Goal: Information Seeking & Learning: Check status

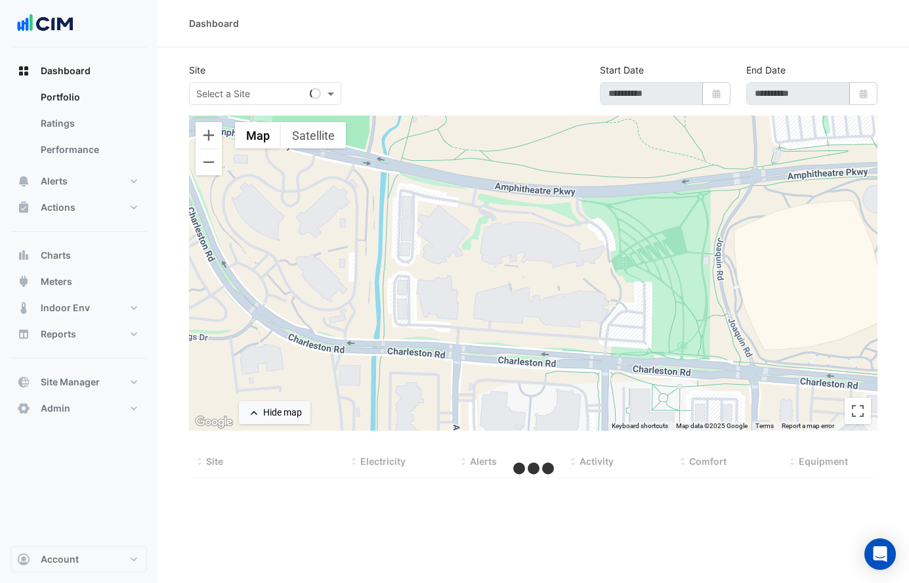
select select "***"
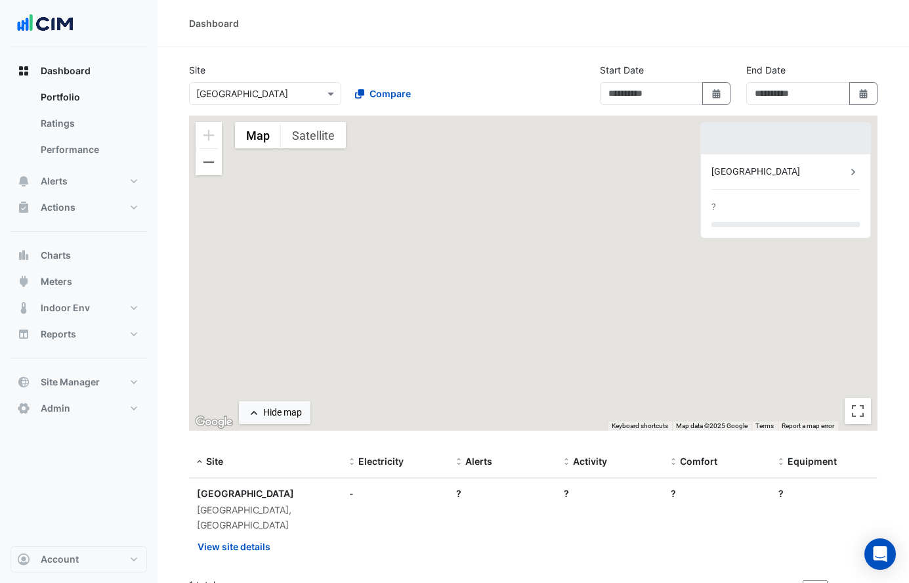
type input "**********"
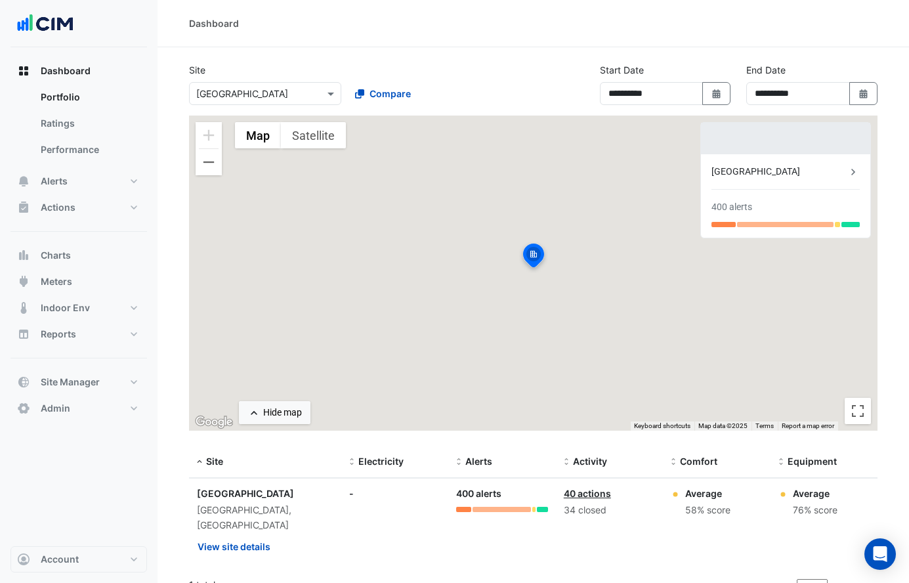
drag, startPoint x: 737, startPoint y: 211, endPoint x: 745, endPoint y: 204, distance: 10.2
click at [737, 211] on div "400 alerts" at bounding box center [732, 207] width 41 height 14
click at [758, 183] on div "Adare Manor 400 alerts" at bounding box center [785, 195] width 169 height 83
click at [751, 172] on div "Adare Manor" at bounding box center [779, 172] width 135 height 14
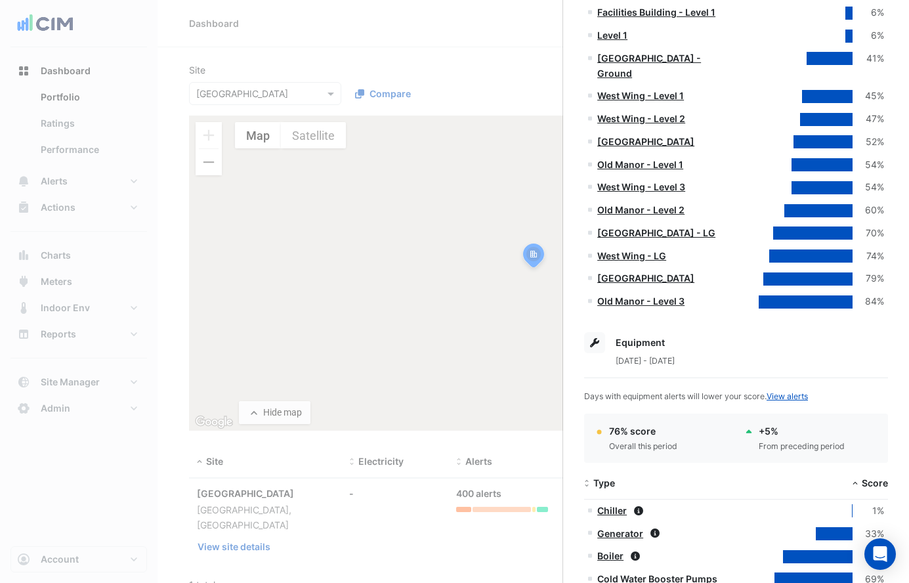
scroll to position [393, 0]
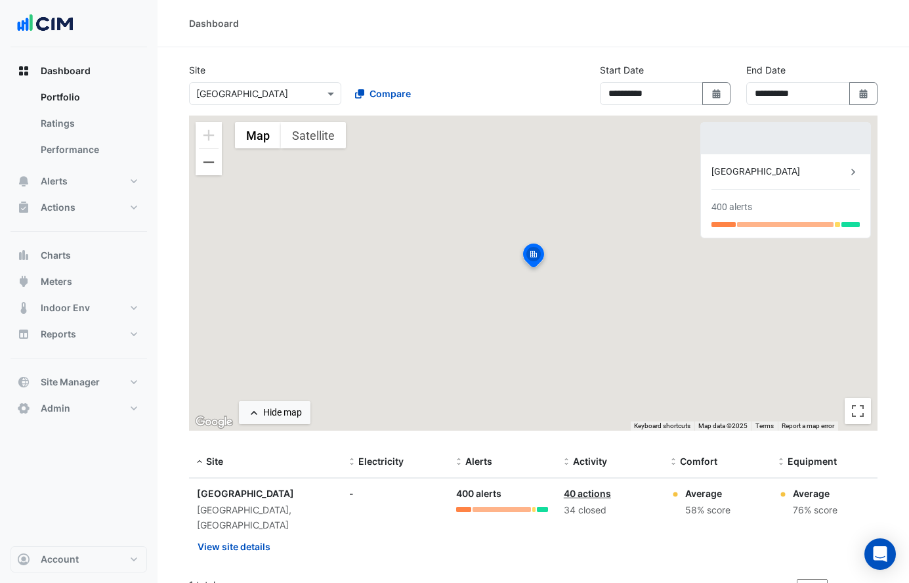
click at [380, 88] on ngb-offcanvas-backdrop at bounding box center [454, 291] width 909 height 583
click at [270, 89] on input "text" at bounding box center [252, 94] width 112 height 14
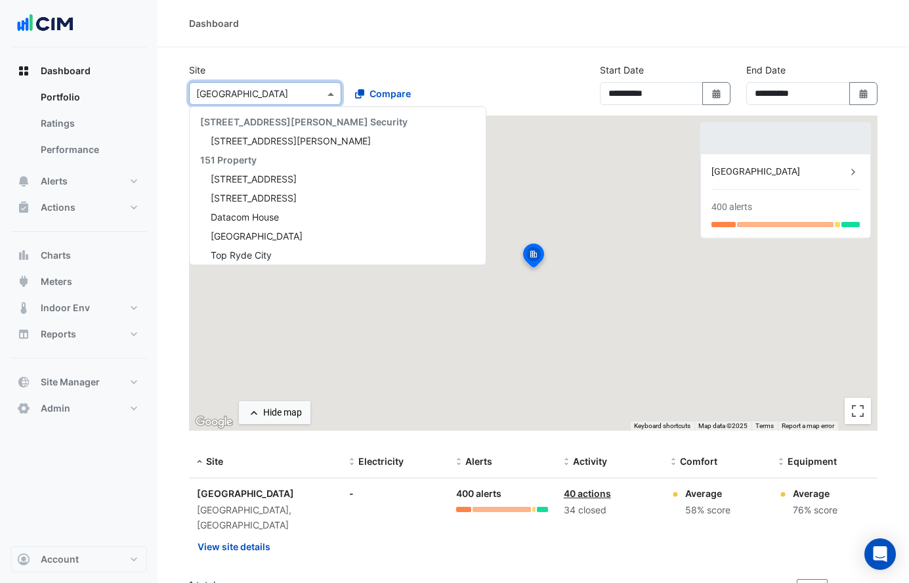
scroll to position [253, 0]
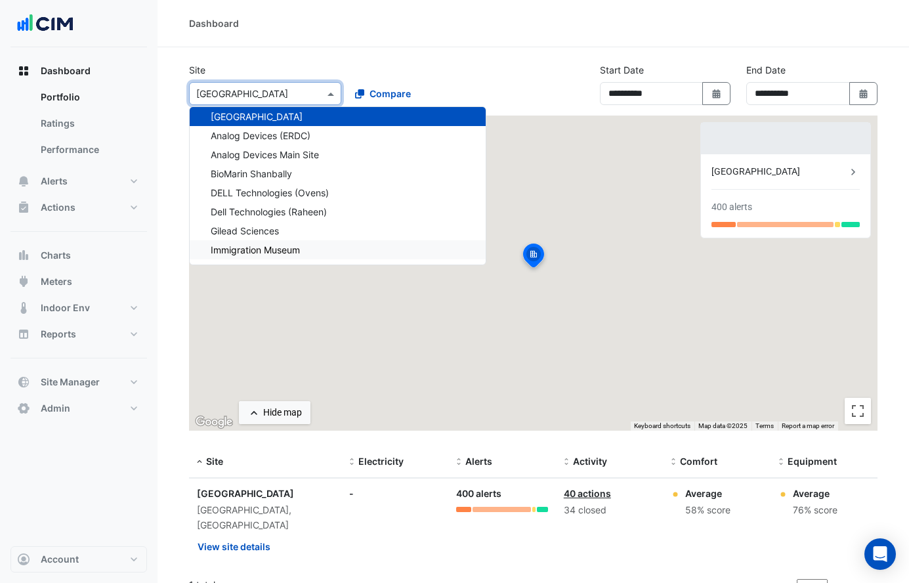
click at [285, 242] on div "Immigration Museum" at bounding box center [338, 249] width 296 height 19
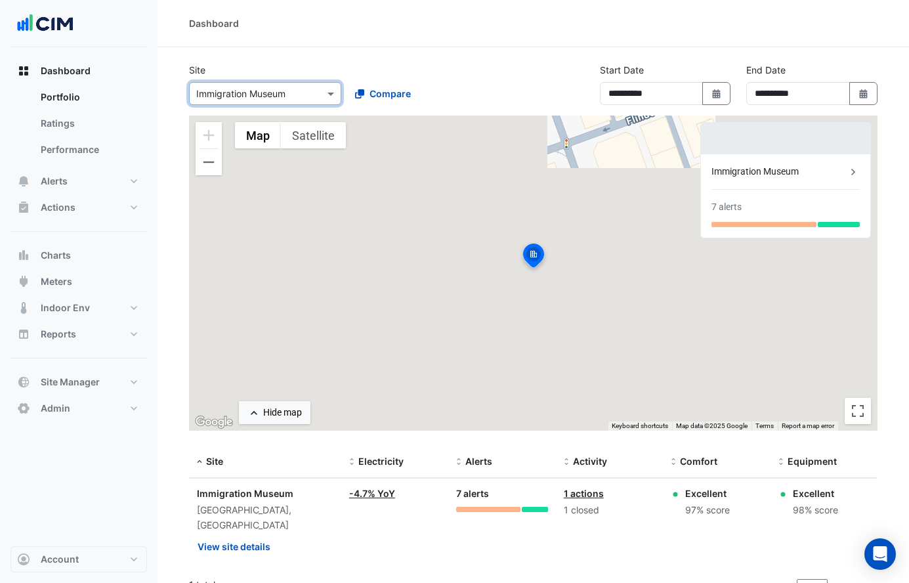
click at [733, 202] on div "7 alerts" at bounding box center [727, 207] width 30 height 14
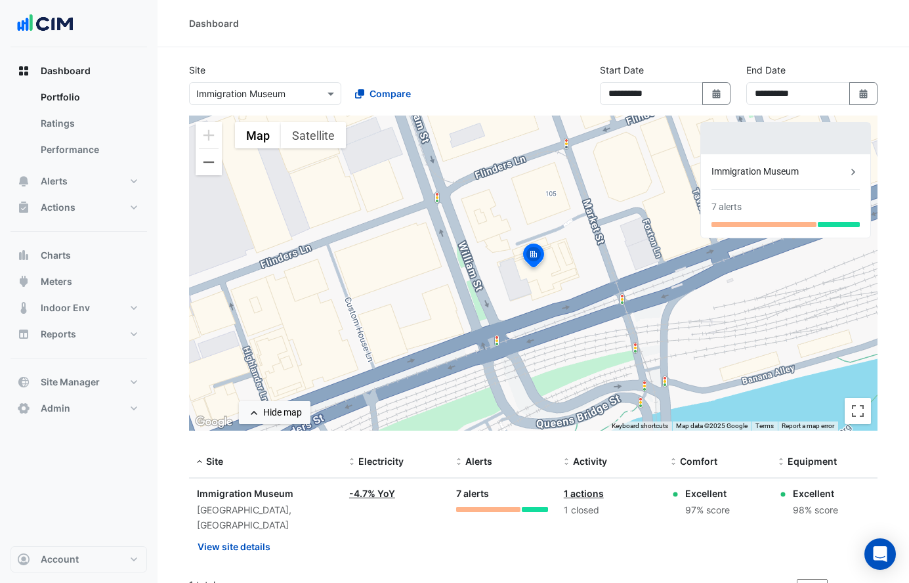
click at [754, 171] on div "Immigration Museum" at bounding box center [779, 172] width 135 height 14
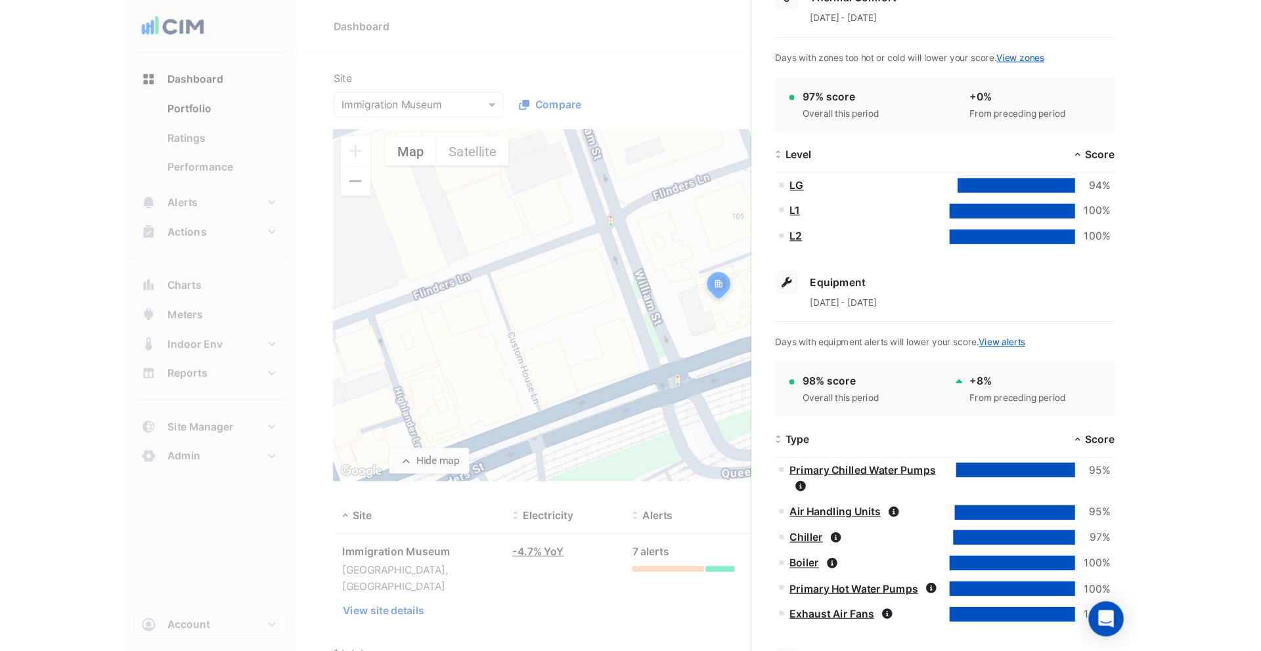
scroll to position [352, 0]
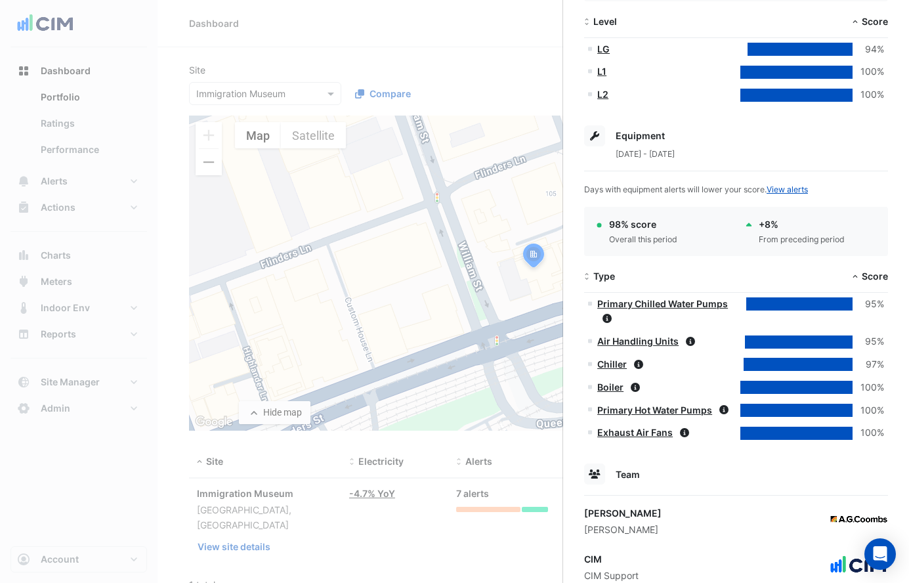
click at [262, 68] on ngb-offcanvas-backdrop at bounding box center [454, 291] width 909 height 583
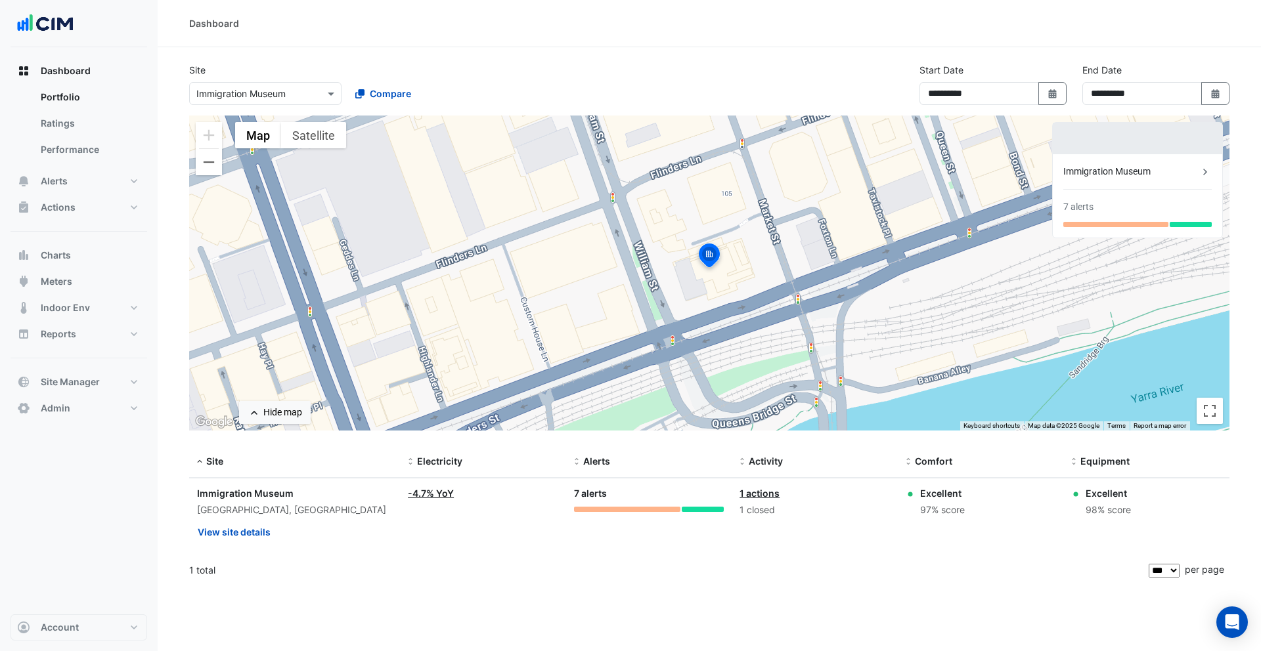
click at [768, 175] on div "Immigration Museum" at bounding box center [1130, 172] width 135 height 14
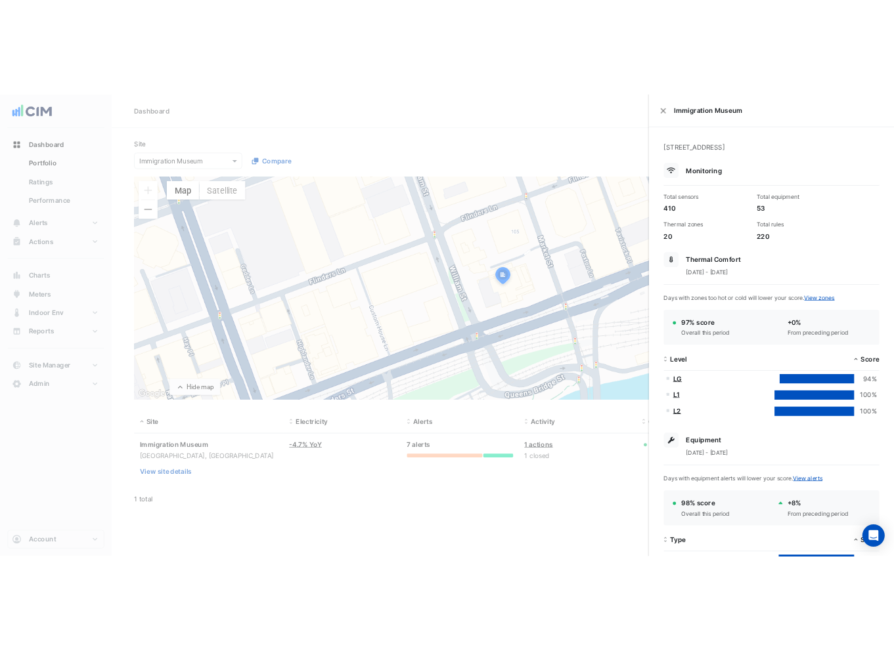
scroll to position [121, 0]
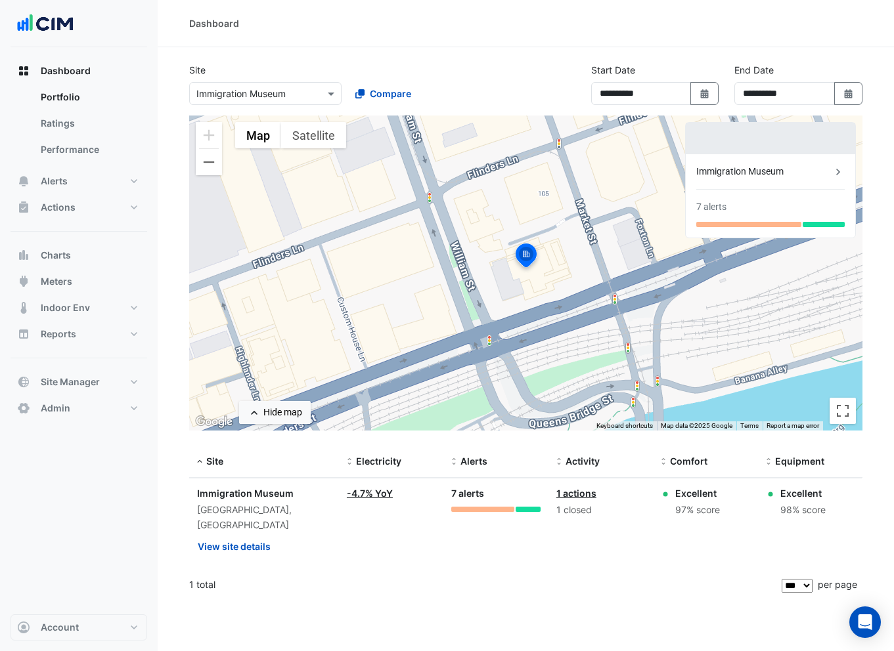
click at [737, 174] on div "Immigration Museum" at bounding box center [763, 172] width 135 height 14
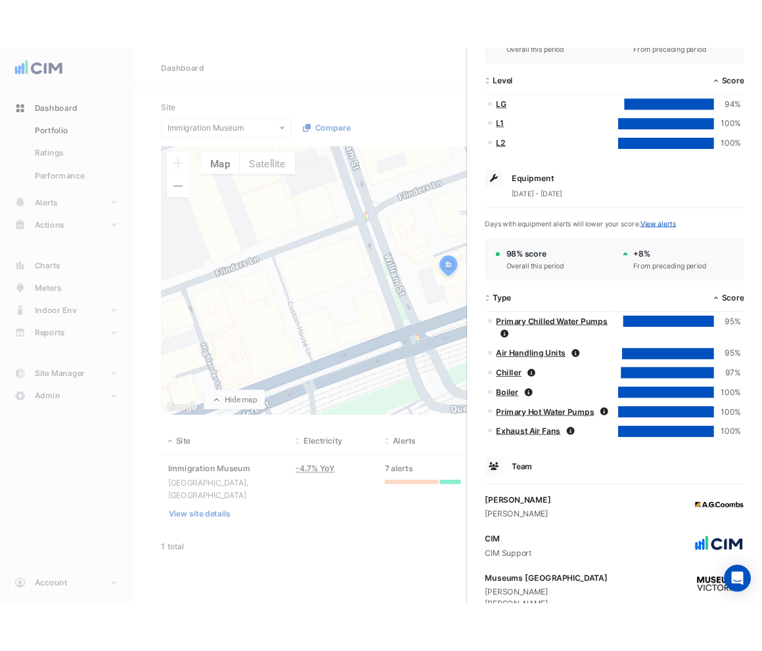
scroll to position [405, 0]
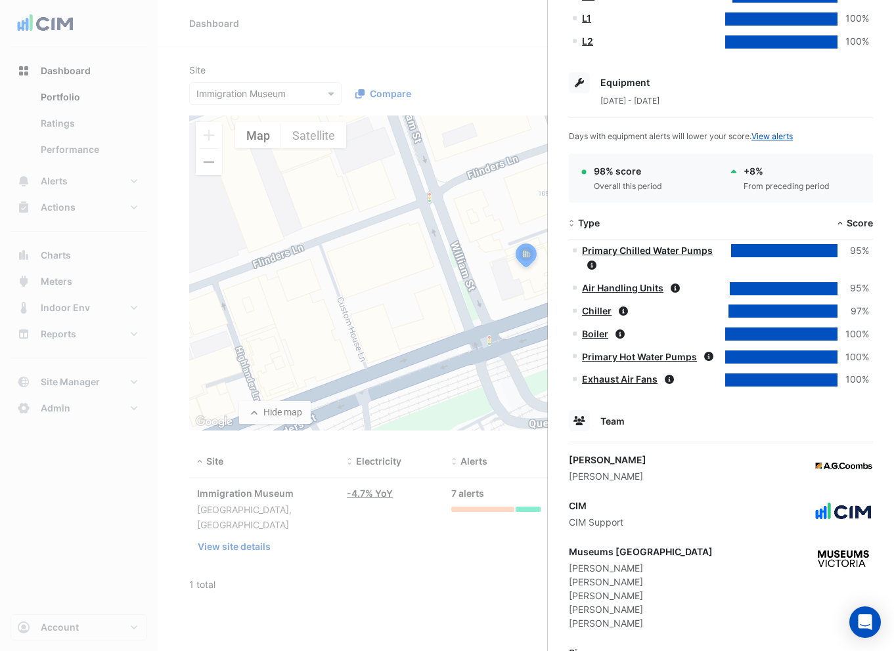
click at [655, 251] on link "Primary Chilled Water Pumps" at bounding box center [647, 250] width 131 height 11
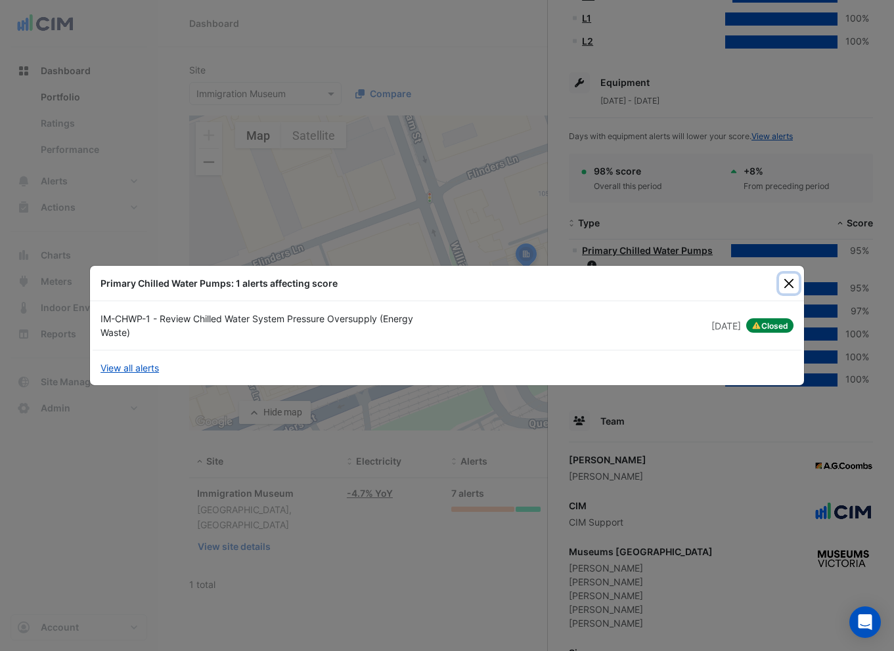
click at [768, 282] on button "Close" at bounding box center [789, 284] width 20 height 20
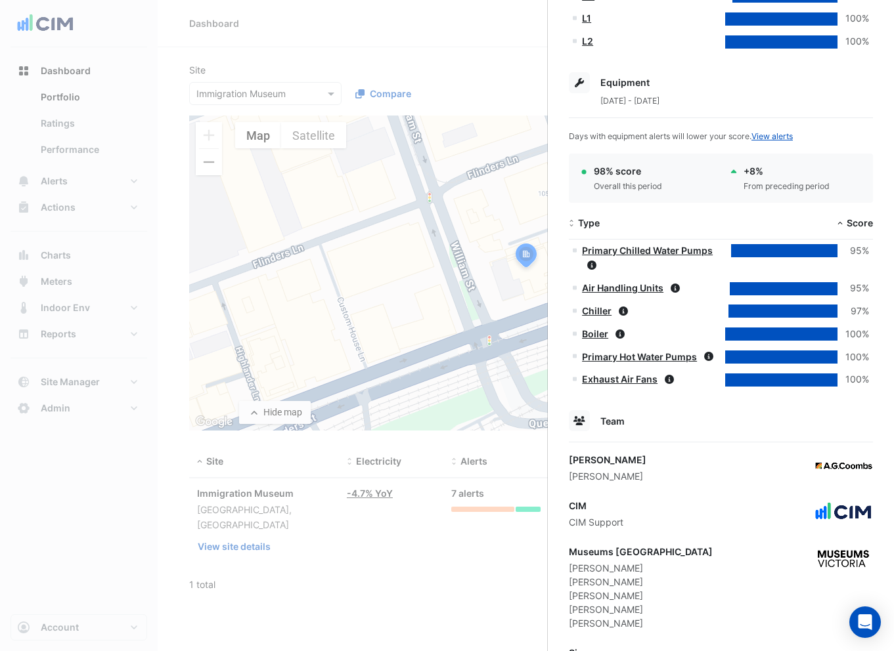
click at [768, 289] on div "400 Flinders Street, Melbourne, Victoria Monitoring Total sensors 410 Total equ…" at bounding box center [721, 177] width 346 height 1072
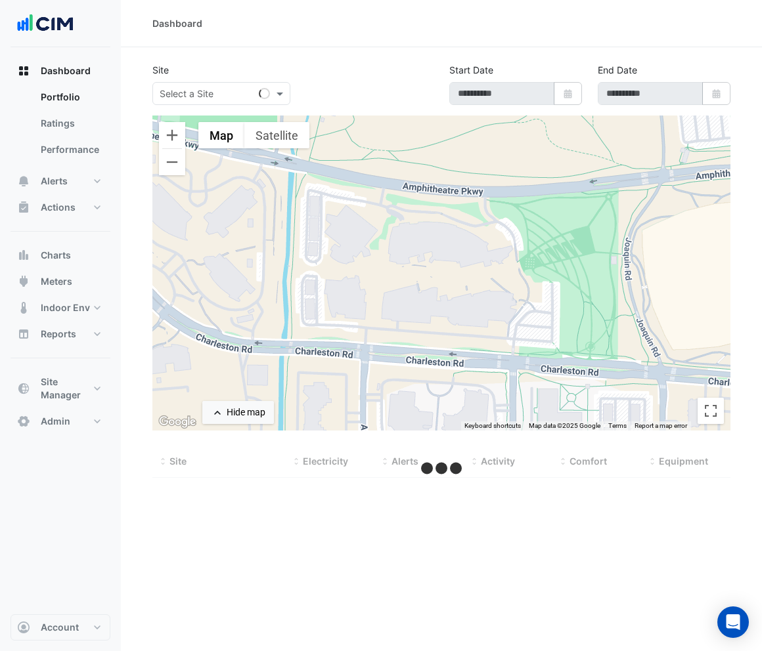
type input "**********"
select select "***"
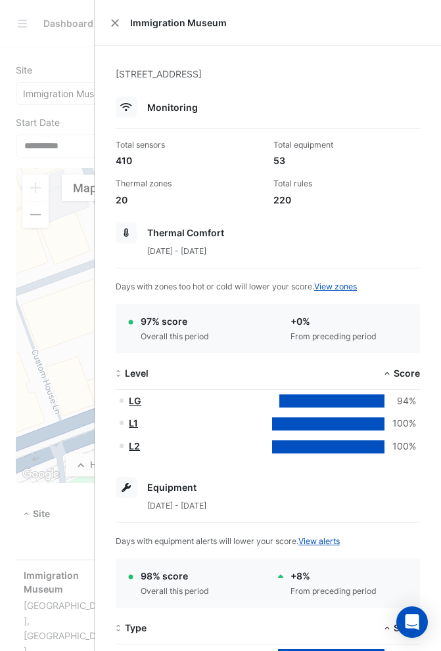
click at [347, 202] on div "220" at bounding box center [346, 200] width 147 height 14
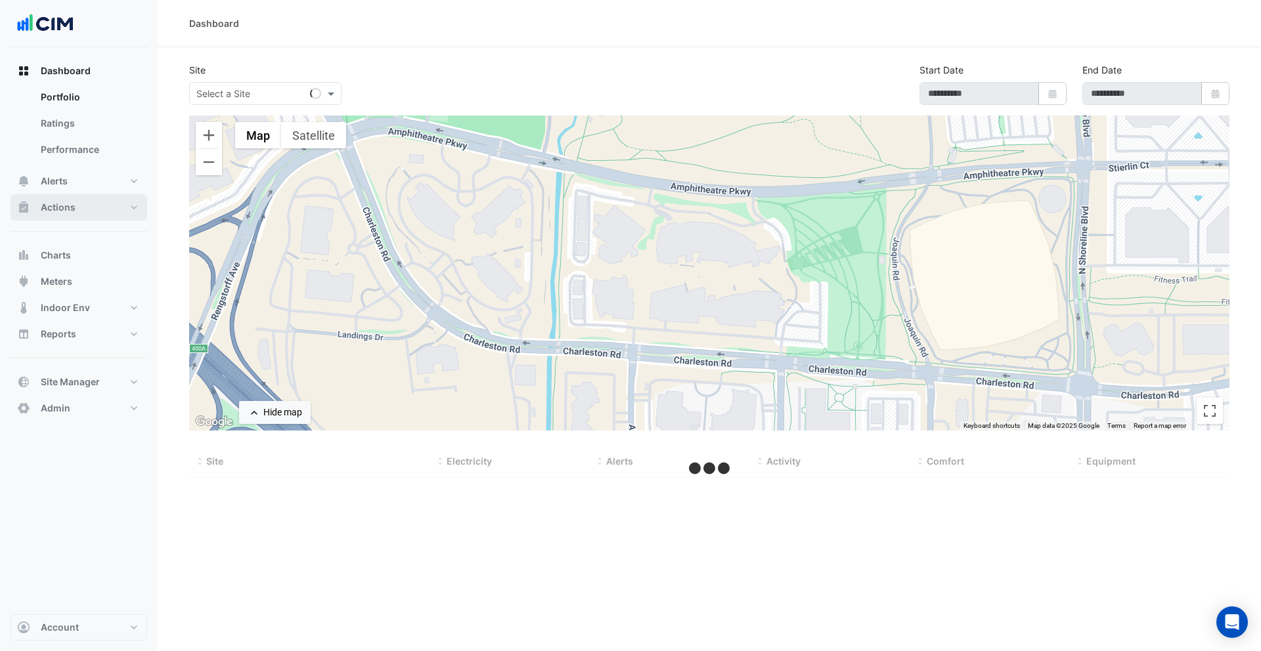
click at [103, 204] on button "Actions" at bounding box center [79, 207] width 137 height 26
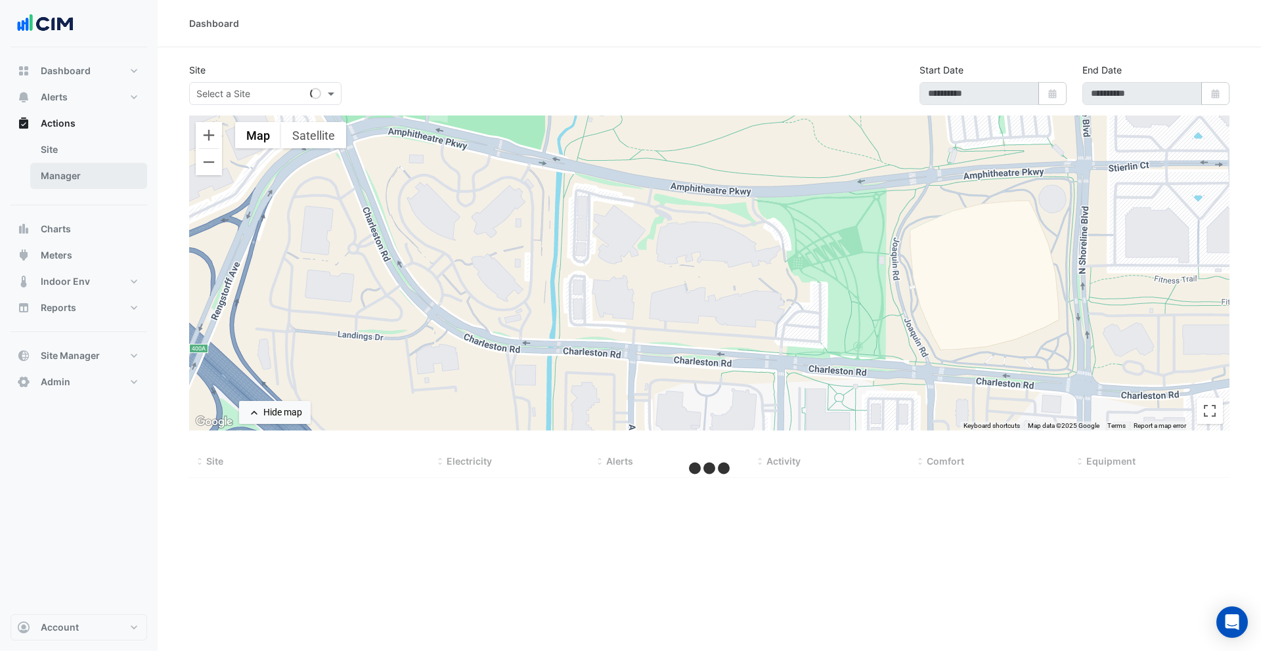
click at [97, 177] on link "Manager" at bounding box center [88, 176] width 117 height 26
drag, startPoint x: 75, startPoint y: 179, endPoint x: 223, endPoint y: 174, distance: 148.5
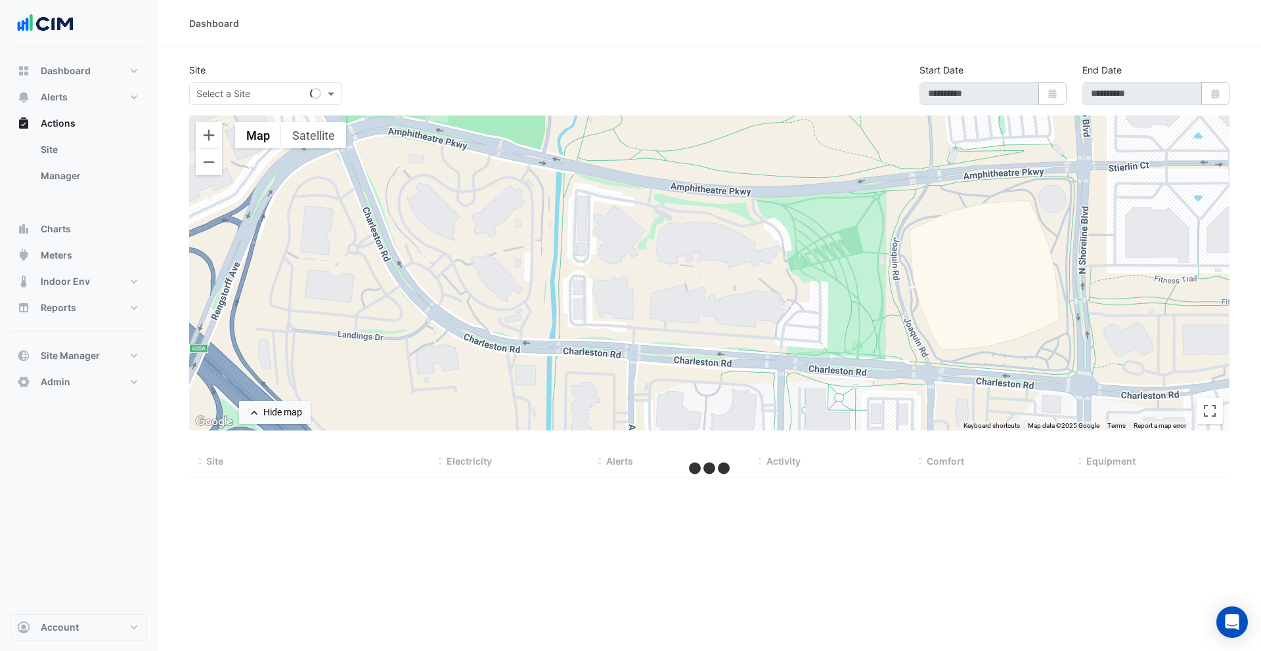
click at [79, 179] on link "Manager" at bounding box center [88, 176] width 117 height 26
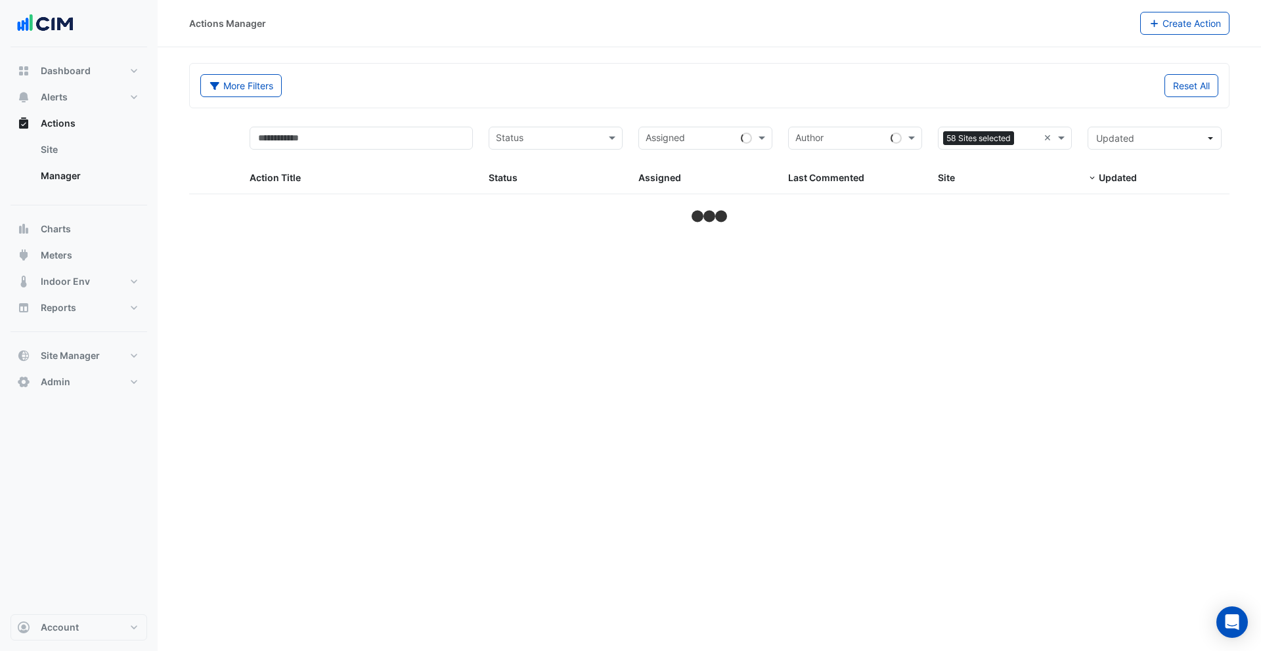
select select "***"
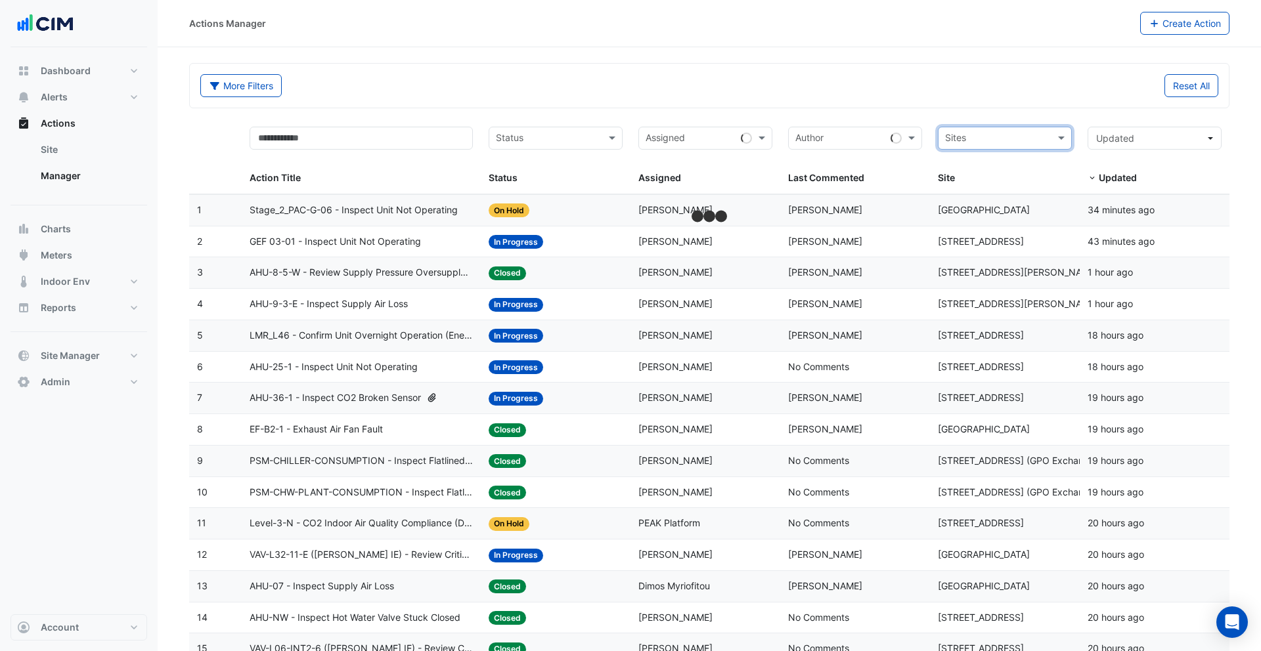
click at [1016, 108] on div "More Filters Reset All" at bounding box center [709, 85] width 1040 height 45
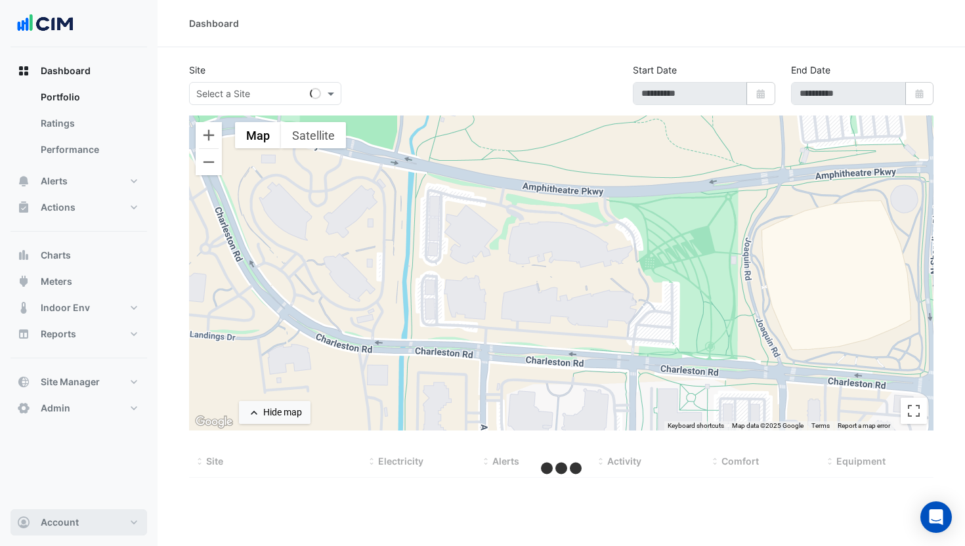
select select "***"
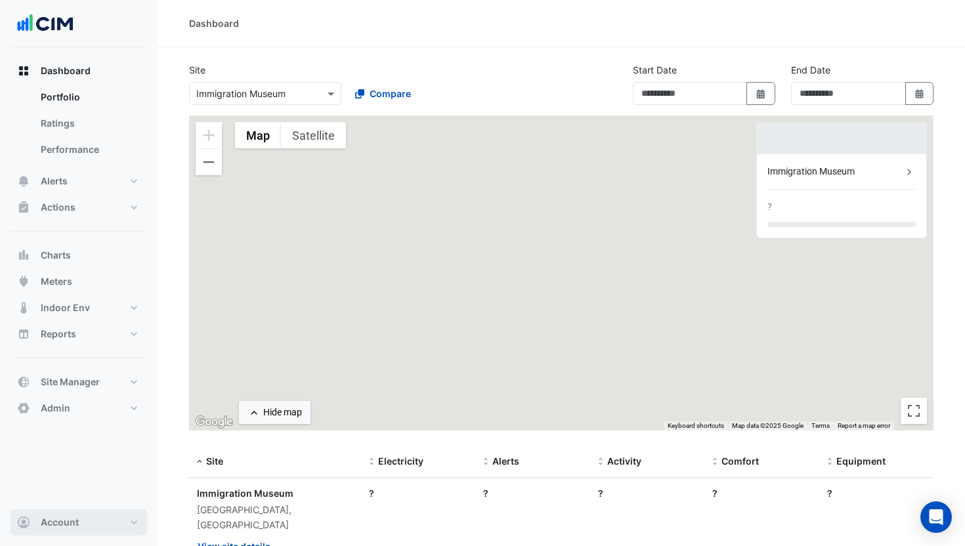
type input "**********"
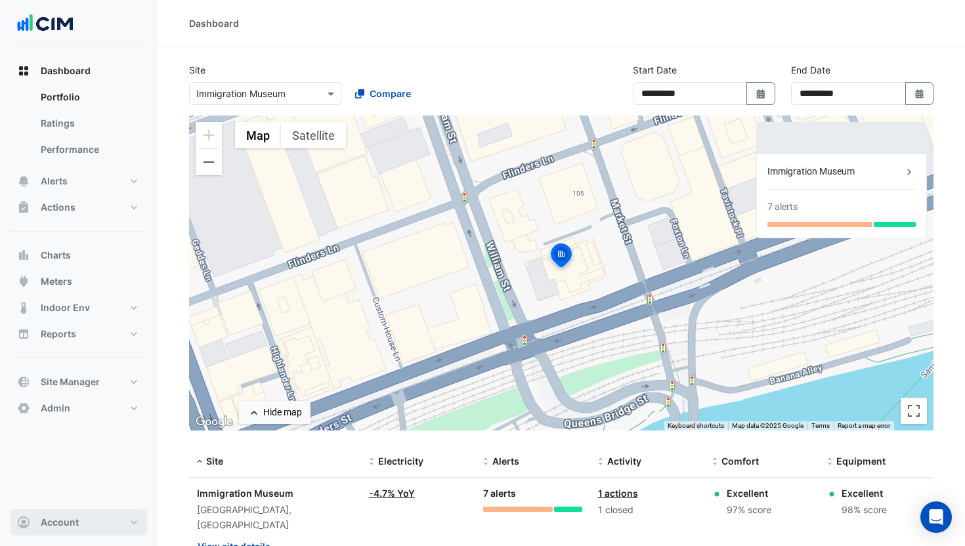
click at [109, 527] on button "Account" at bounding box center [79, 523] width 137 height 26
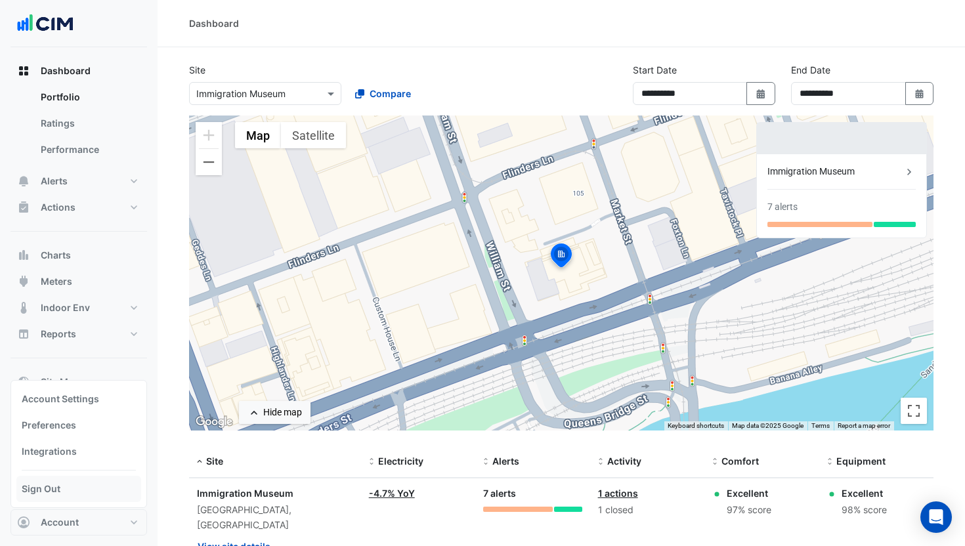
click at [95, 498] on link "Sign Out" at bounding box center [78, 489] width 125 height 26
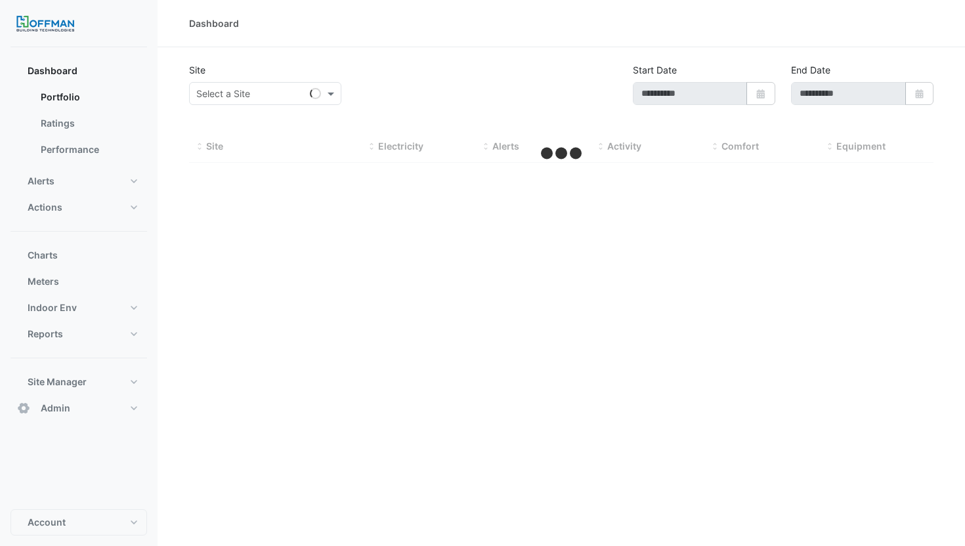
type input "**********"
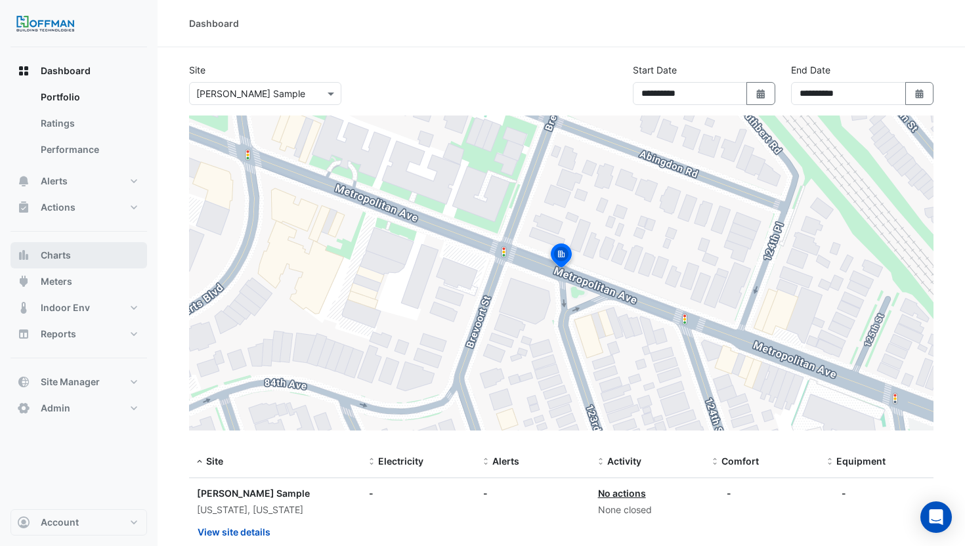
scroll to position [41, 0]
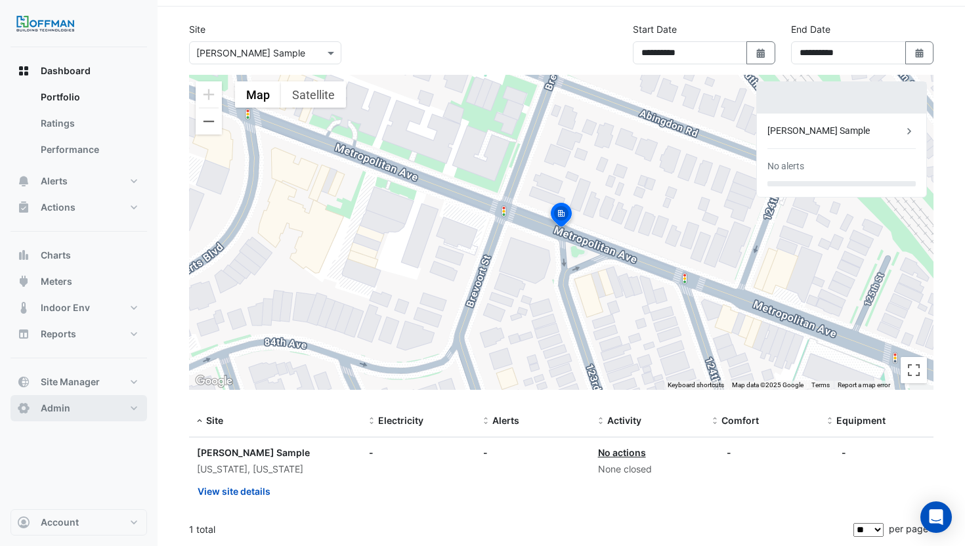
click at [91, 409] on button "Admin" at bounding box center [79, 408] width 137 height 26
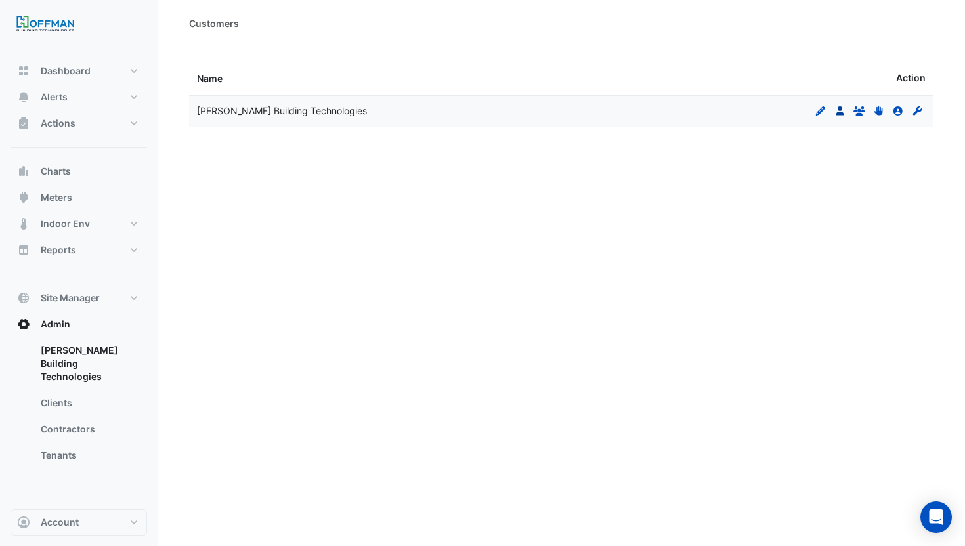
click at [842, 113] on icon at bounding box center [840, 110] width 8 height 9
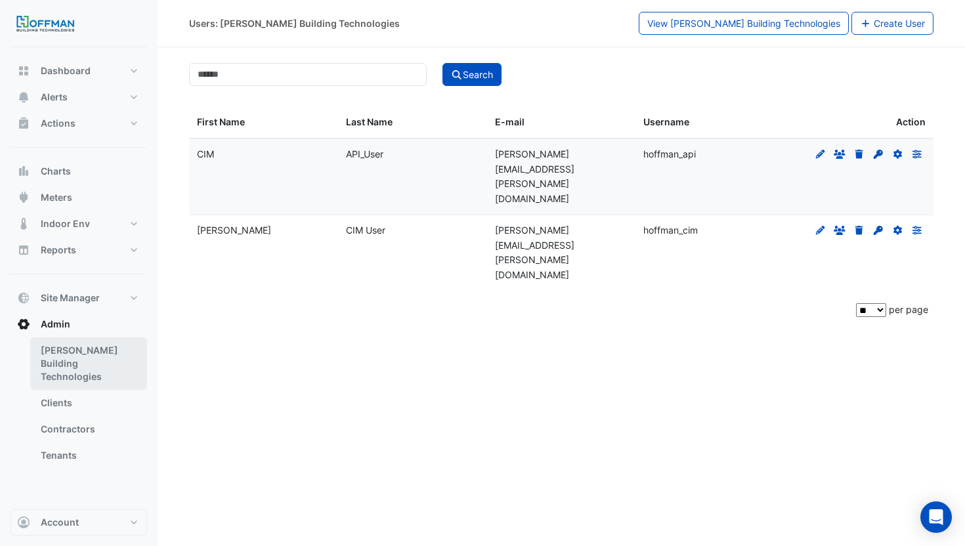
click at [76, 355] on link "Hoffman Building Technologies" at bounding box center [88, 364] width 117 height 53
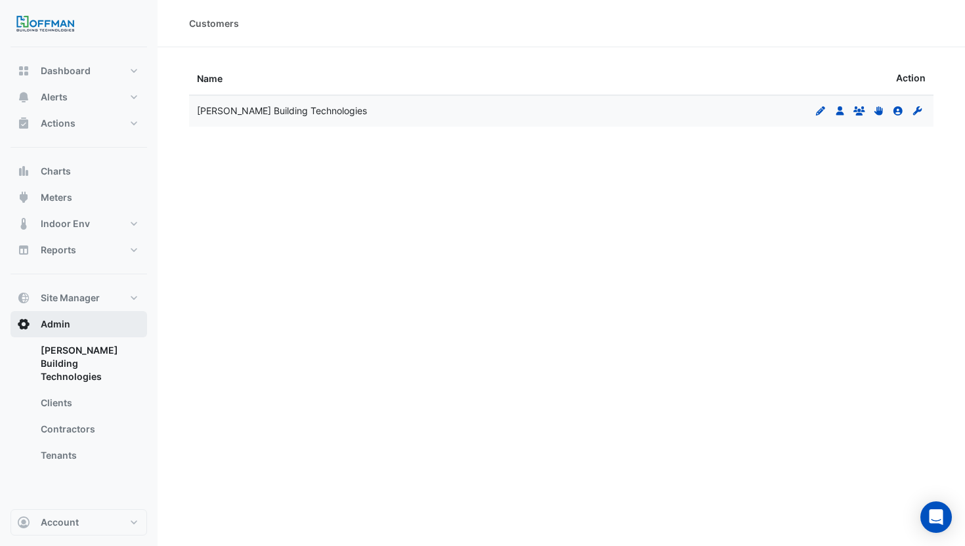
click at [55, 327] on span "Admin" at bounding box center [56, 324] width 30 height 13
click at [70, 353] on link "Hoffman Building Technologies" at bounding box center [88, 364] width 117 height 53
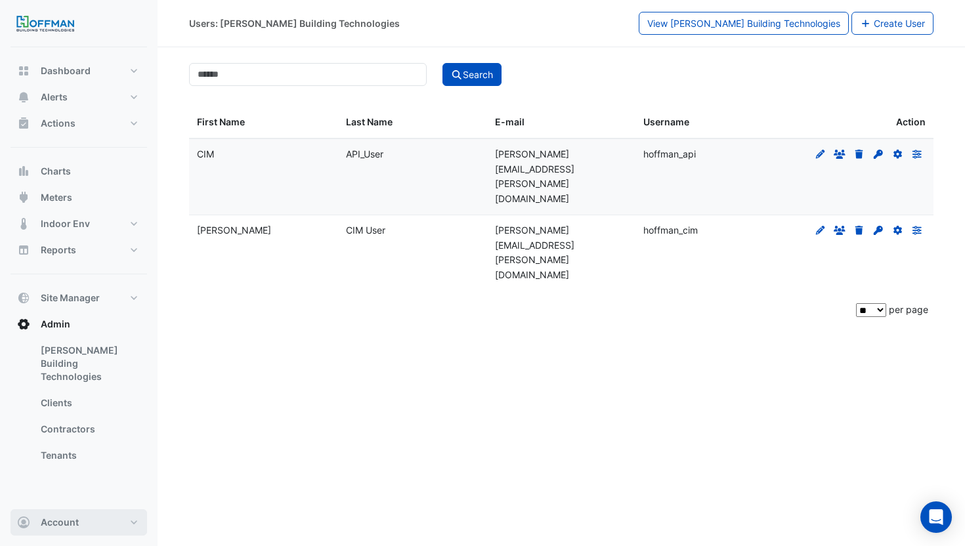
click at [104, 535] on button "Account" at bounding box center [79, 523] width 137 height 26
click at [95, 498] on link "Sign Out" at bounding box center [78, 489] width 125 height 26
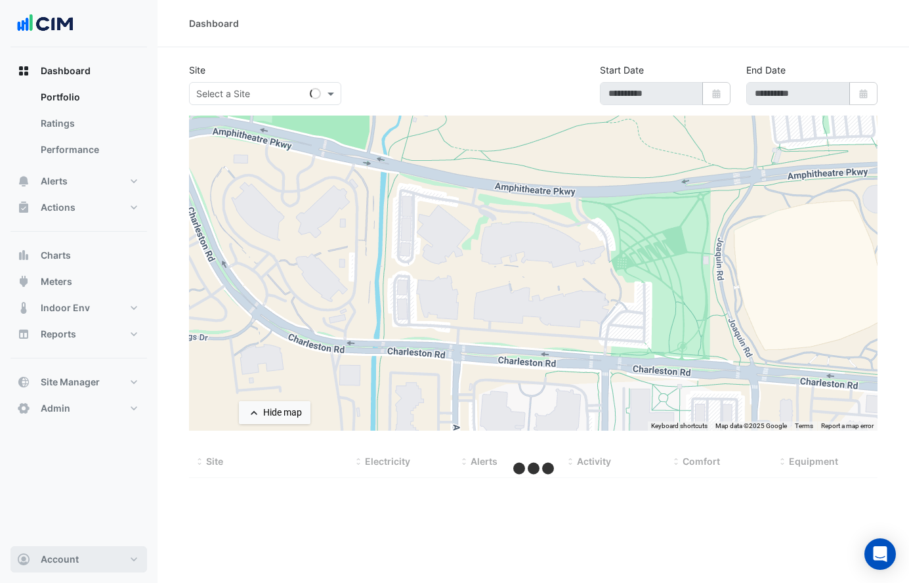
click at [99, 554] on button "Account" at bounding box center [79, 559] width 137 height 26
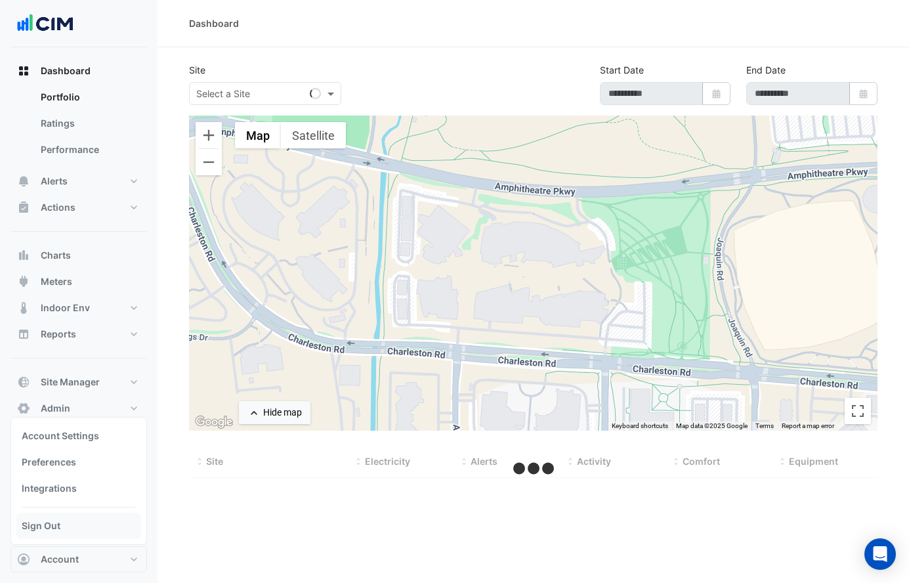
click at [77, 530] on link "Sign Out" at bounding box center [78, 526] width 125 height 26
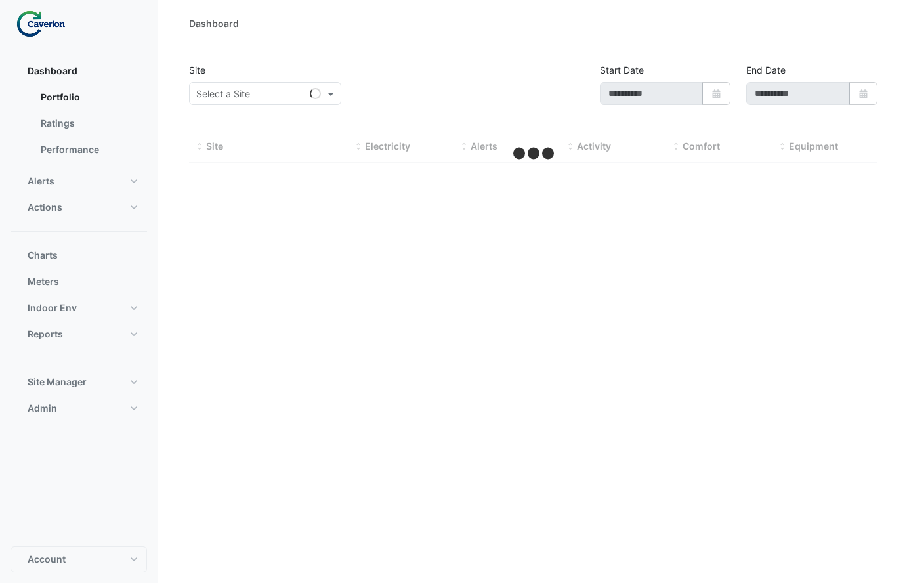
type input "**********"
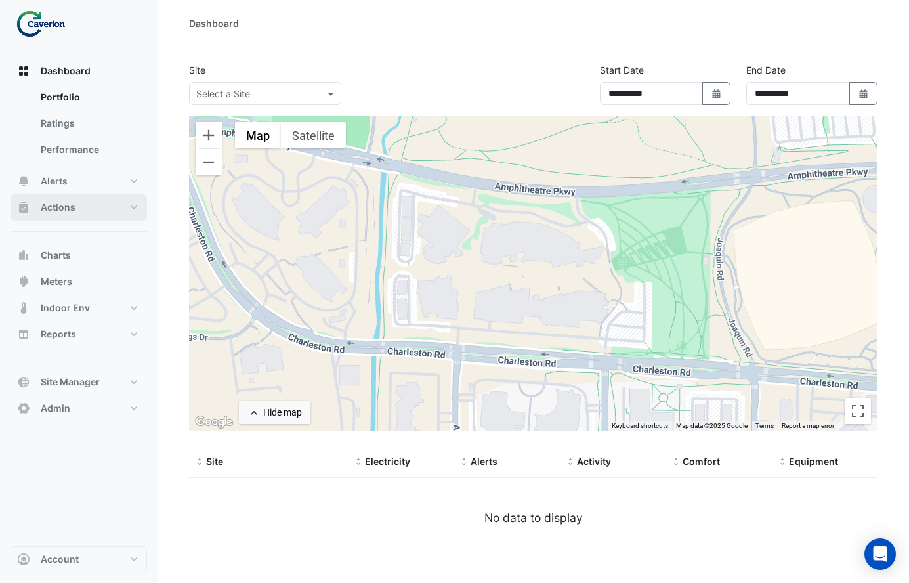
click at [106, 205] on button "Actions" at bounding box center [79, 207] width 137 height 26
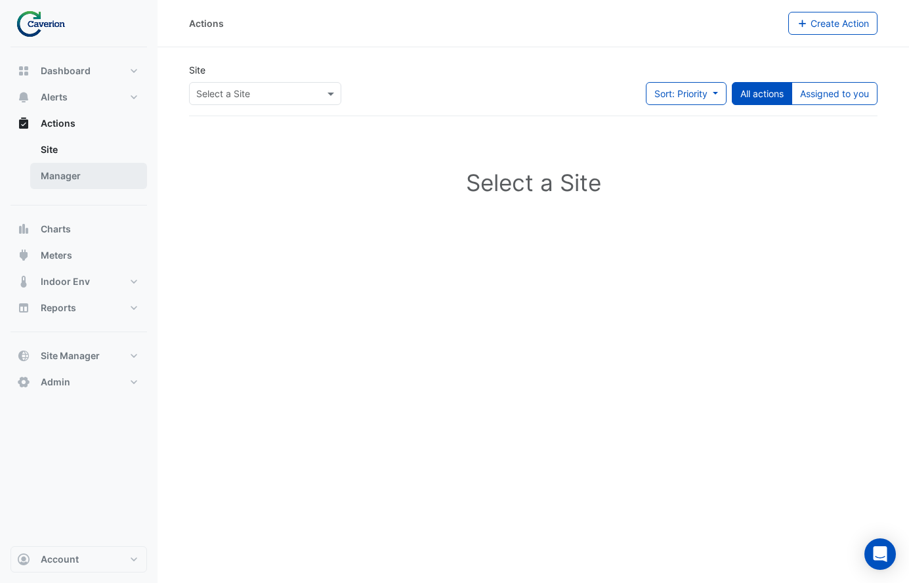
click at [85, 179] on link "Manager" at bounding box center [88, 176] width 117 height 26
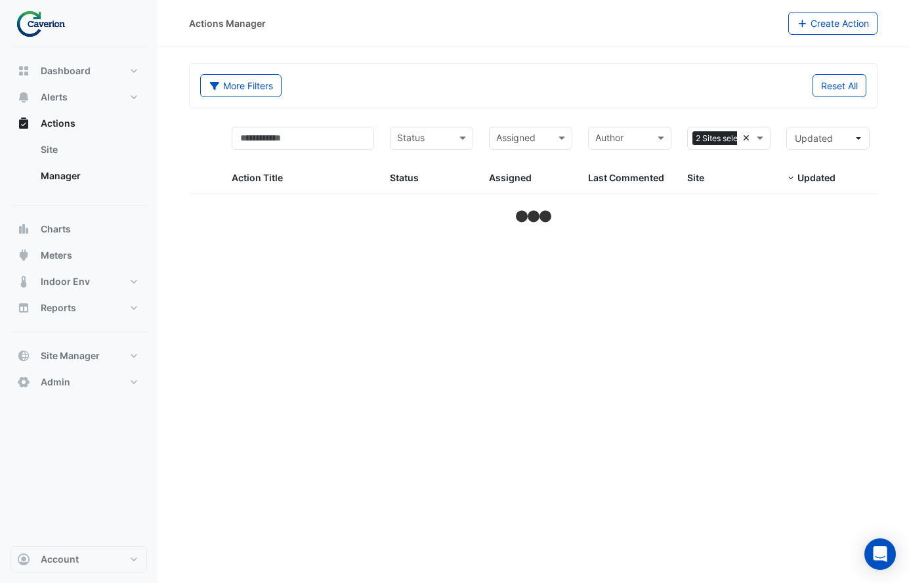
select select "***"
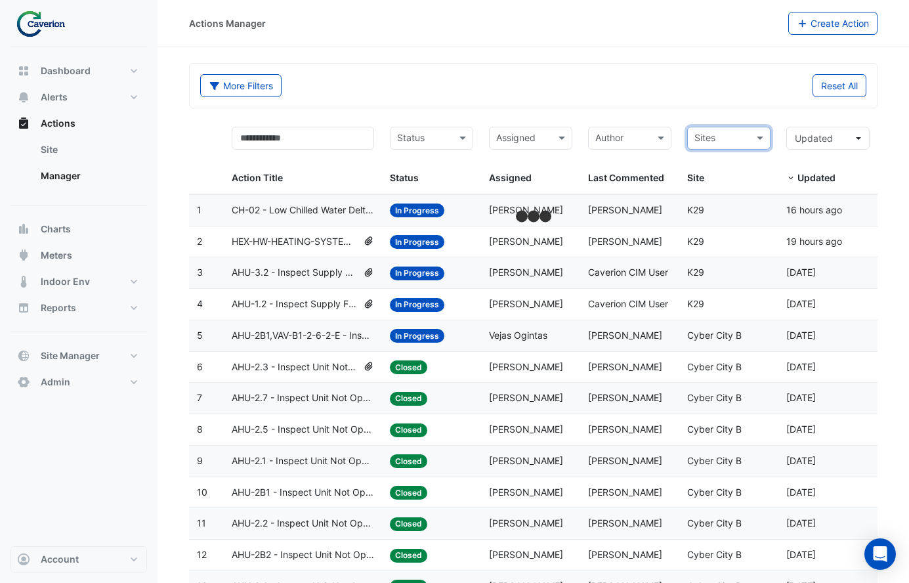
click at [645, 105] on div "More Filters Reset All" at bounding box center [533, 86] width 687 height 44
click at [291, 242] on span "HEX-HW-HEATING-SYSTEMS - Inspect Hot Water HE Secondary Water Pump Low Temperat…" at bounding box center [295, 241] width 126 height 15
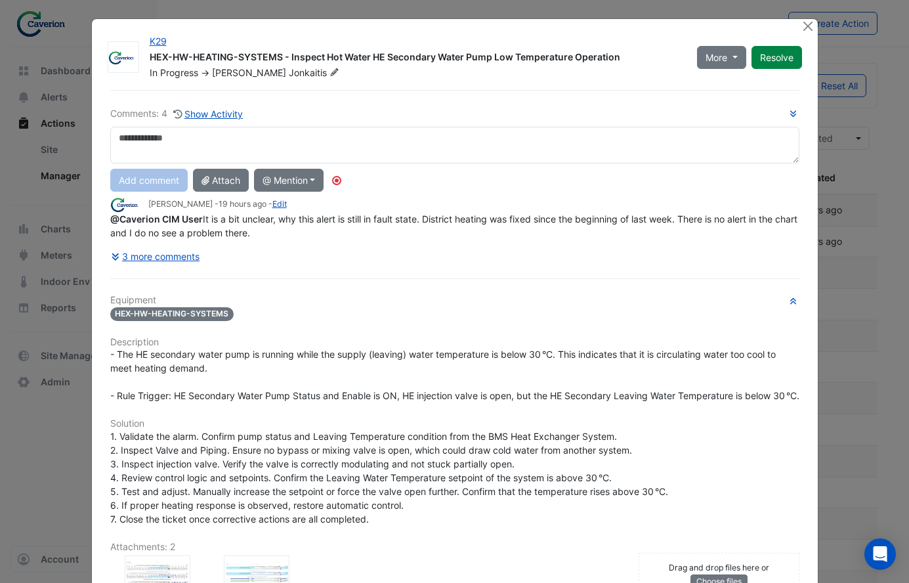
scroll to position [243, 0]
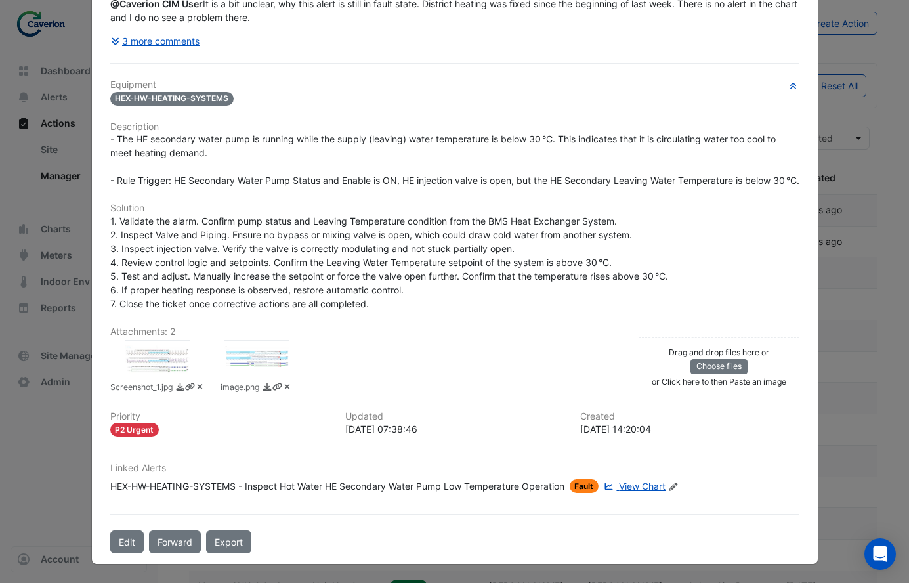
click at [513, 487] on div "HEX-HW-HEATING-SYSTEMS - Inspect Hot Water HE Secondary Water Pump Low Temperat…" at bounding box center [337, 486] width 454 height 14
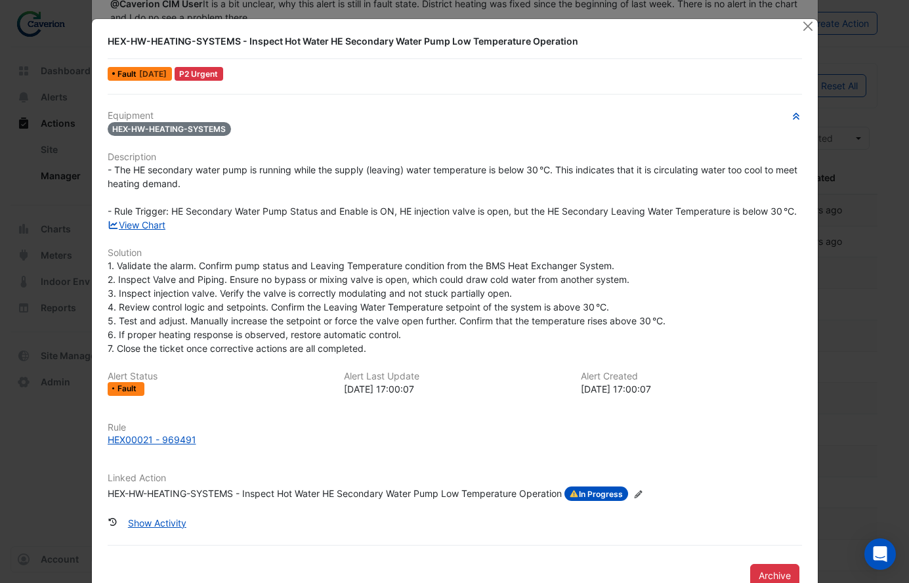
scroll to position [215, 0]
click at [147, 223] on link "View Chart" at bounding box center [137, 224] width 58 height 11
click at [168, 528] on button "Show Activity" at bounding box center [158, 523] width 76 height 23
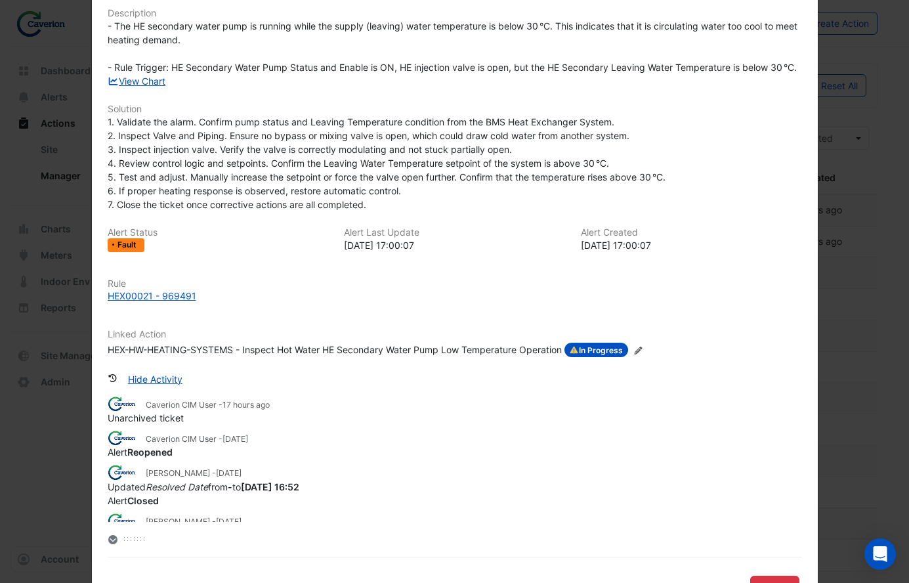
scroll to position [0, 0]
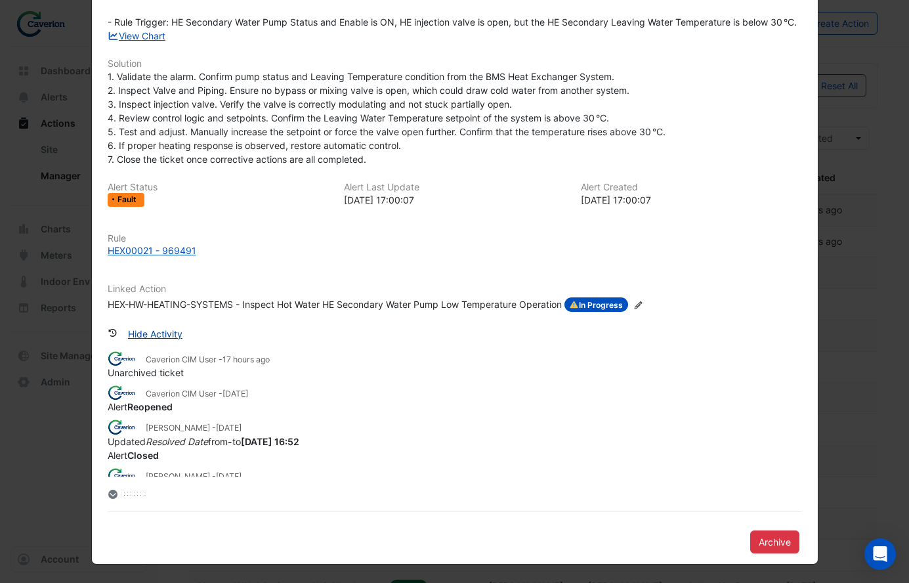
click at [154, 343] on button "Hide Activity" at bounding box center [156, 333] width 72 height 23
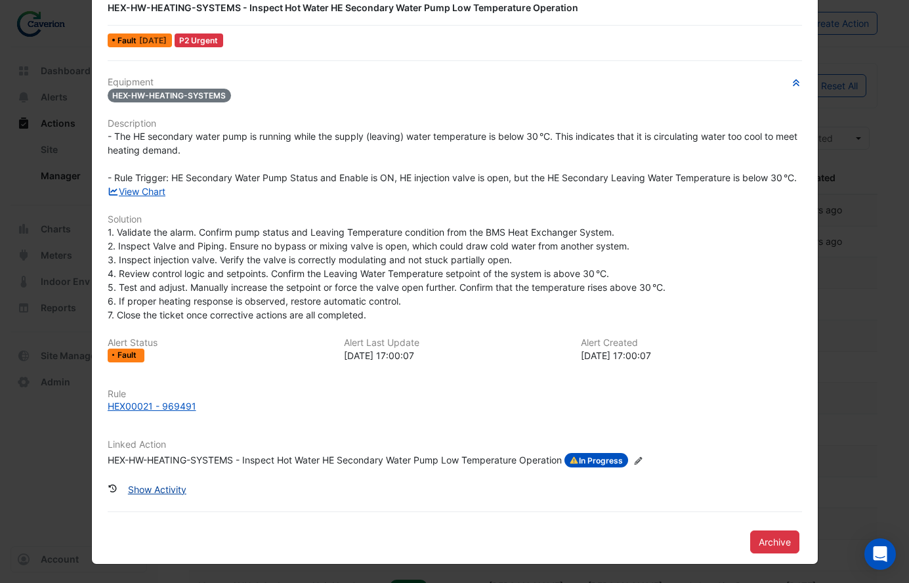
click at [161, 488] on button "Show Activity" at bounding box center [158, 489] width 76 height 23
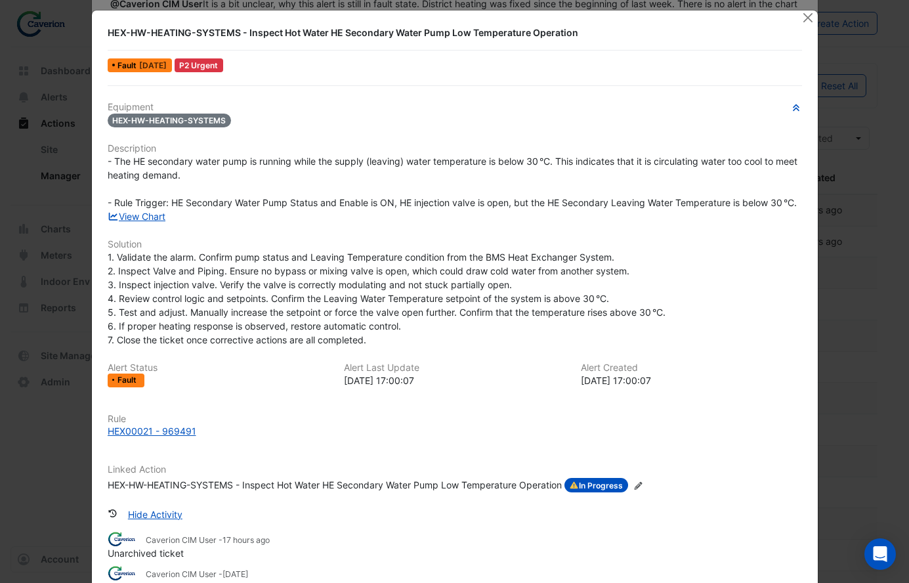
scroll to position [0, 0]
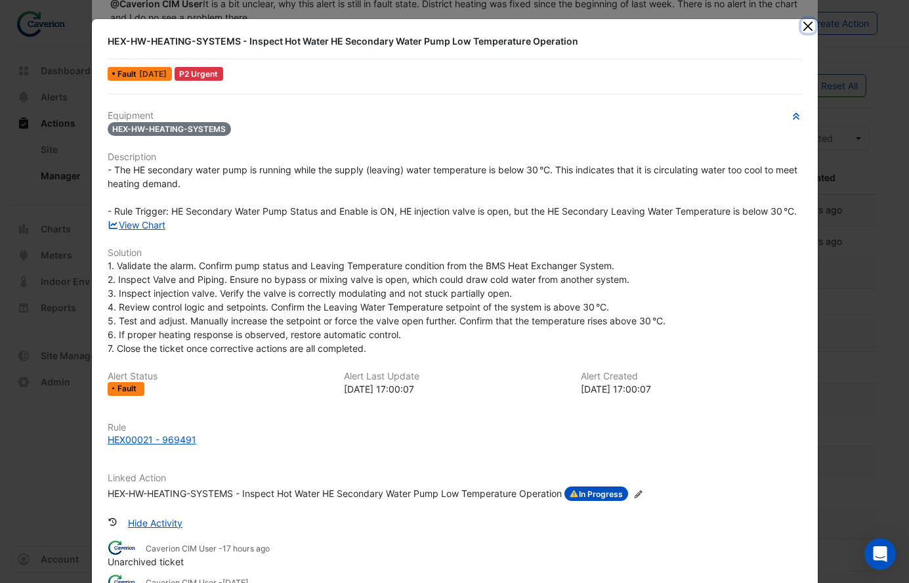
click at [802, 24] on button "Close" at bounding box center [809, 26] width 14 height 14
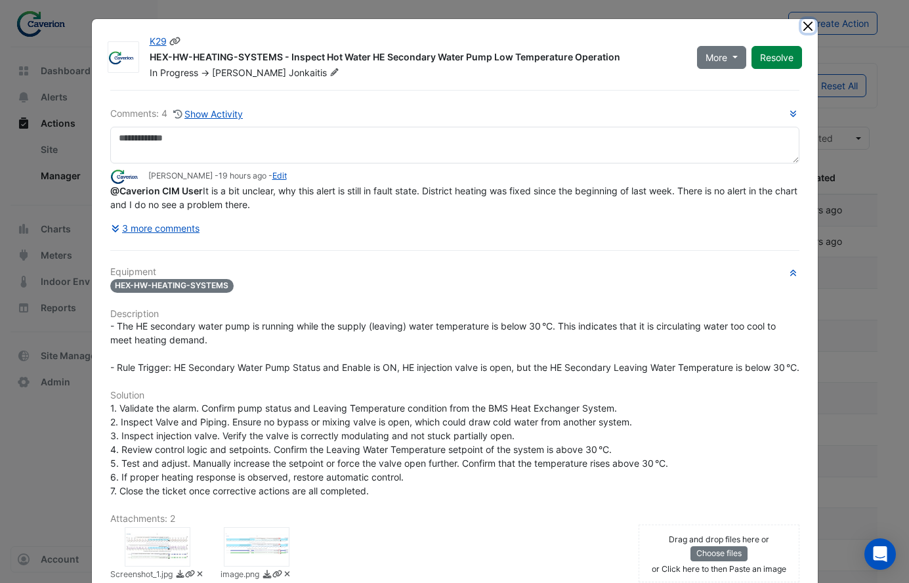
click at [804, 22] on button "Close" at bounding box center [809, 26] width 14 height 14
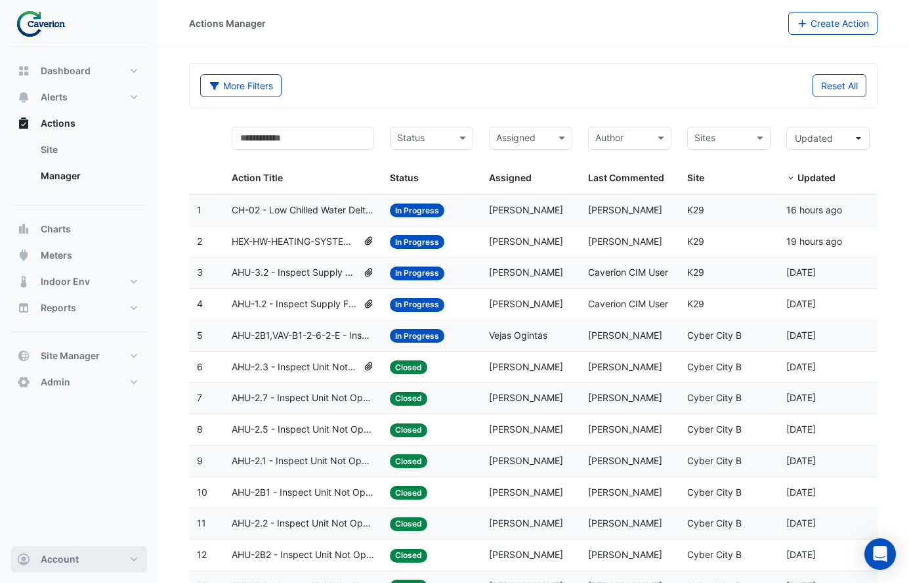
click at [114, 550] on button "Account" at bounding box center [79, 559] width 137 height 26
click at [95, 525] on link "Sign Out" at bounding box center [78, 526] width 125 height 26
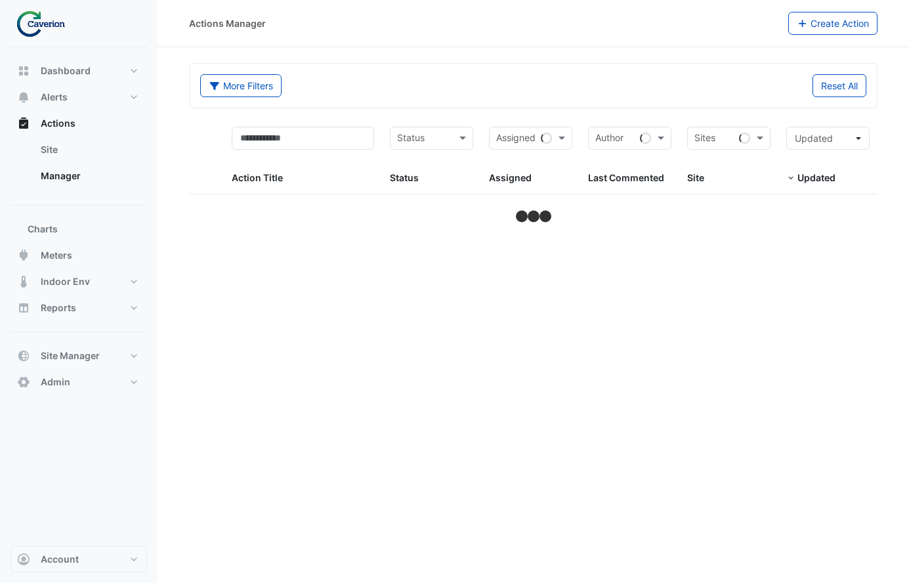
select select "***"
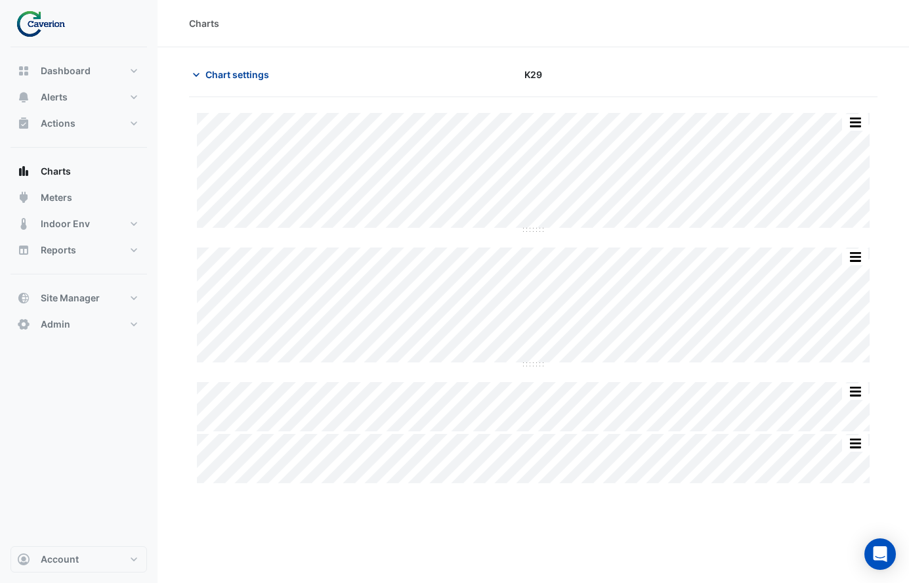
click at [238, 73] on span "Chart settings" at bounding box center [238, 75] width 64 height 14
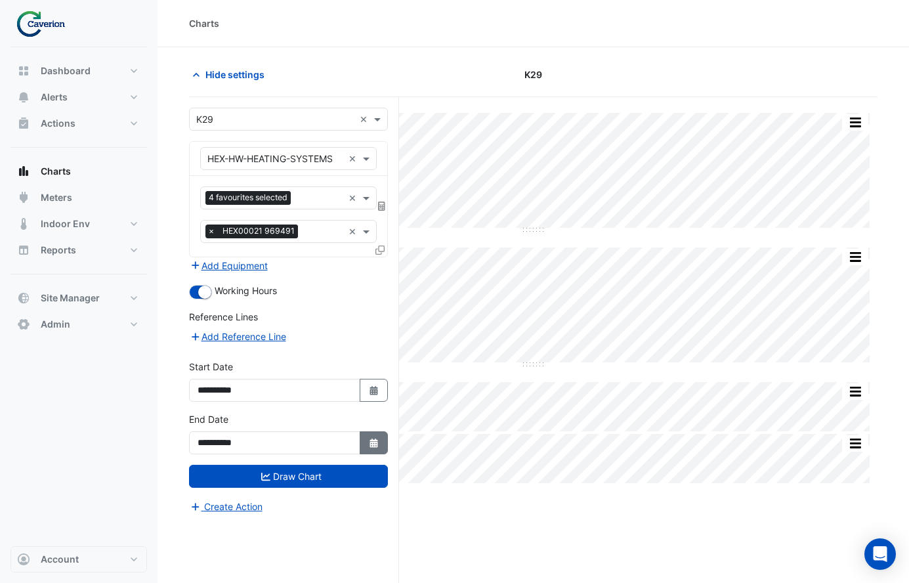
click at [371, 440] on icon "button" at bounding box center [374, 443] width 8 height 9
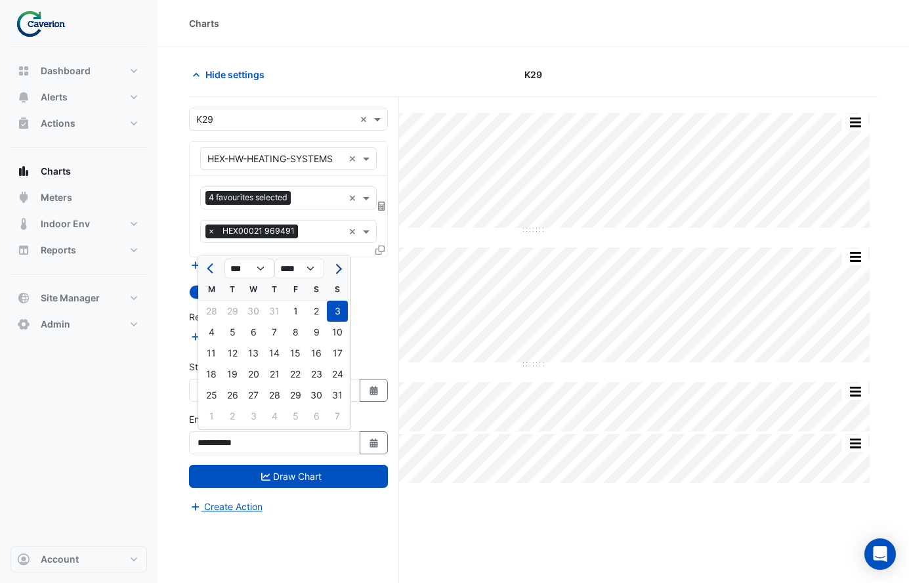
click at [336, 270] on span "Next month" at bounding box center [337, 269] width 10 height 10
click at [210, 274] on button "Previous month" at bounding box center [212, 268] width 16 height 21
select select "*"
click at [297, 351] on div "15" at bounding box center [295, 353] width 21 height 21
type input "**********"
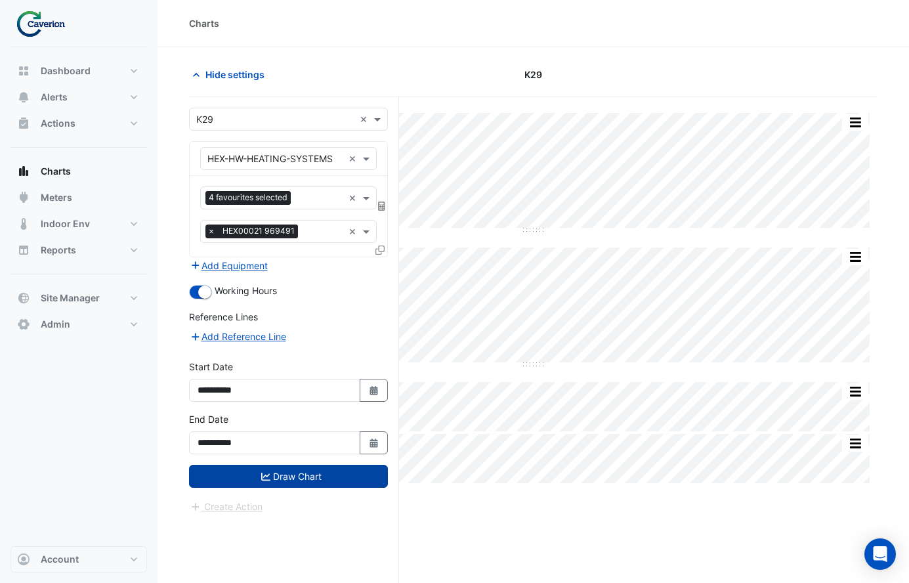
click at [305, 477] on button "Draw Chart" at bounding box center [288, 476] width 199 height 23
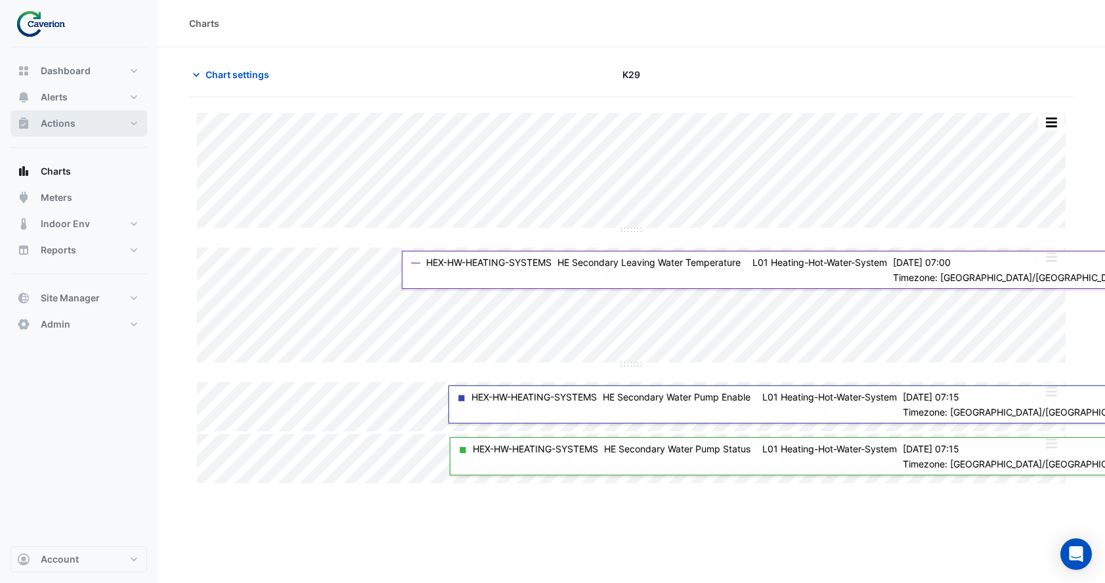
click at [70, 125] on span "Actions" at bounding box center [58, 123] width 35 height 13
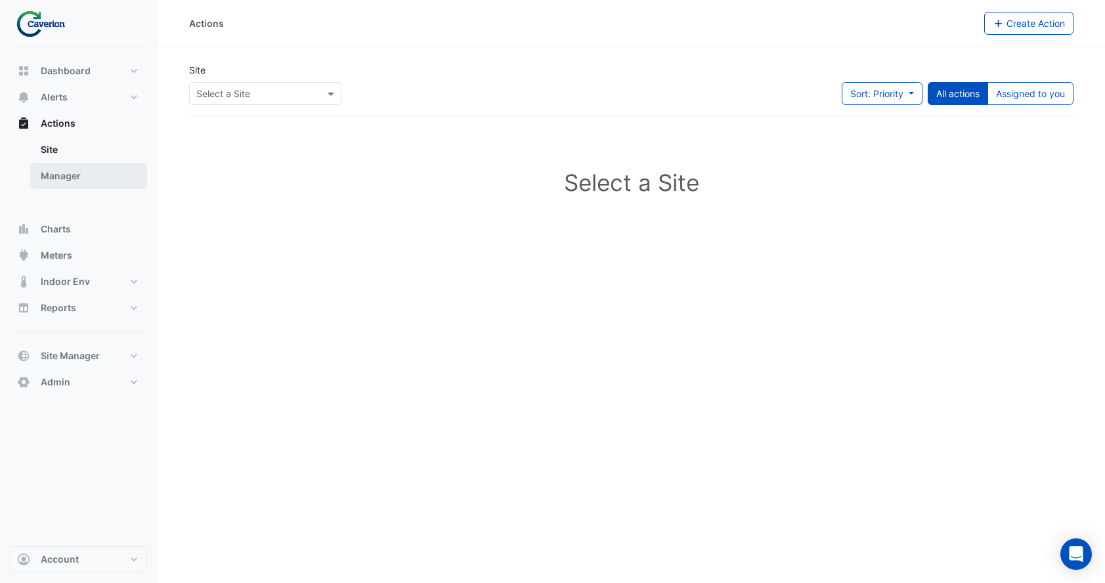
click at [88, 174] on link "Manager" at bounding box center [88, 176] width 117 height 26
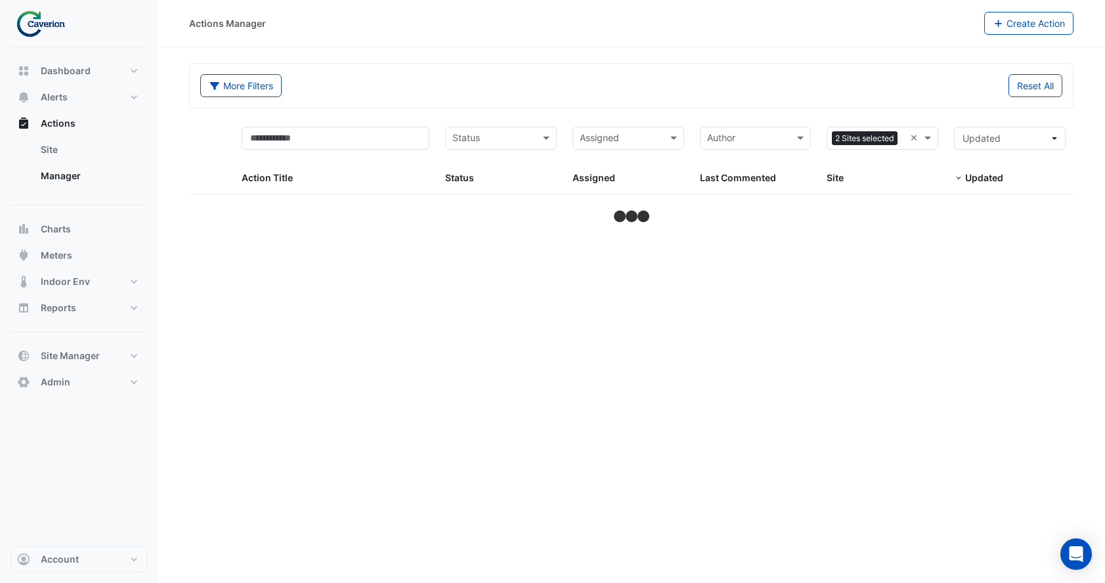
select select "***"
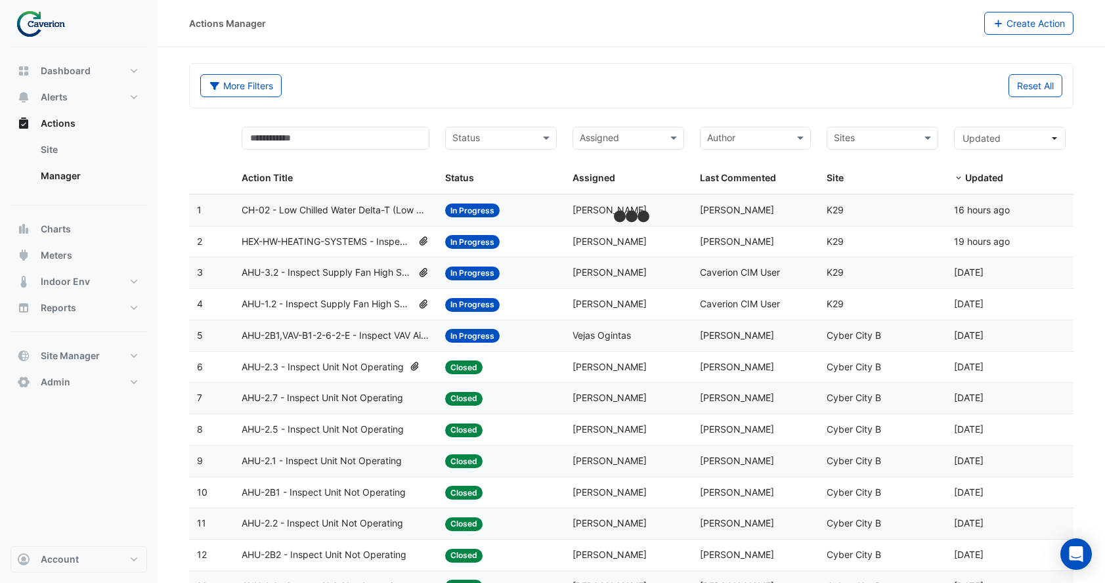
click at [866, 107] on div "More Filters Reset All" at bounding box center [631, 86] width 883 height 44
click at [632, 217] on div "Assigned: Tomas Jonkaitis" at bounding box center [629, 210] width 112 height 15
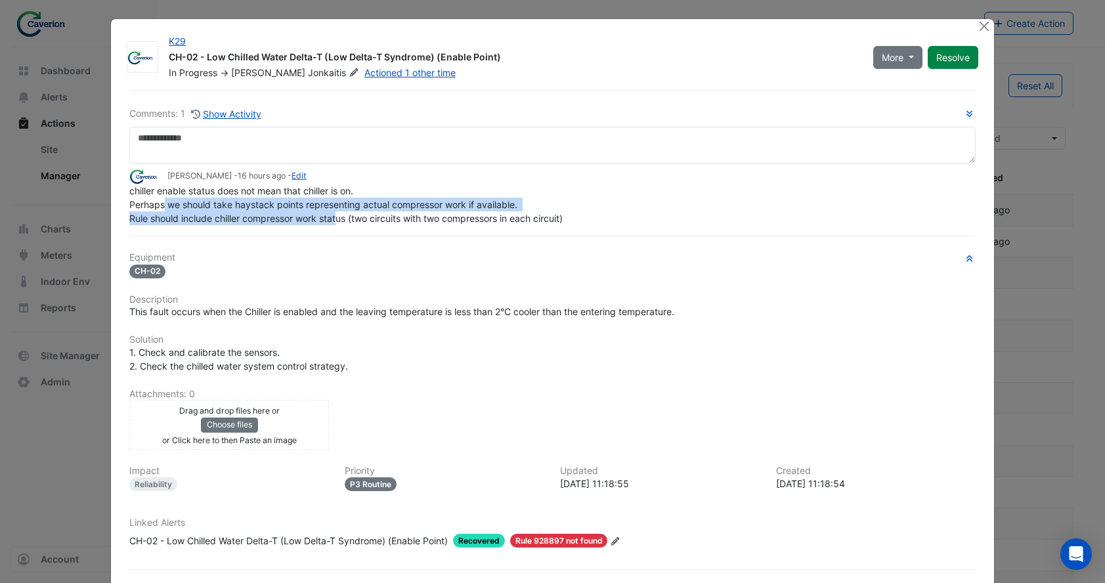
drag, startPoint x: 164, startPoint y: 232, endPoint x: 359, endPoint y: 246, distance: 195.6
click at [340, 214] on span "chiller enable status does not mean that chiller is on. Perhaps we should take …" at bounding box center [345, 204] width 433 height 39
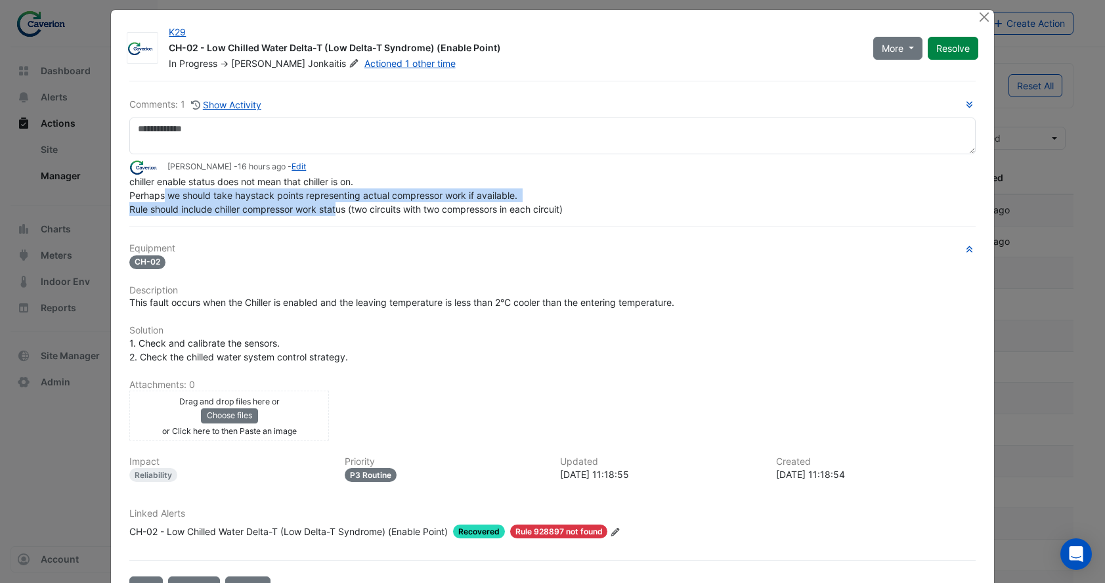
scroll to position [11, 0]
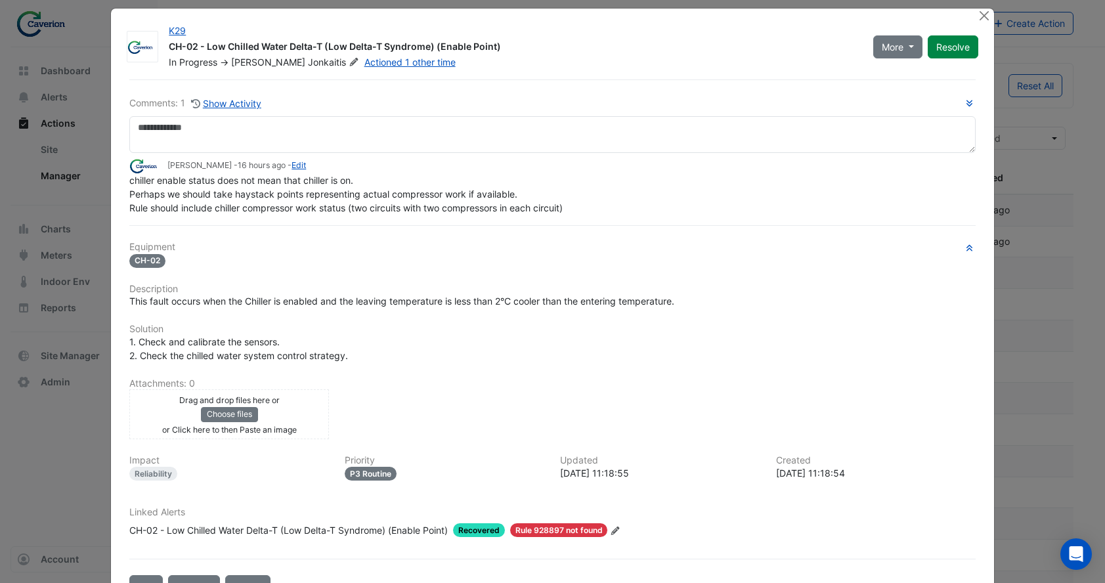
click at [223, 527] on div "CH-02 - Low Chilled Water Delta-T (Low Delta-T Syndrome) (Enable Point)" at bounding box center [288, 530] width 318 height 14
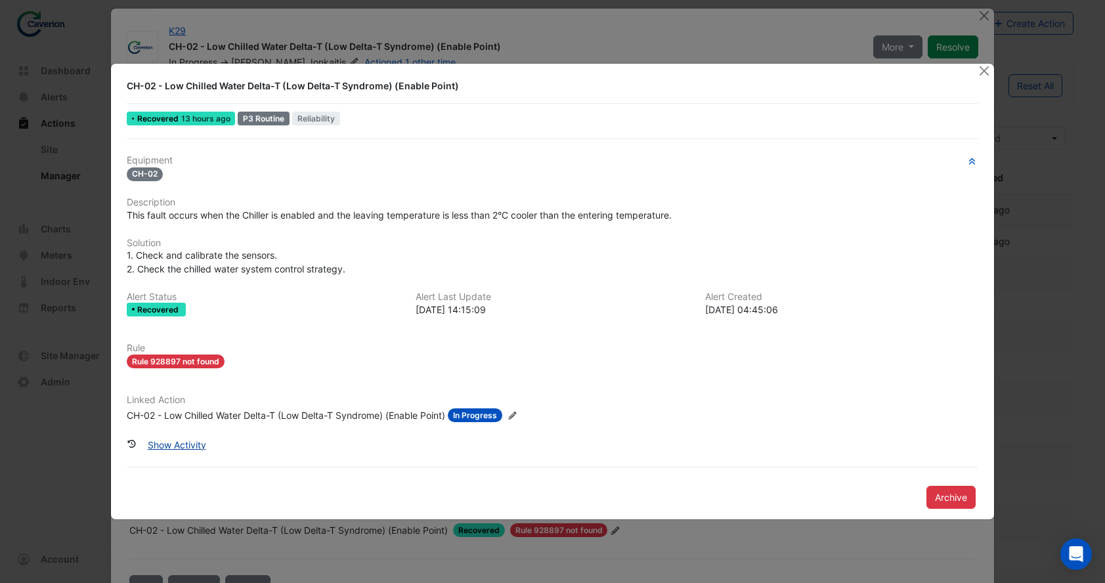
click at [176, 443] on button "Show Activity" at bounding box center [177, 444] width 76 height 23
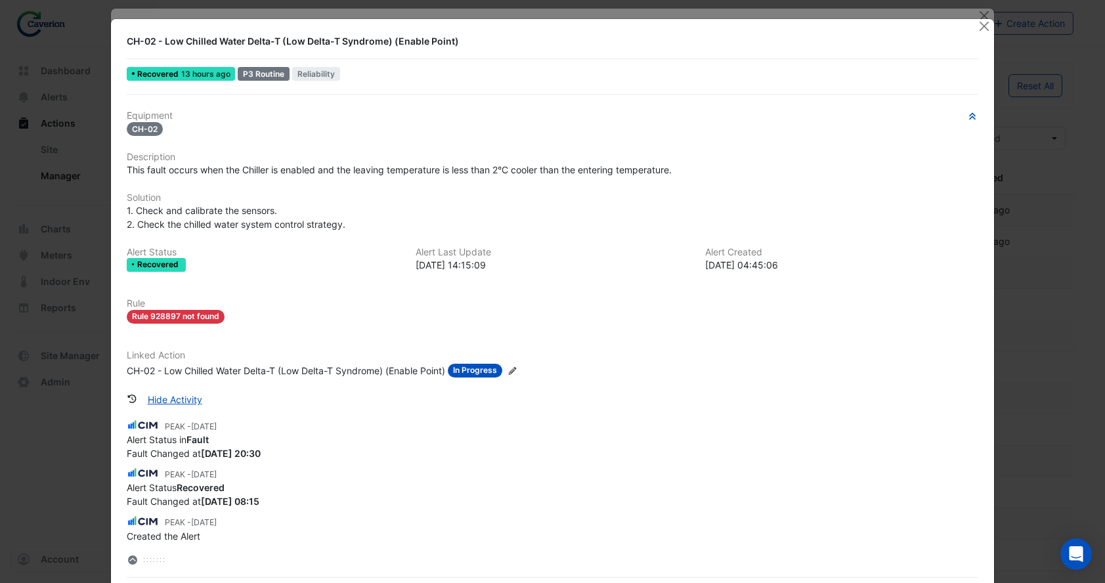
scroll to position [0, 0]
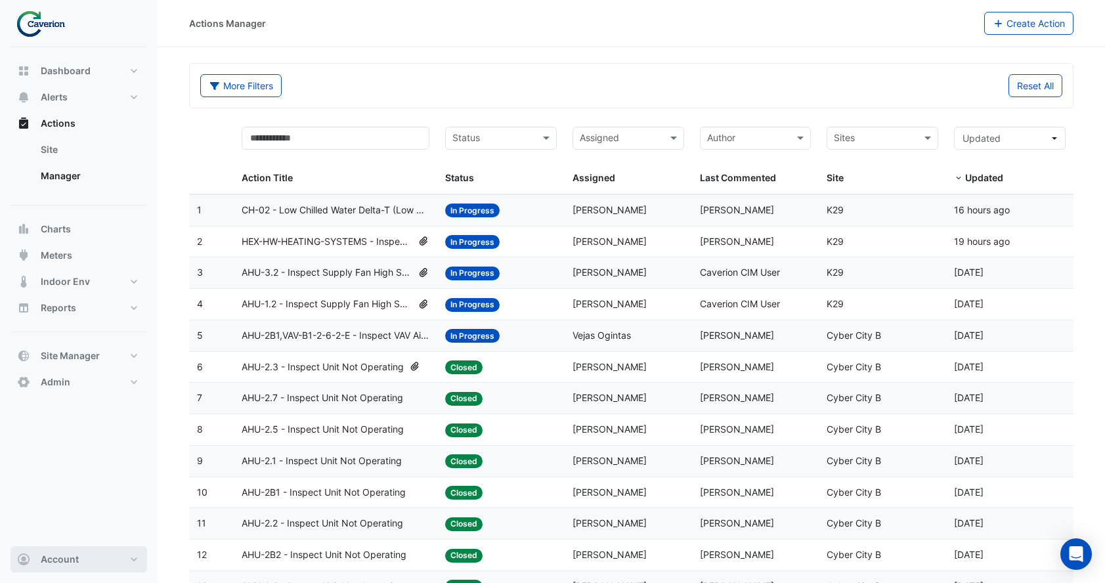
click at [72, 565] on span "Account" at bounding box center [60, 559] width 38 height 13
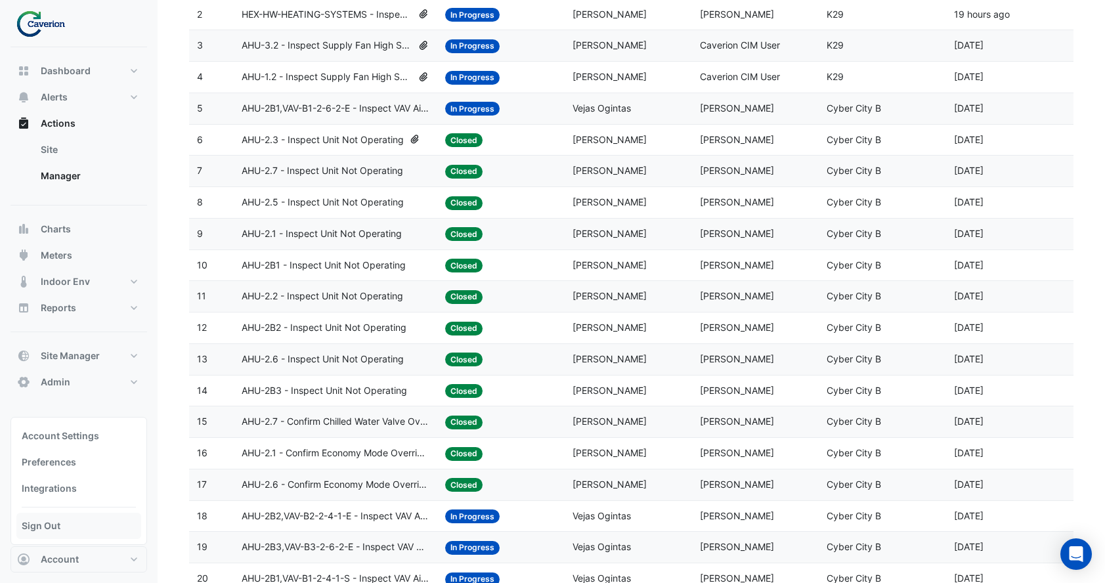
click at [91, 531] on link "Sign Out" at bounding box center [78, 526] width 125 height 26
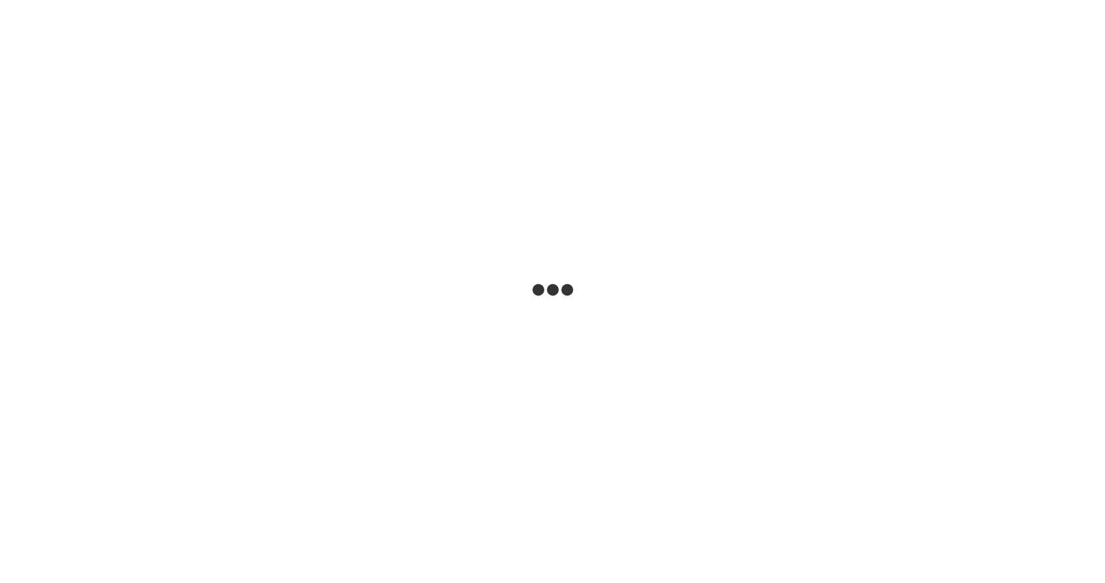
select select "***"
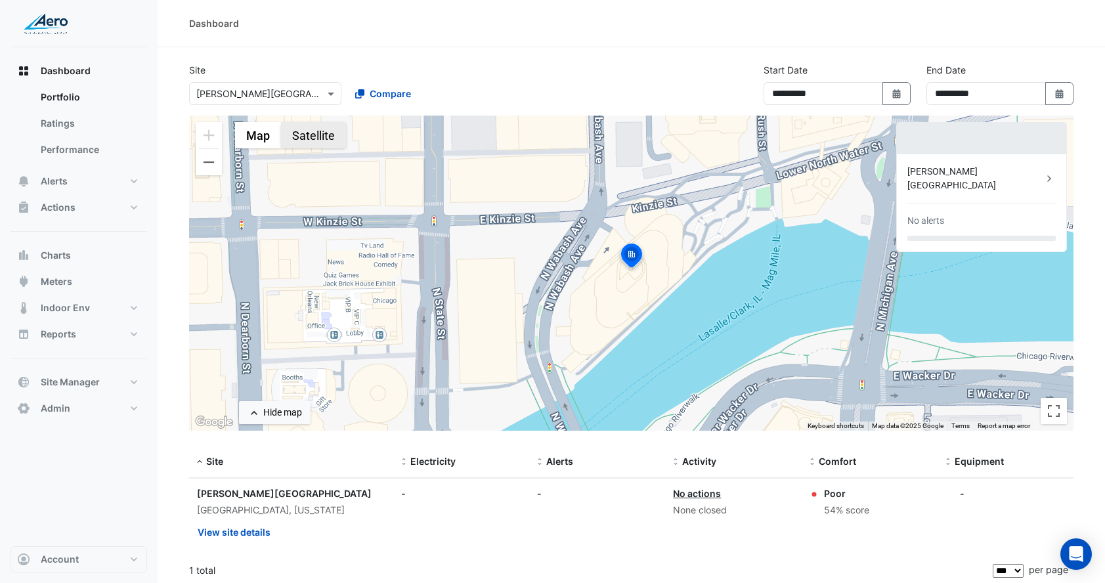
click at [324, 142] on button "Satellite" at bounding box center [313, 135] width 65 height 26
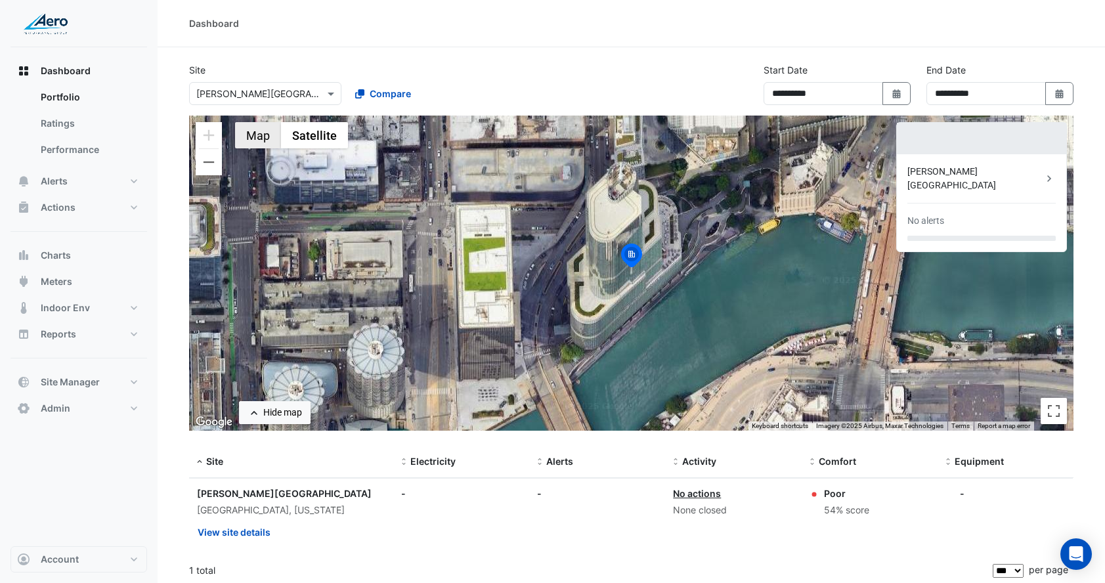
click at [243, 139] on button "Map" at bounding box center [258, 135] width 46 height 26
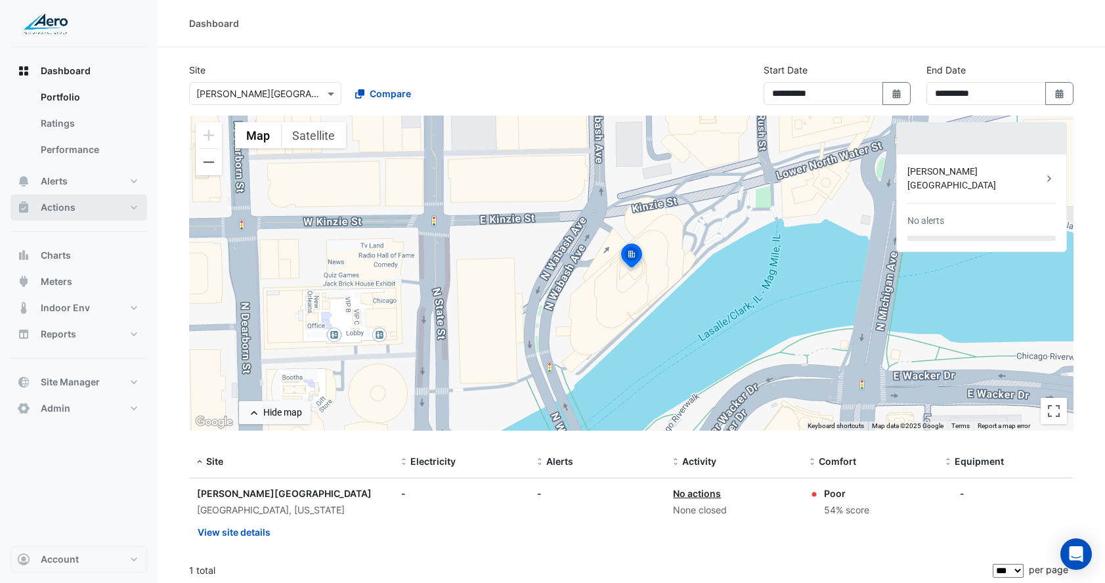
click at [76, 207] on button "Actions" at bounding box center [79, 207] width 137 height 26
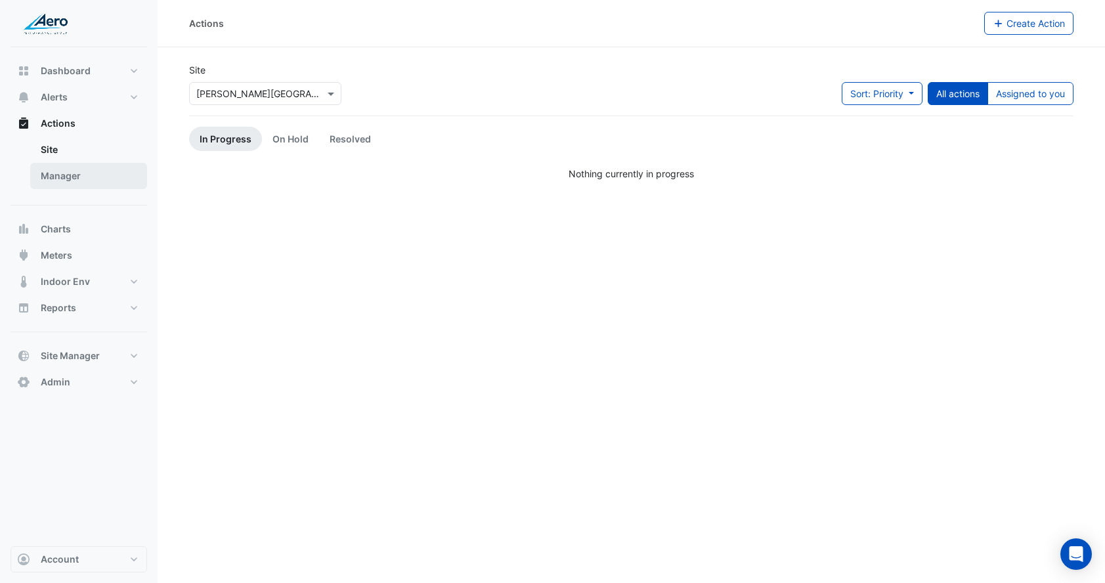
click at [77, 181] on link "Manager" at bounding box center [88, 176] width 117 height 26
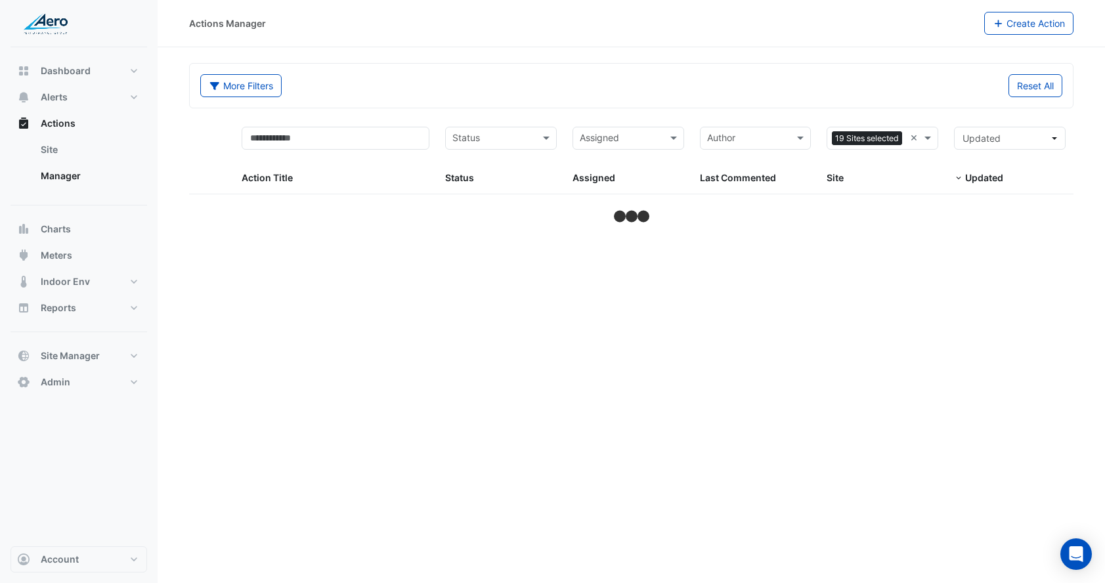
select select "***"
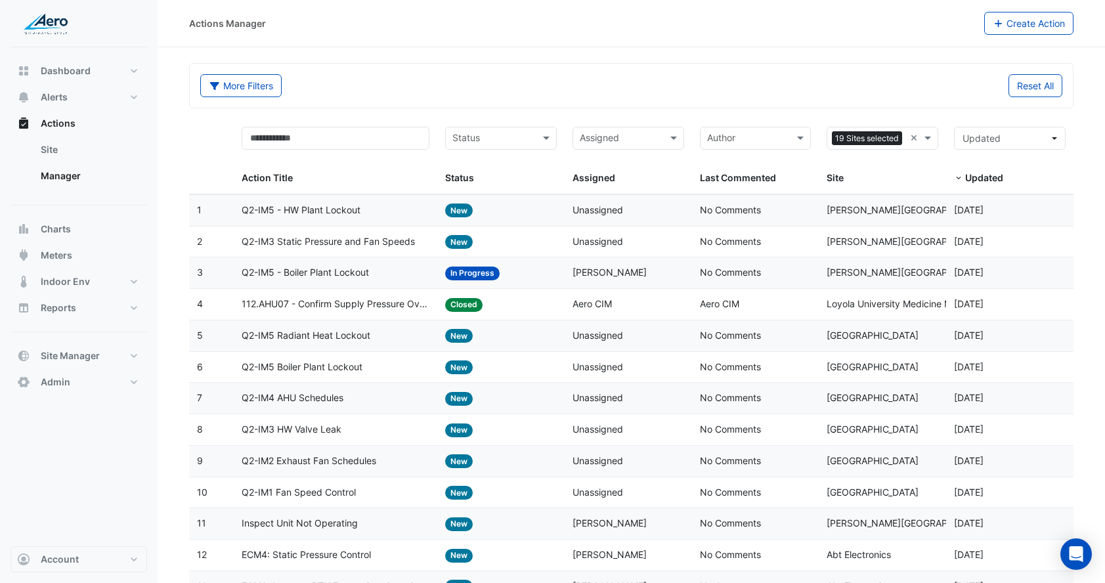
scroll to position [0, 3]
click at [909, 136] on div "Sites 19 Sites selected ×" at bounding box center [883, 138] width 112 height 23
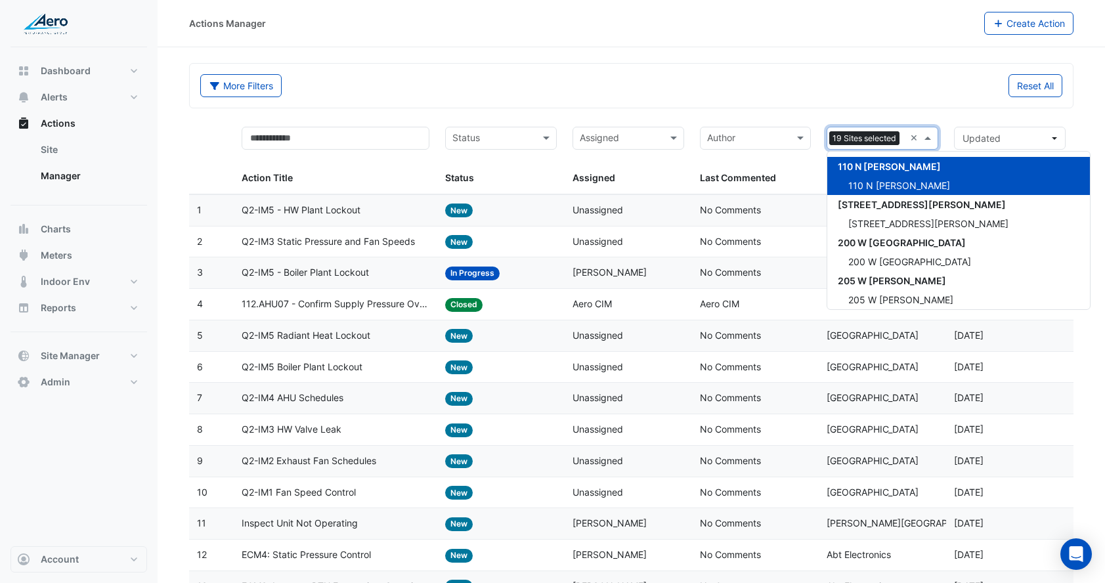
scroll to position [1110, 0]
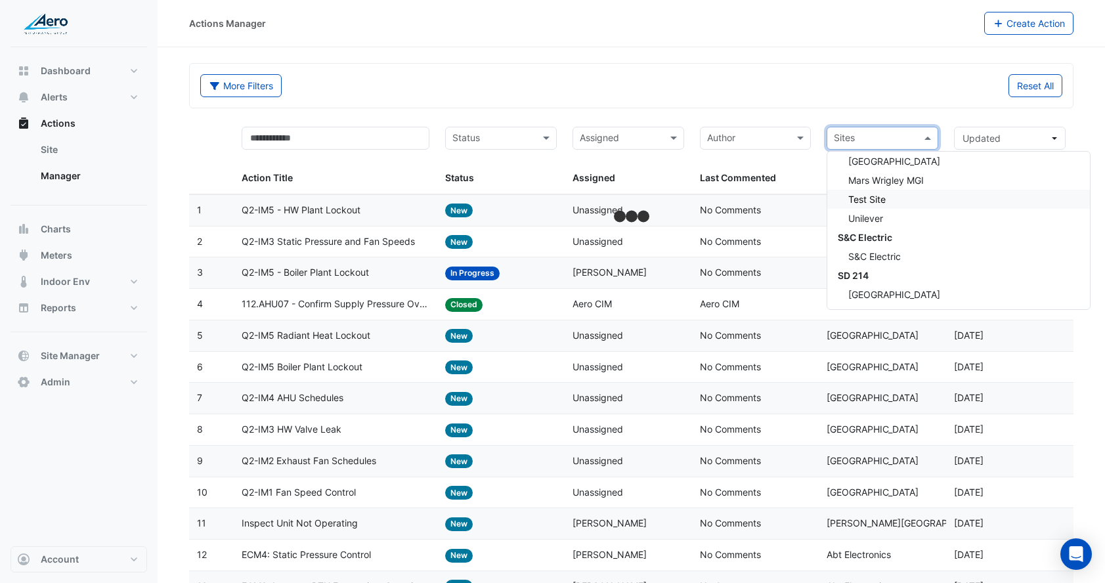
click at [857, 106] on div "More Filters Reset All" at bounding box center [631, 86] width 883 height 44
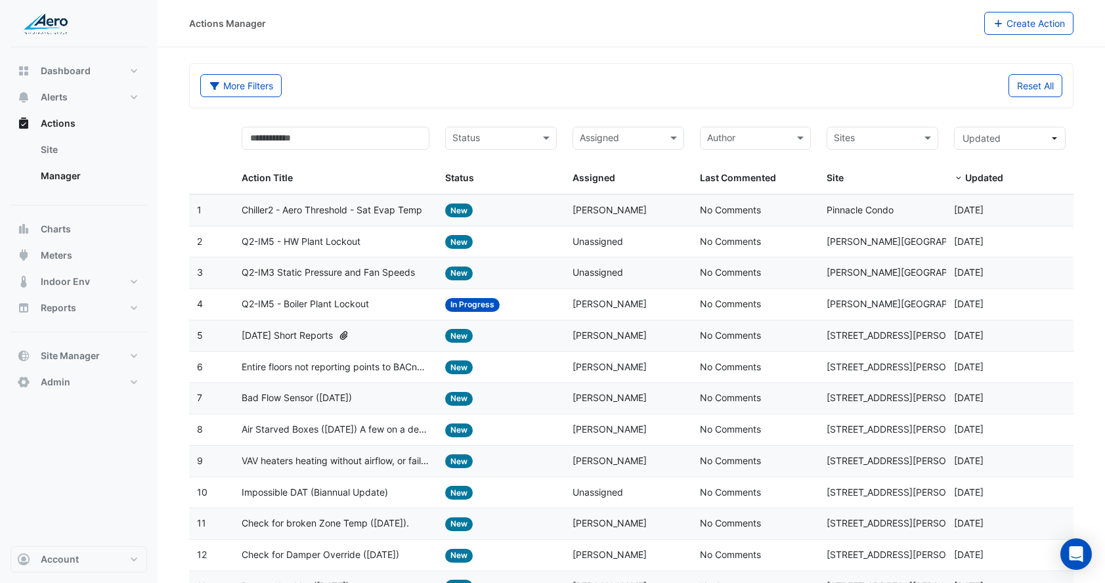
click at [364, 211] on span "Chiller2 - Aero Threshold - Sat Evap Temp" at bounding box center [332, 210] width 181 height 15
click at [297, 497] on span "Impossible DAT (Biannual Update)" at bounding box center [315, 492] width 146 height 15
click at [94, 556] on button "Account" at bounding box center [79, 559] width 137 height 26
click at [92, 538] on link "Sign Out" at bounding box center [78, 526] width 125 height 26
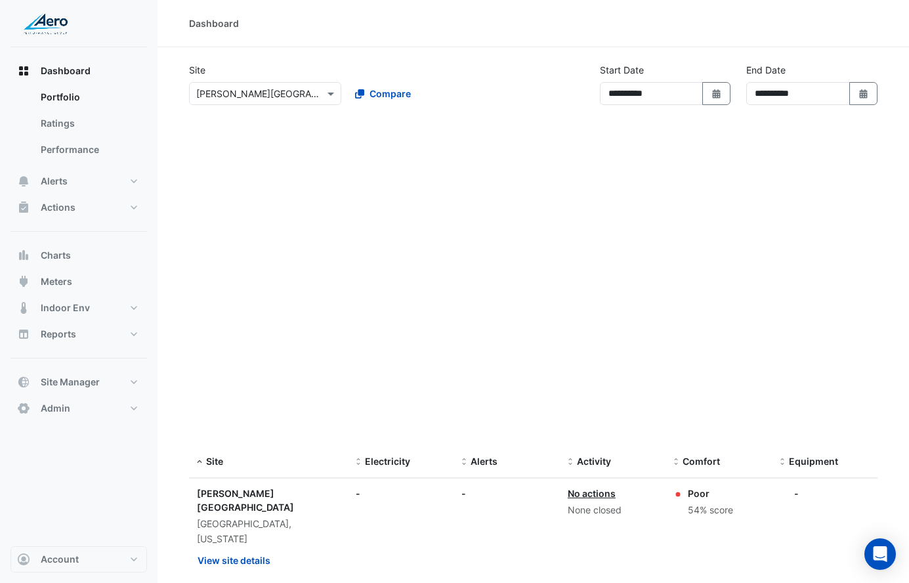
select select "***"
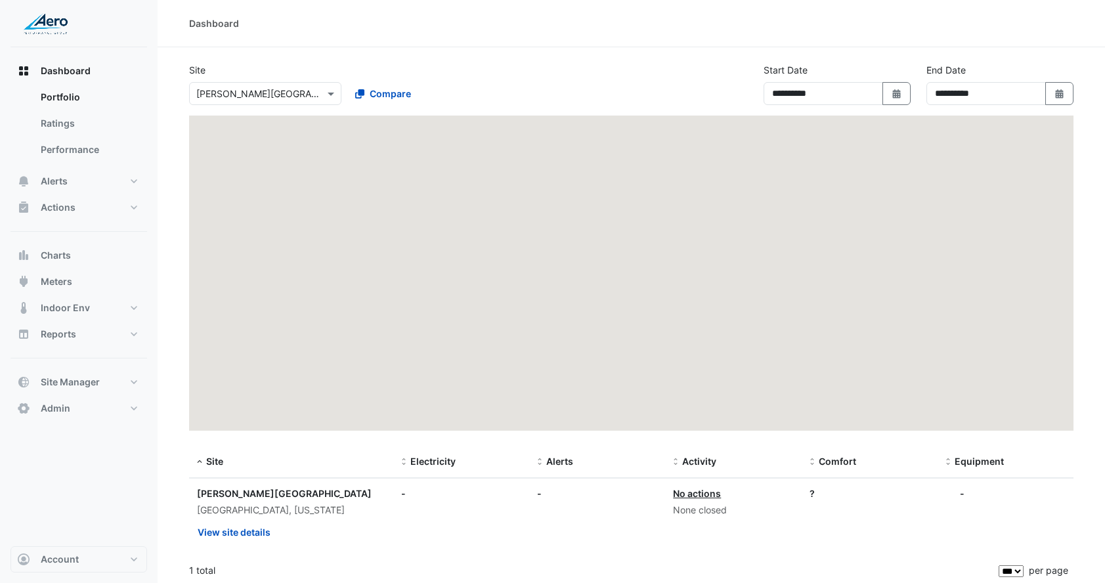
select select "***"
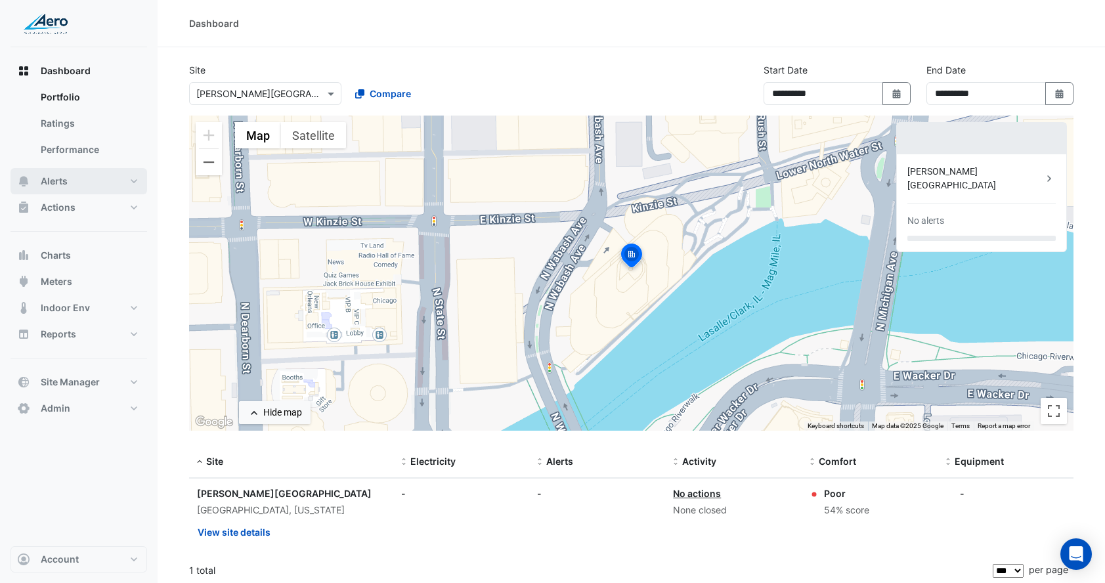
click at [72, 187] on button "Alerts" at bounding box center [79, 181] width 137 height 26
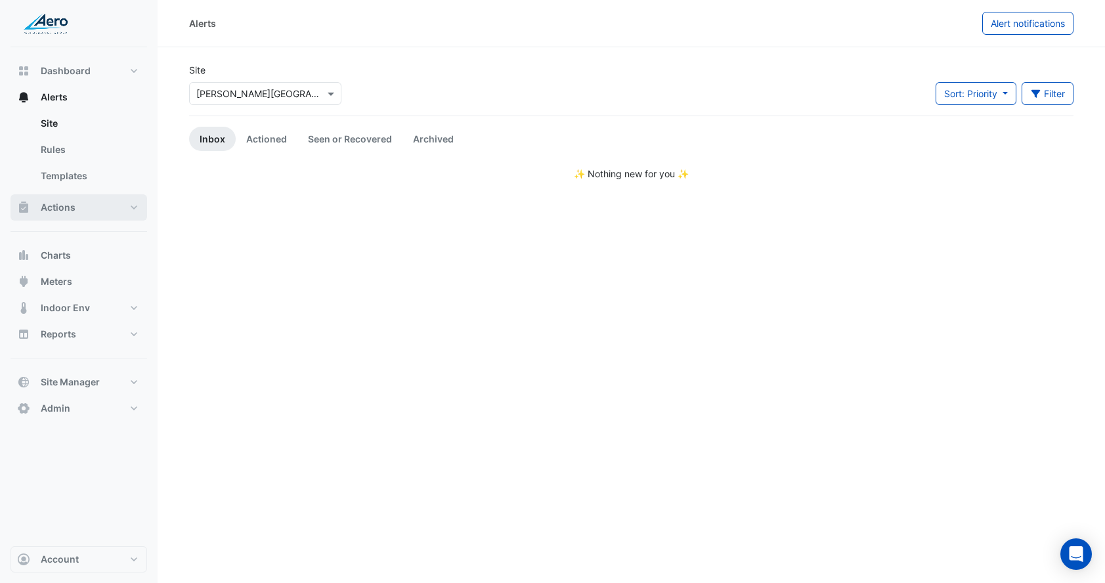
click at [82, 204] on button "Actions" at bounding box center [79, 207] width 137 height 26
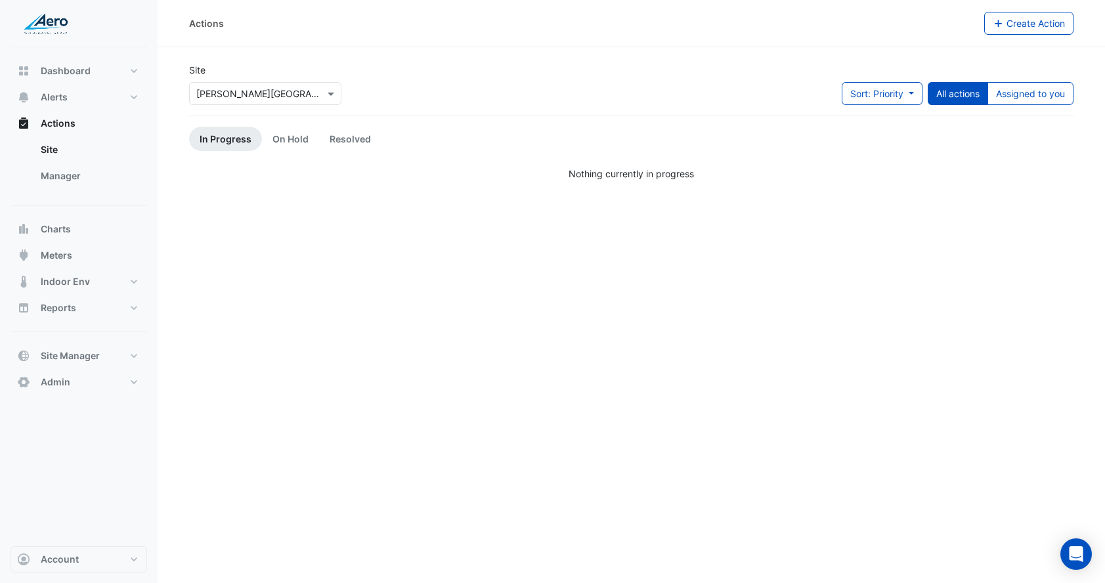
click at [80, 188] on ul "Site Manager" at bounding box center [79, 166] width 137 height 58
click at [85, 179] on link "Manager" at bounding box center [88, 176] width 117 height 26
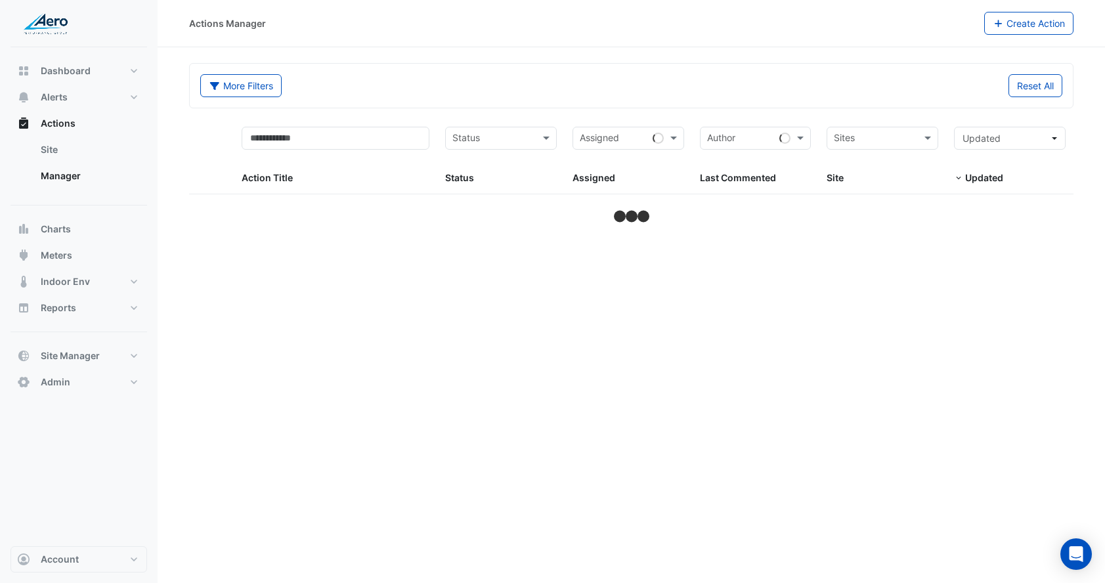
select select "***"
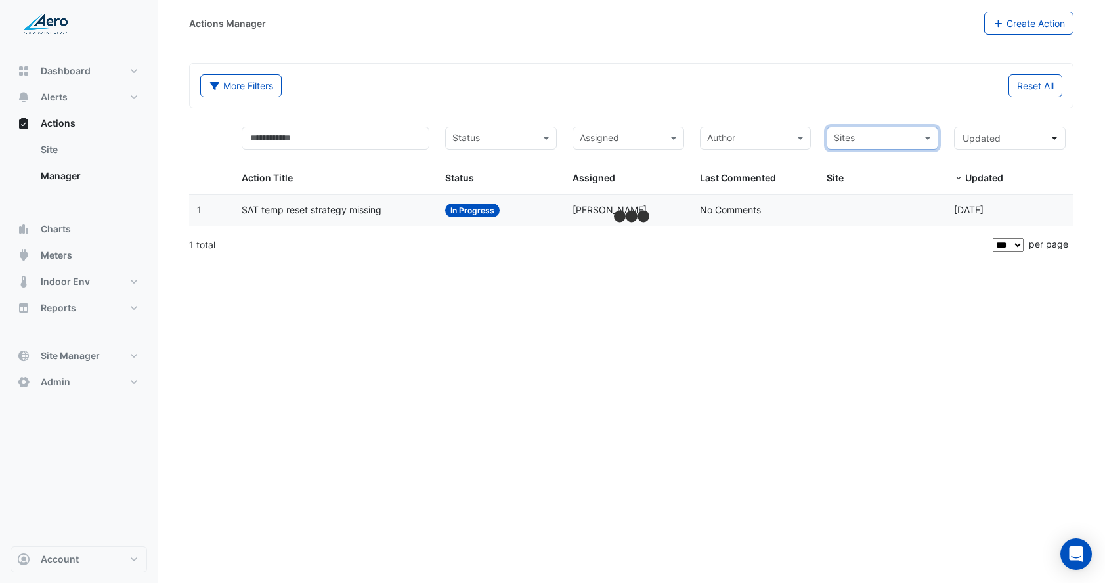
click at [821, 106] on div "More Filters Reset All" at bounding box center [631, 86] width 883 height 44
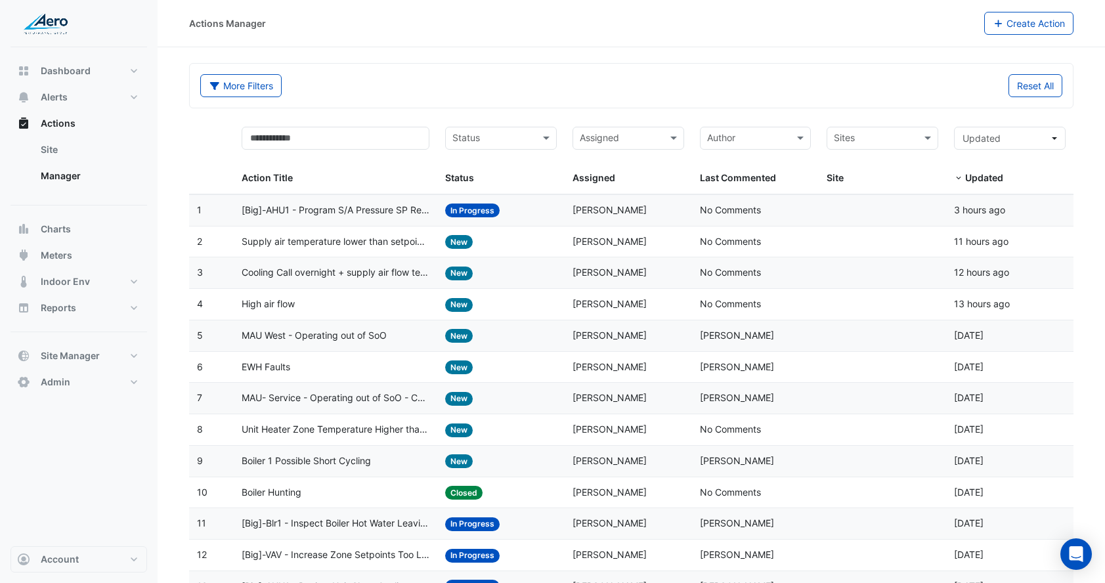
click at [370, 217] on span "[Big]-AHU1 - Program S/A Pressure SP Reset Missing Strategy (Energy Saving)" at bounding box center [336, 210] width 188 height 15
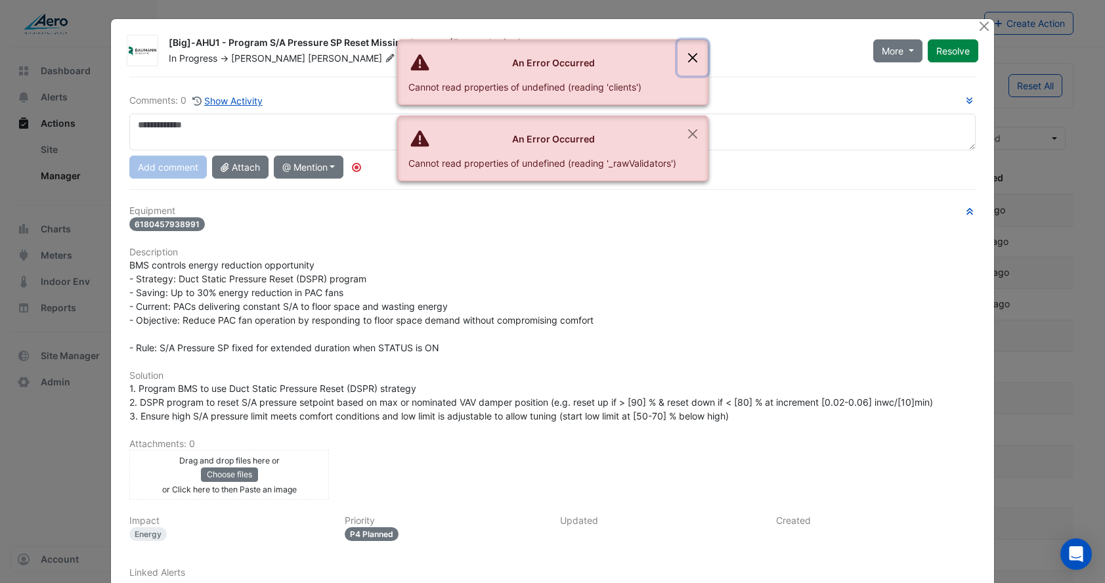
click at [693, 58] on button "Close" at bounding box center [693, 57] width 30 height 35
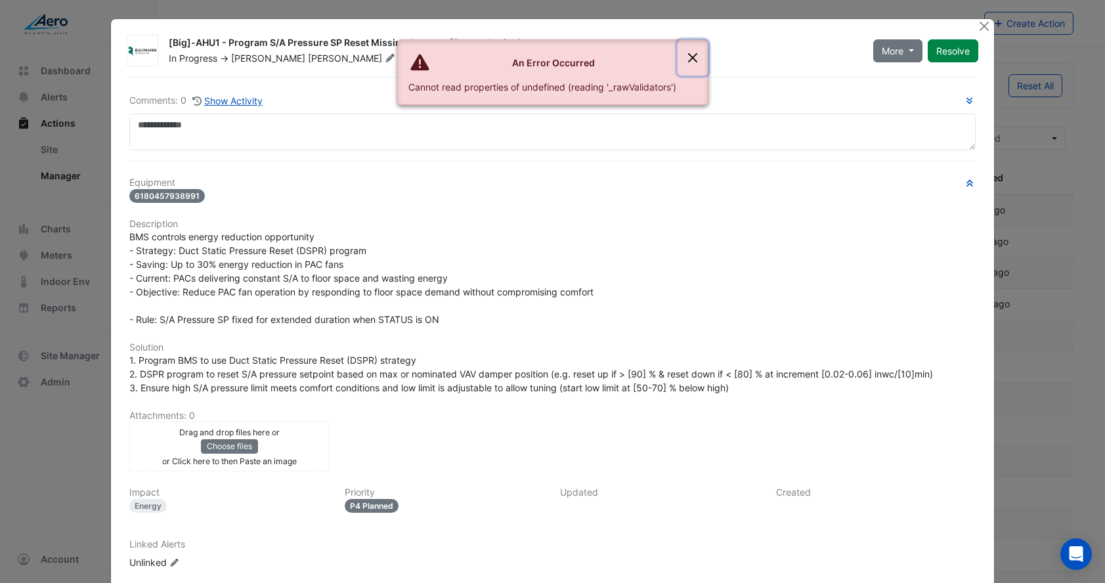
click at [693, 58] on button "Close" at bounding box center [693, 57] width 30 height 35
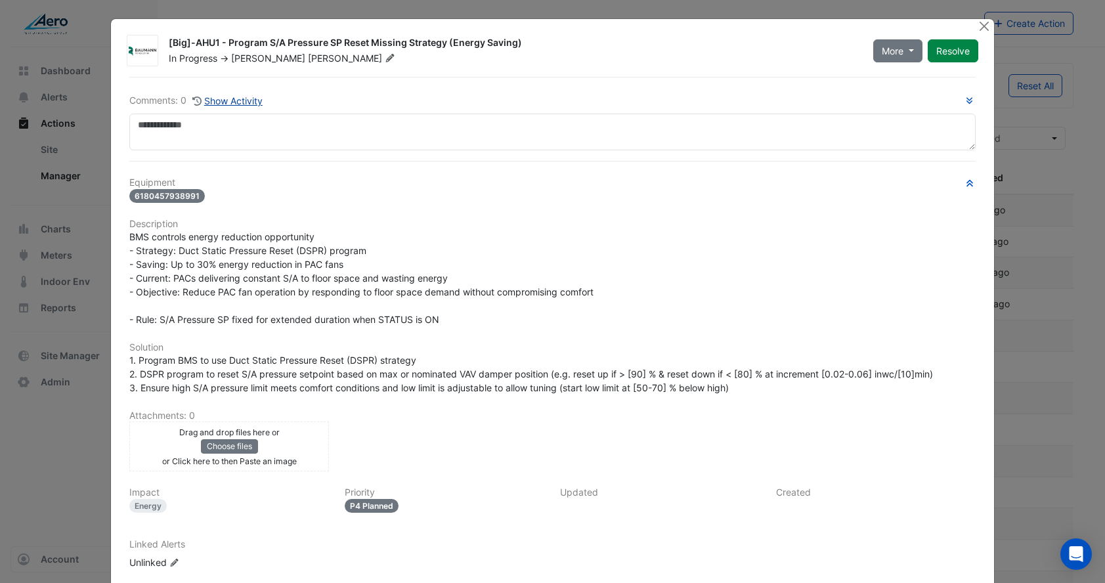
click at [229, 97] on button "Show Activity" at bounding box center [228, 100] width 72 height 15
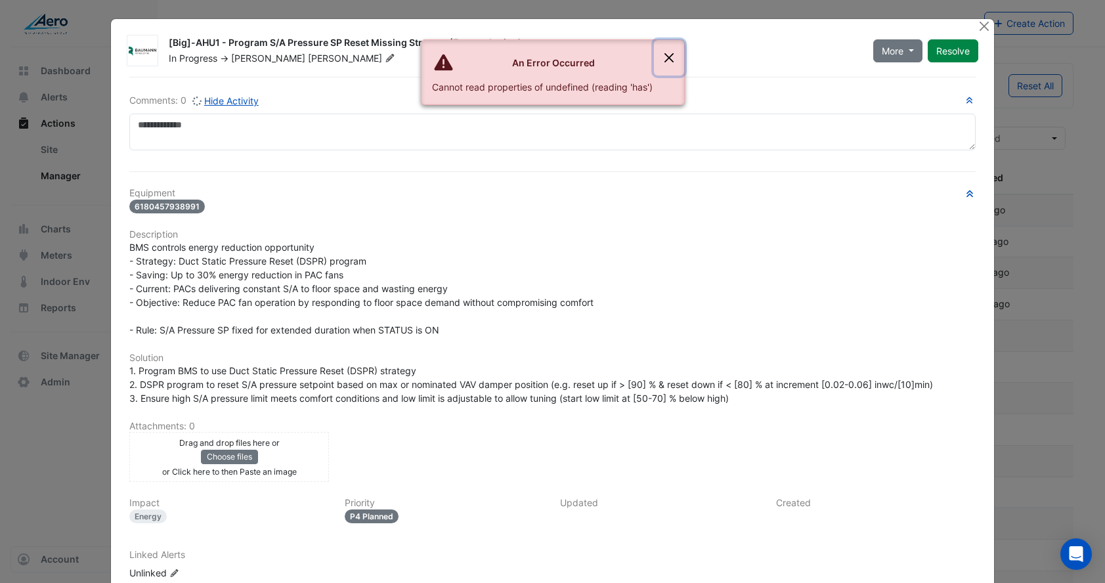
drag, startPoint x: 673, startPoint y: 51, endPoint x: 588, endPoint y: 64, distance: 85.8
click at [673, 51] on button "Close" at bounding box center [669, 57] width 30 height 35
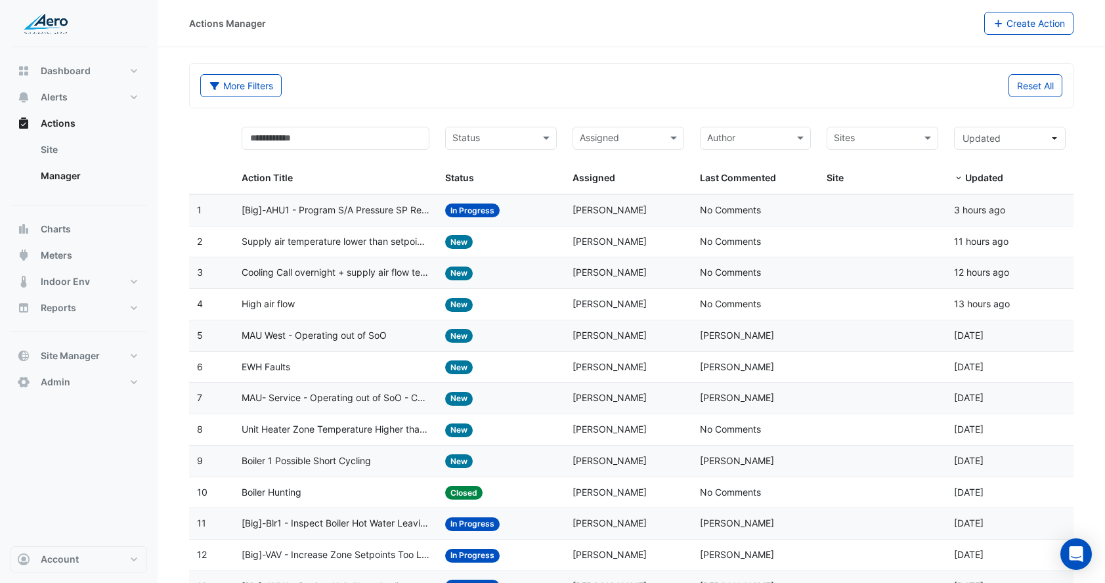
click at [348, 279] on span "Cooling Call overnight + supply air flow temperature hunting and very low + Out…" at bounding box center [336, 272] width 188 height 15
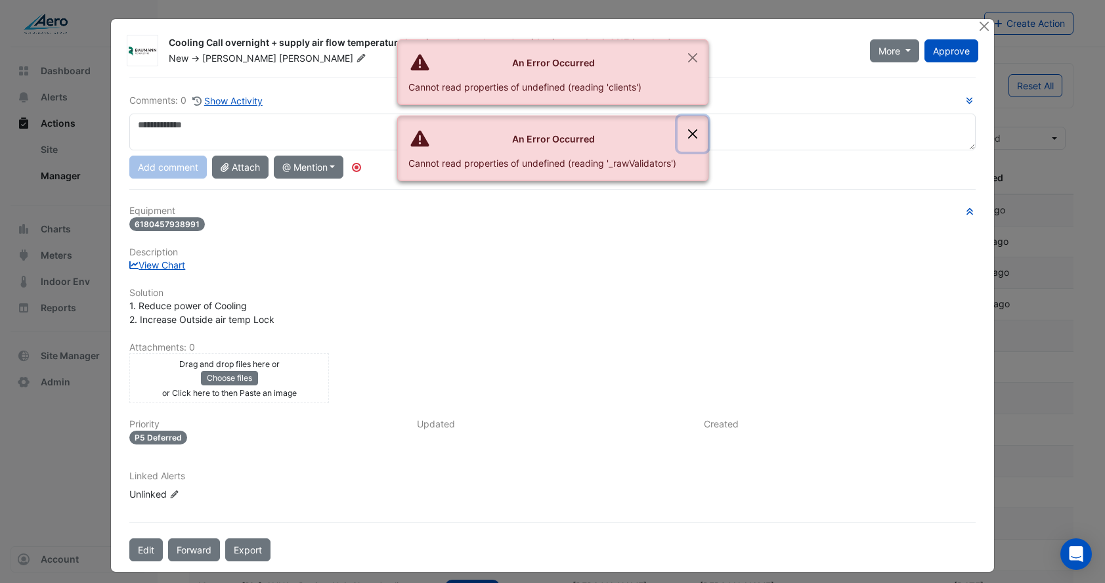
click at [695, 128] on button "Close" at bounding box center [693, 133] width 30 height 35
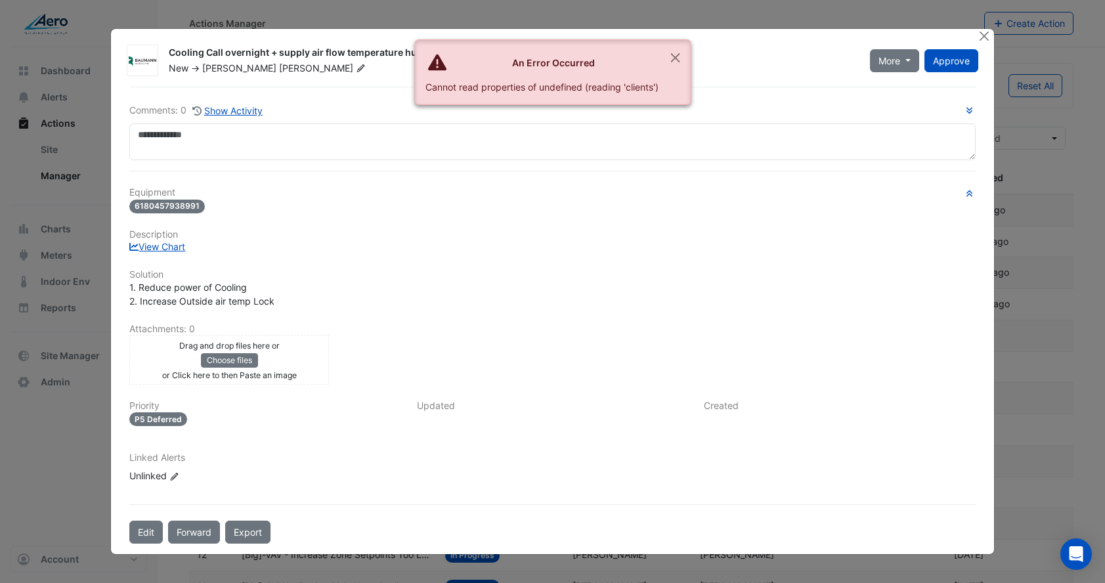
click at [697, 56] on div "Cooling Call overnight + supply air flow temperature hunting and very low + Out…" at bounding box center [512, 54] width 686 height 16
click at [670, 52] on button "Close" at bounding box center [675, 57] width 30 height 35
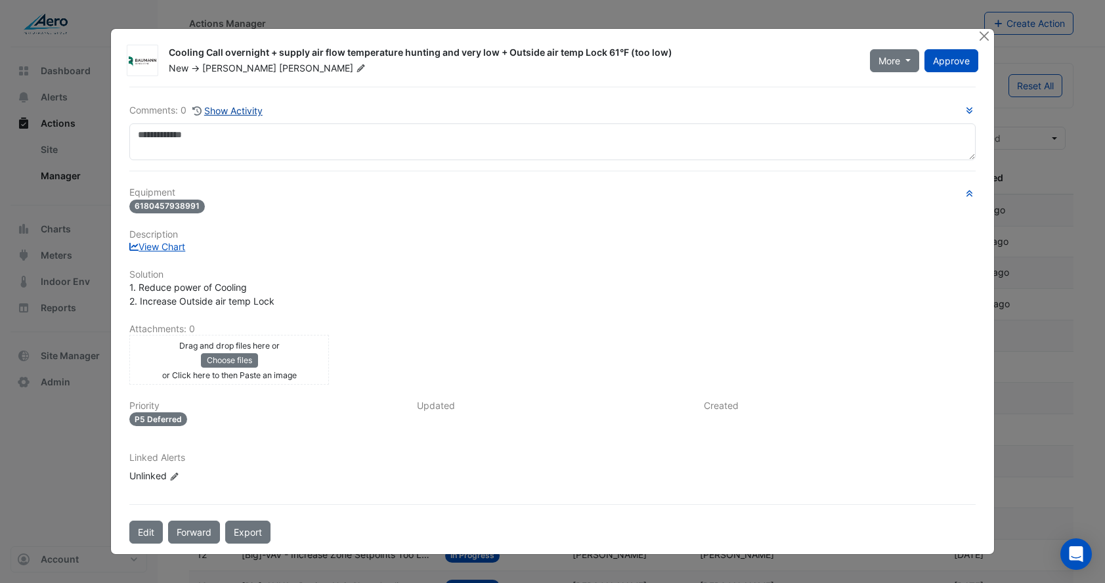
click at [230, 111] on button "Show Activity" at bounding box center [228, 110] width 72 height 15
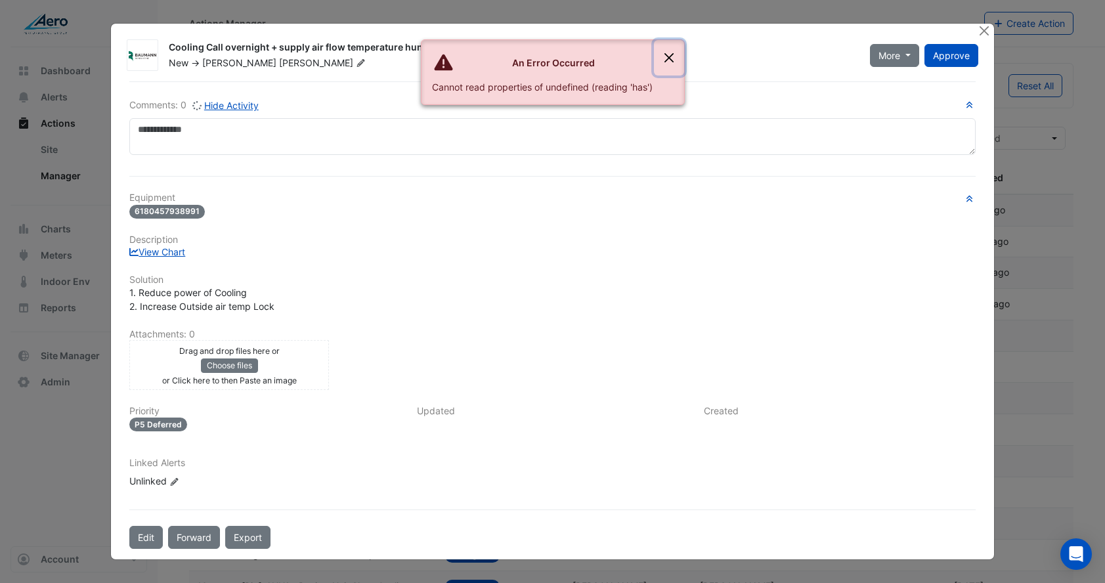
drag, startPoint x: 667, startPoint y: 60, endPoint x: 310, endPoint y: 45, distance: 357.5
click at [666, 60] on button "Close" at bounding box center [669, 57] width 30 height 35
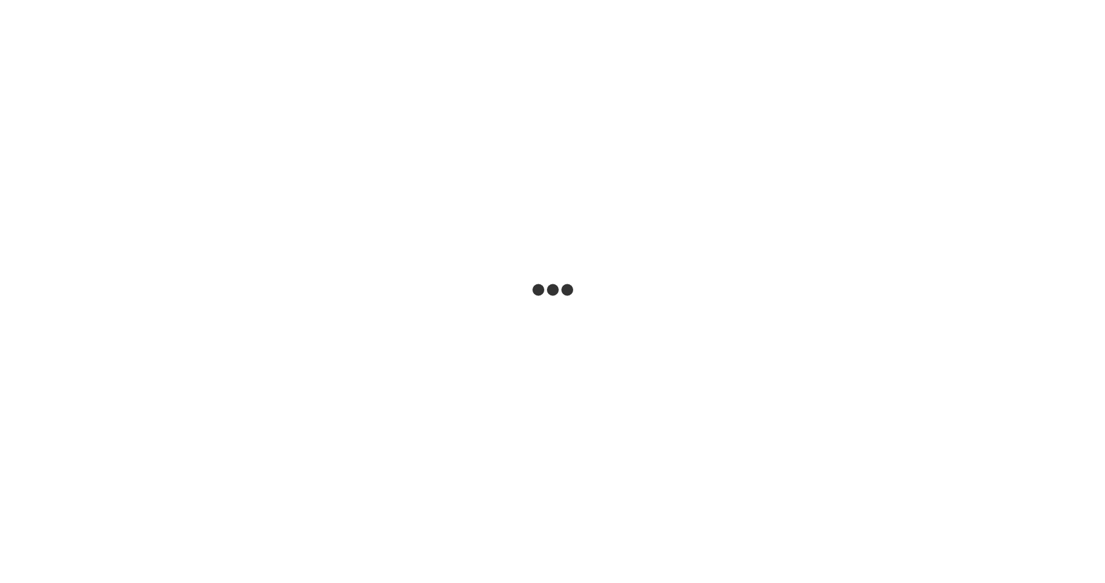
select select "***"
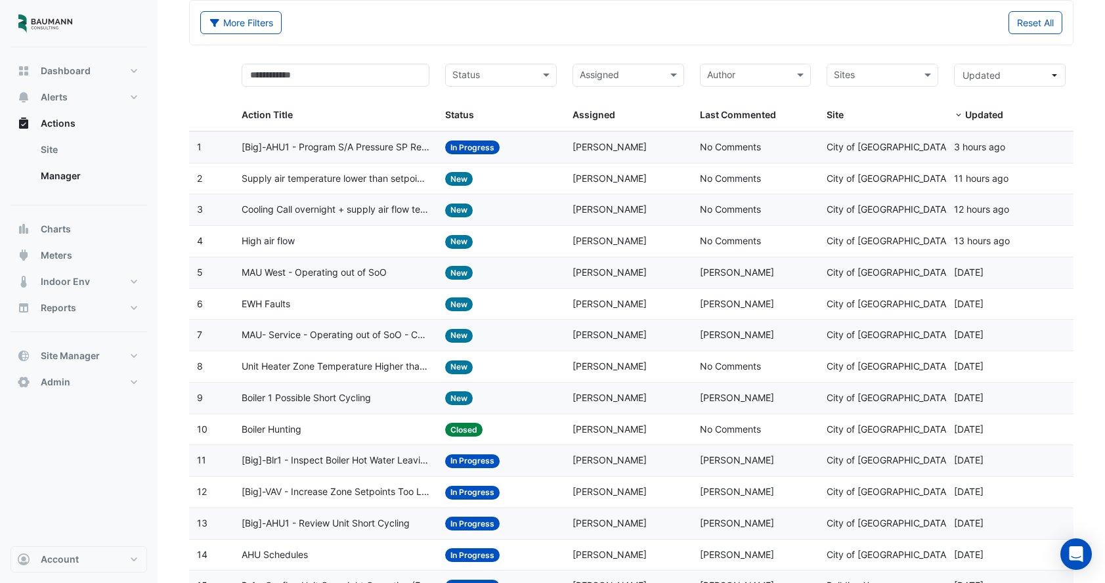
scroll to position [180, 0]
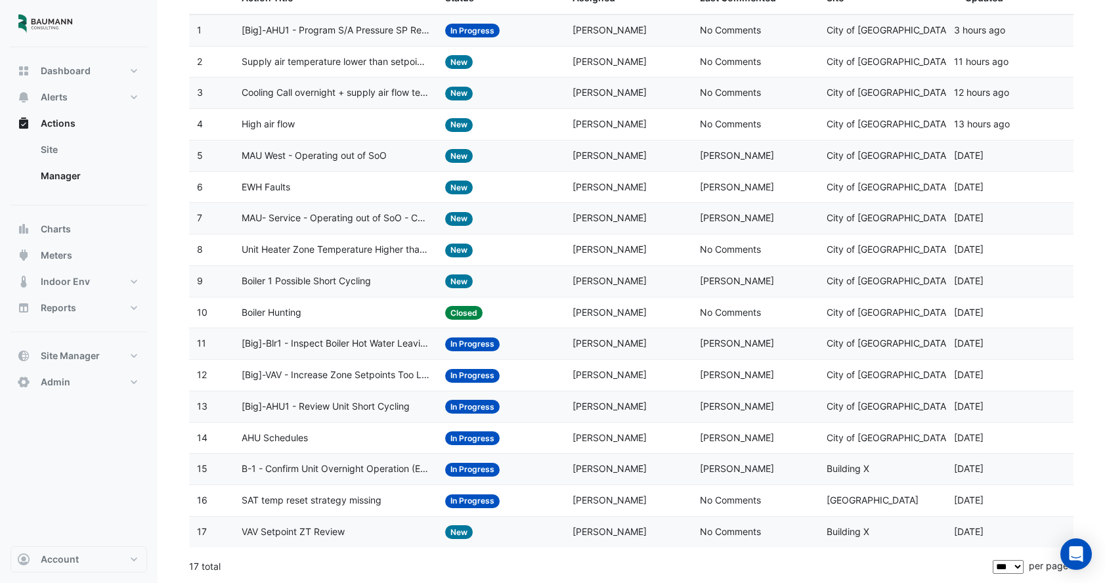
click at [622, 221] on span "[PERSON_NAME]" at bounding box center [610, 217] width 74 height 11
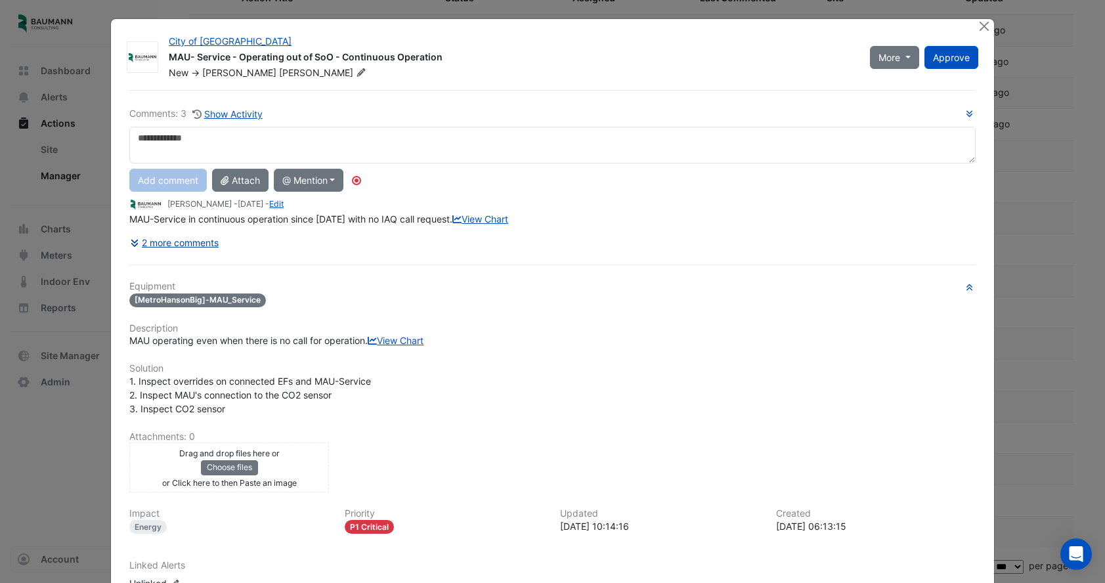
click at [200, 254] on button "2 more comments" at bounding box center [174, 242] width 90 height 23
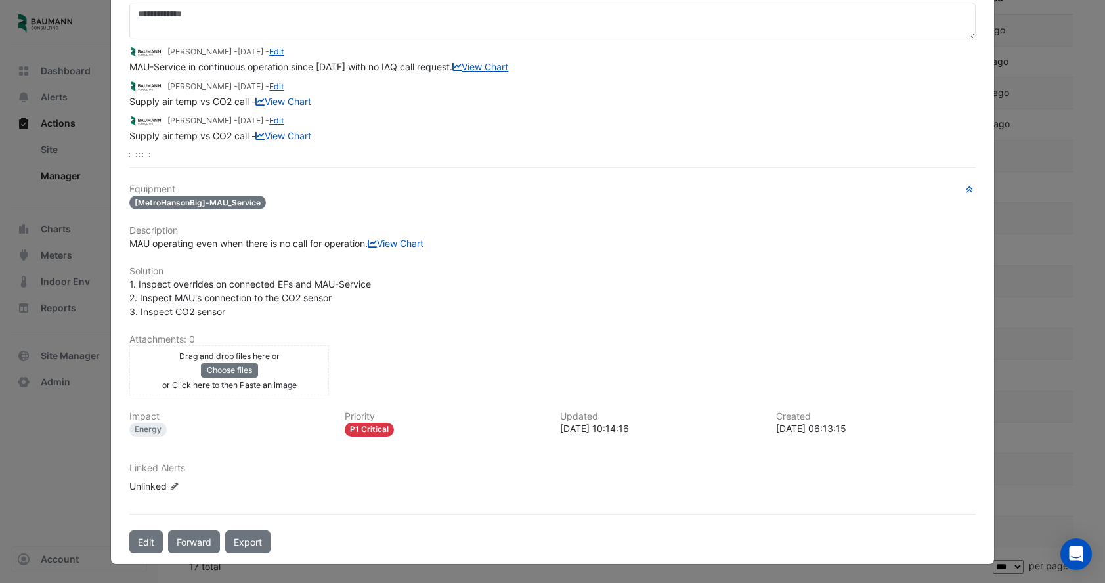
scroll to position [0, 0]
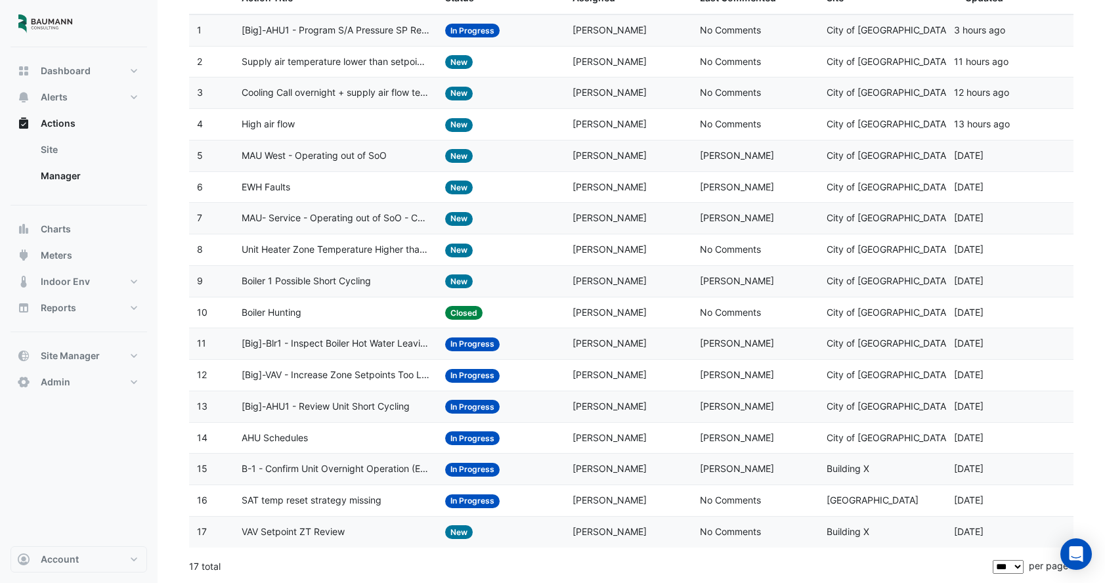
click at [330, 197] on datatable-body-cell "Action Title: EWH Faults" at bounding box center [336, 187] width 204 height 31
click at [341, 227] on datatable-body-cell "Action Title: MAU- Service - Operating out of SoO - Continuous Operation" at bounding box center [336, 218] width 204 height 31
click at [105, 558] on button "Account" at bounding box center [79, 559] width 137 height 26
click at [96, 532] on link "Sign Out" at bounding box center [78, 526] width 125 height 26
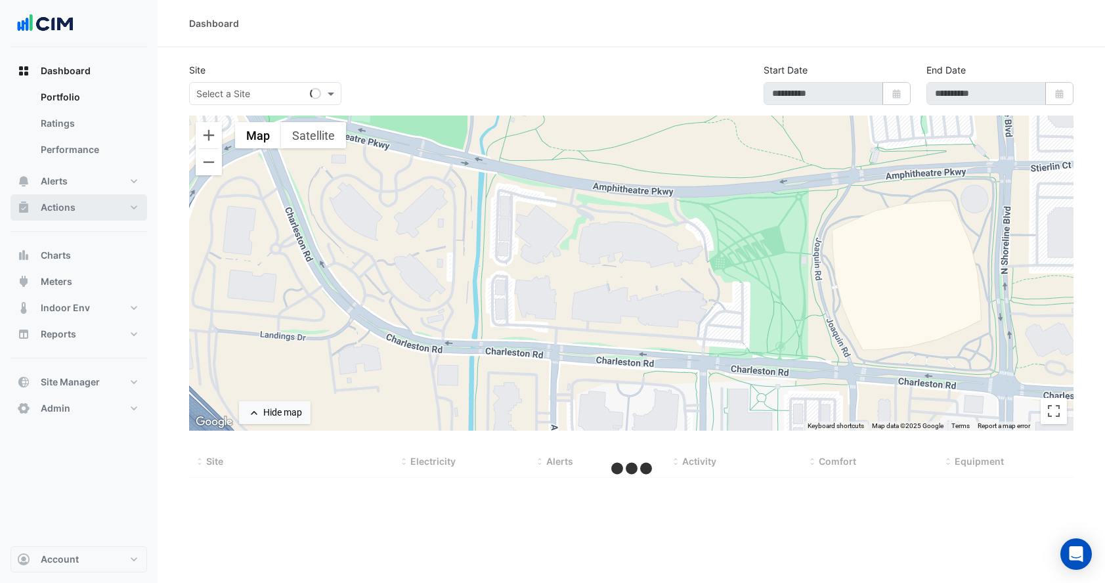
click at [95, 211] on button "Actions" at bounding box center [79, 207] width 137 height 26
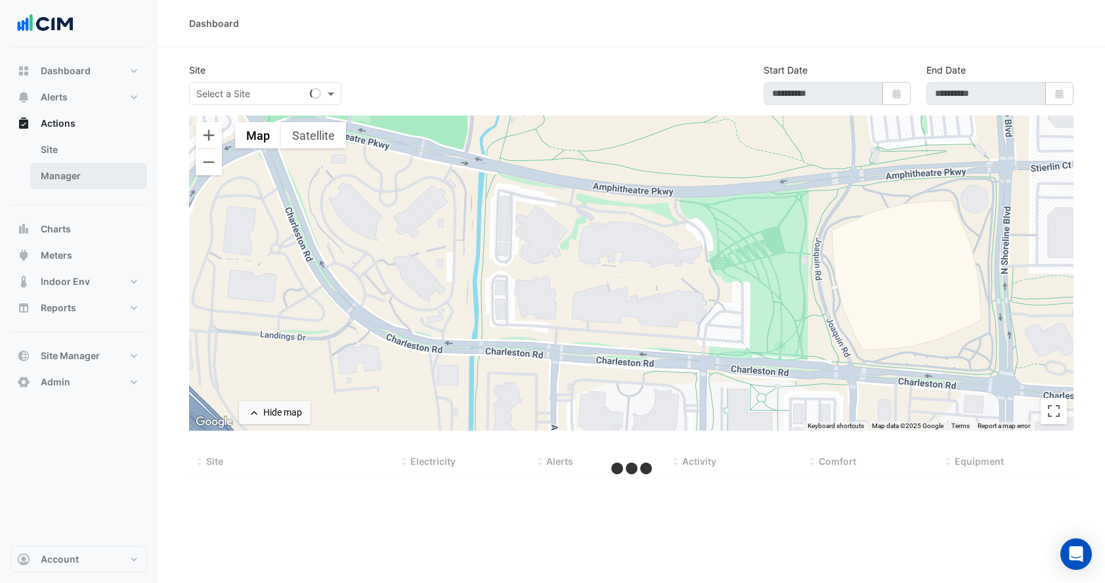
click at [93, 175] on link "Manager" at bounding box center [88, 176] width 117 height 26
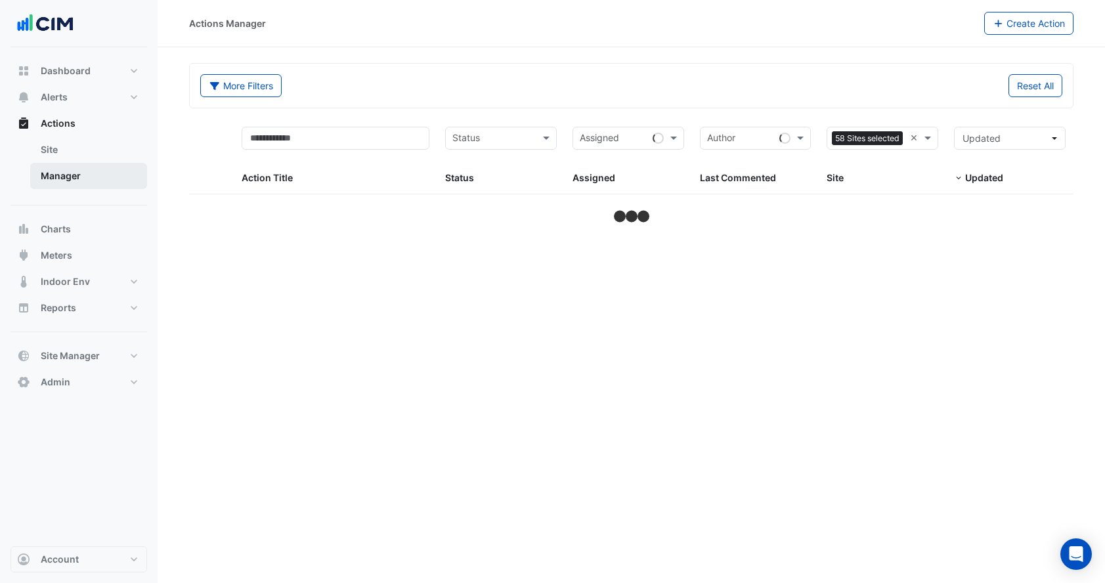
select select "***"
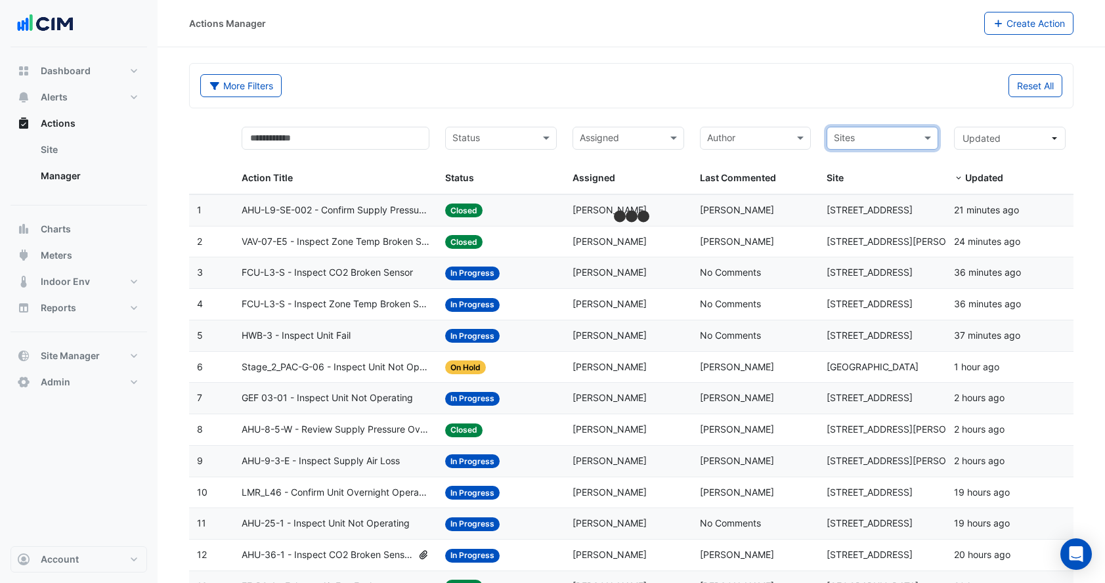
click at [875, 89] on div "Reset All" at bounding box center [851, 85] width 439 height 23
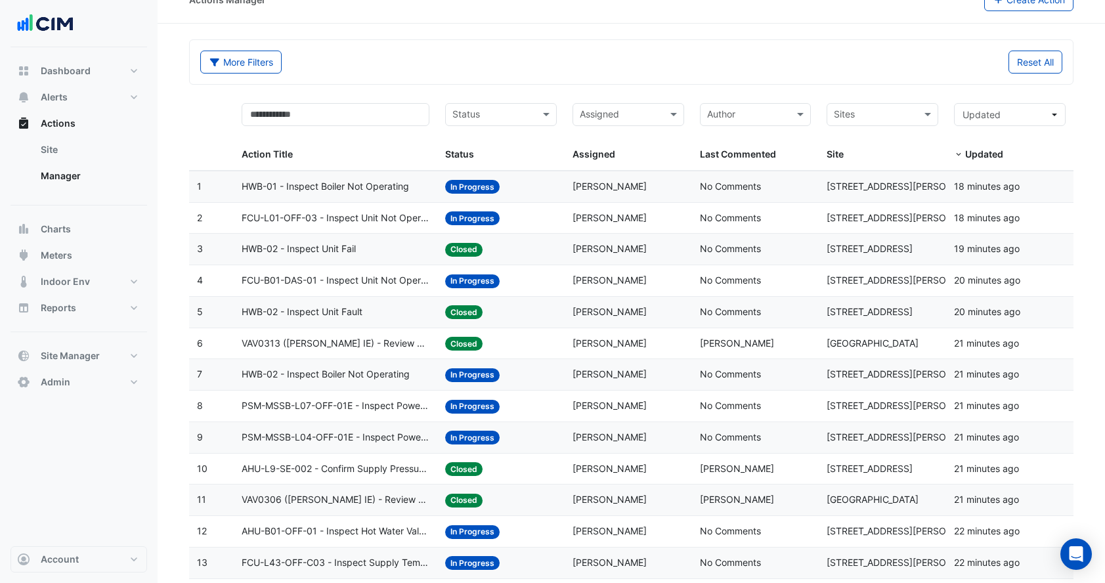
scroll to position [35, 0]
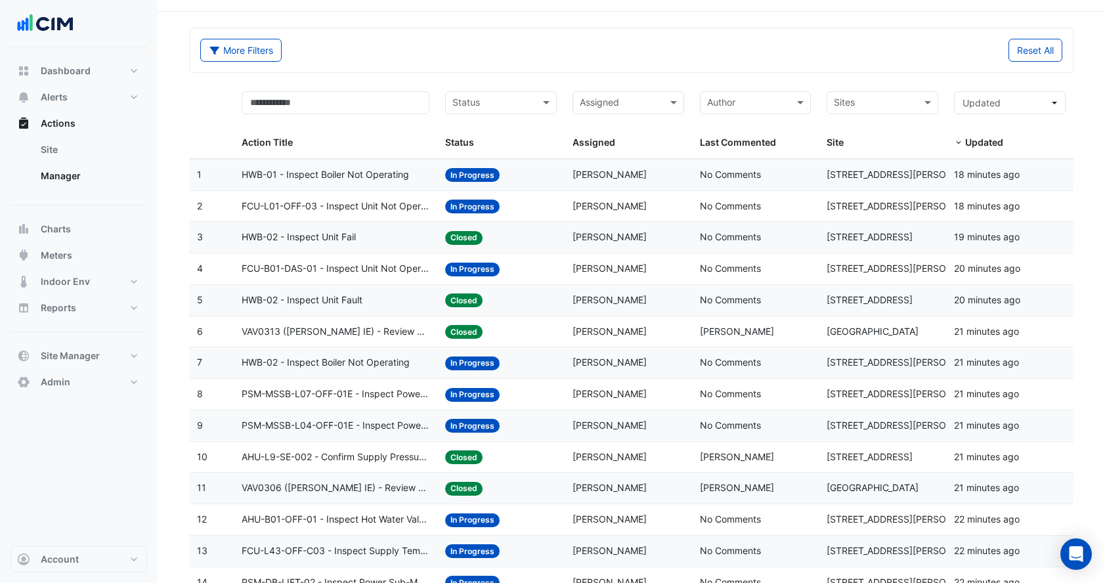
click at [634, 336] on div "Assigned: [PERSON_NAME]" at bounding box center [629, 331] width 112 height 15
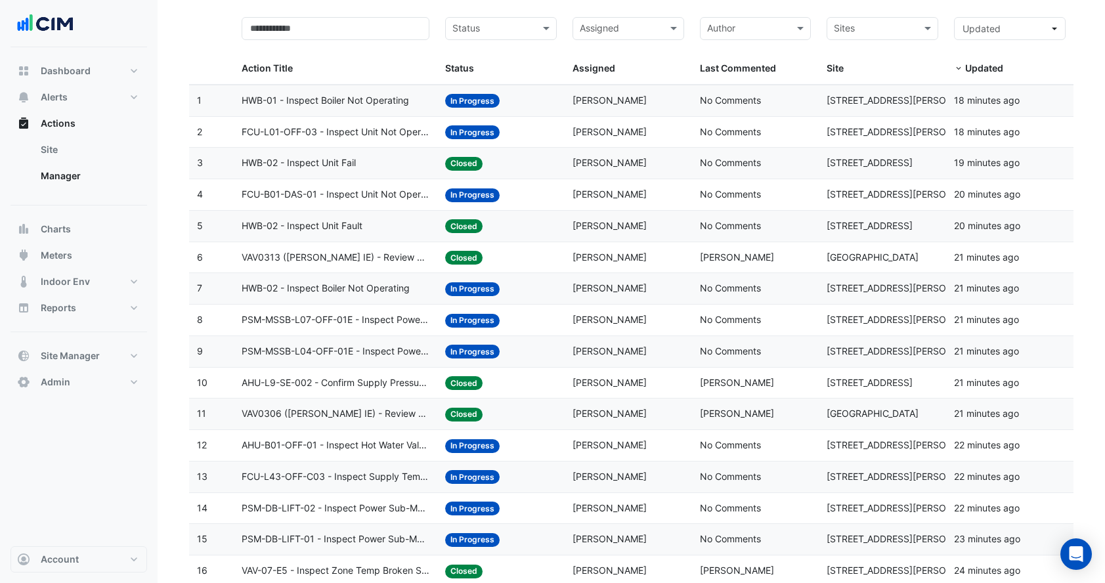
scroll to position [213, 0]
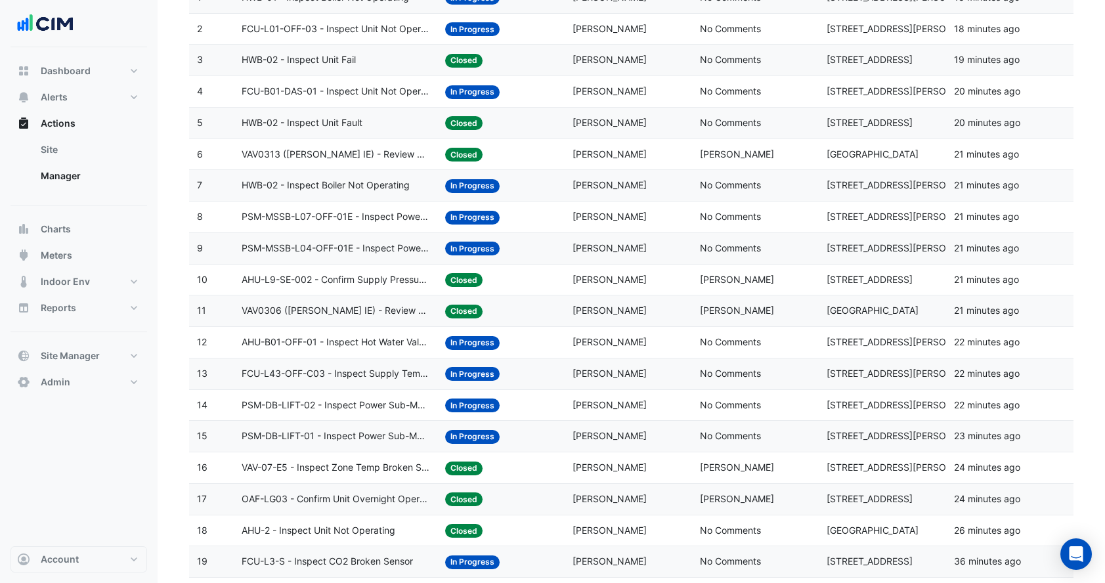
click at [645, 295] on datatable-body-cell "Assigned: [PERSON_NAME]" at bounding box center [628, 310] width 127 height 31
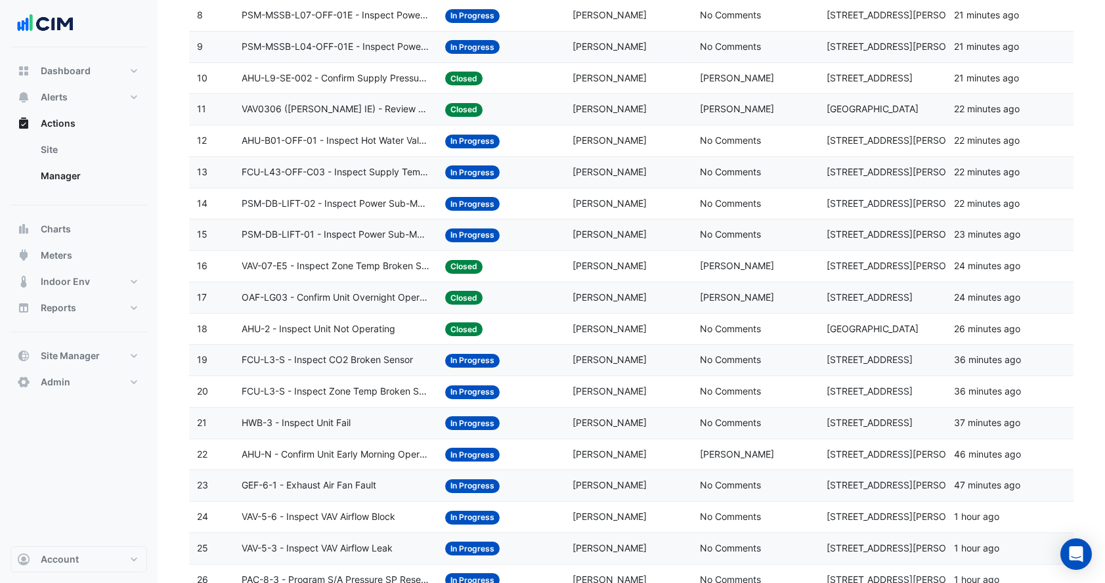
scroll to position [615, 0]
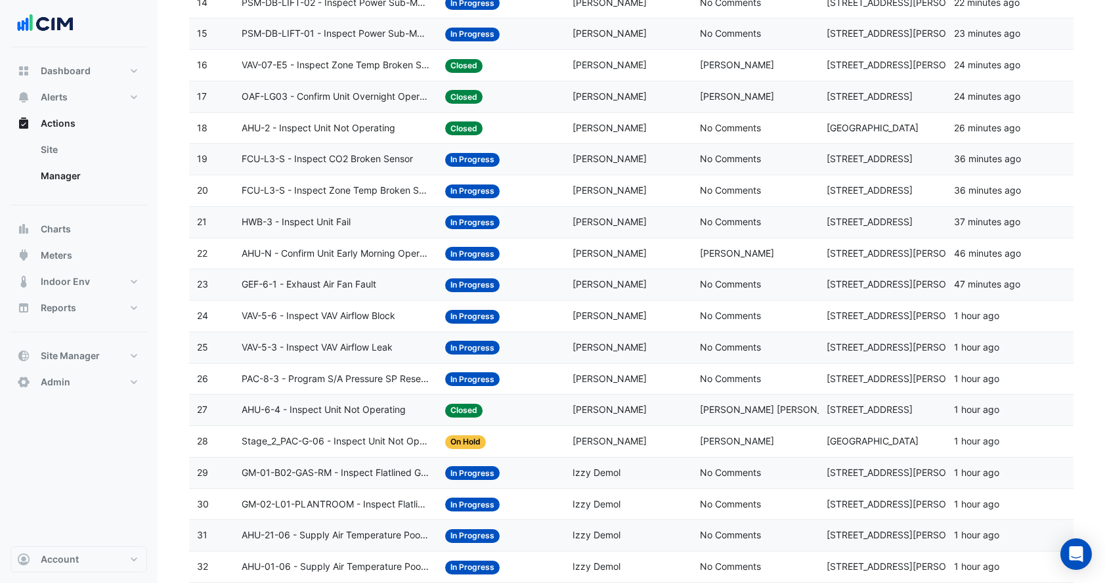
click at [645, 255] on div "Assigned: [PERSON_NAME]" at bounding box center [629, 253] width 112 height 15
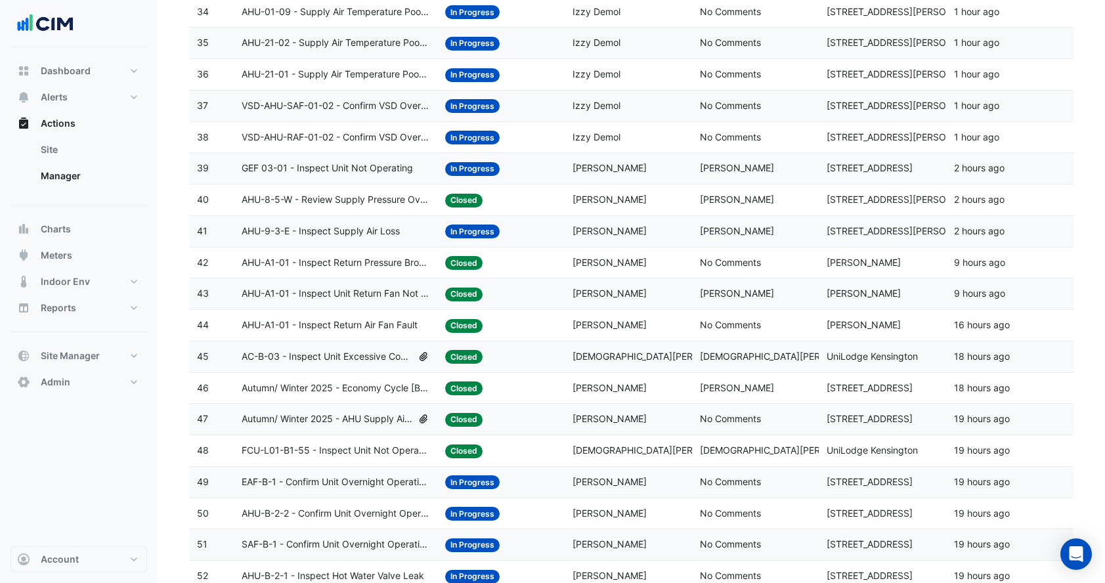
scroll to position [1257, 0]
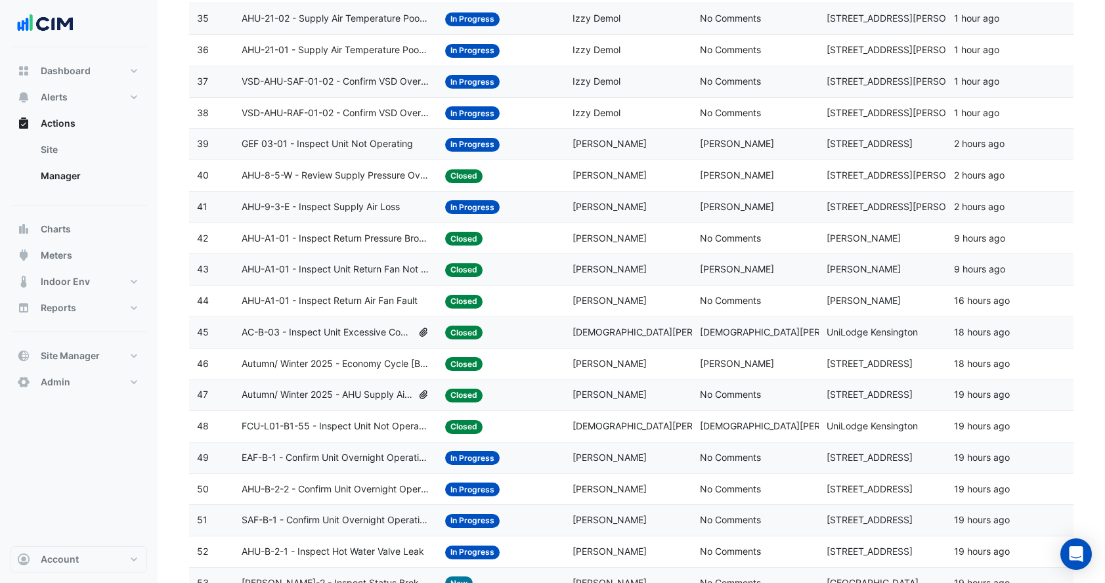
click at [578, 329] on span "Krishna Lakshminarayanan" at bounding box center [660, 331] width 174 height 11
click at [594, 299] on span "Lorena Filgueira" at bounding box center [610, 300] width 74 height 11
click at [599, 272] on span "Lorena Filgueira" at bounding box center [610, 268] width 74 height 11
click at [631, 197] on datatable-body-cell "Assigned: Josh Beaman" at bounding box center [628, 207] width 127 height 31
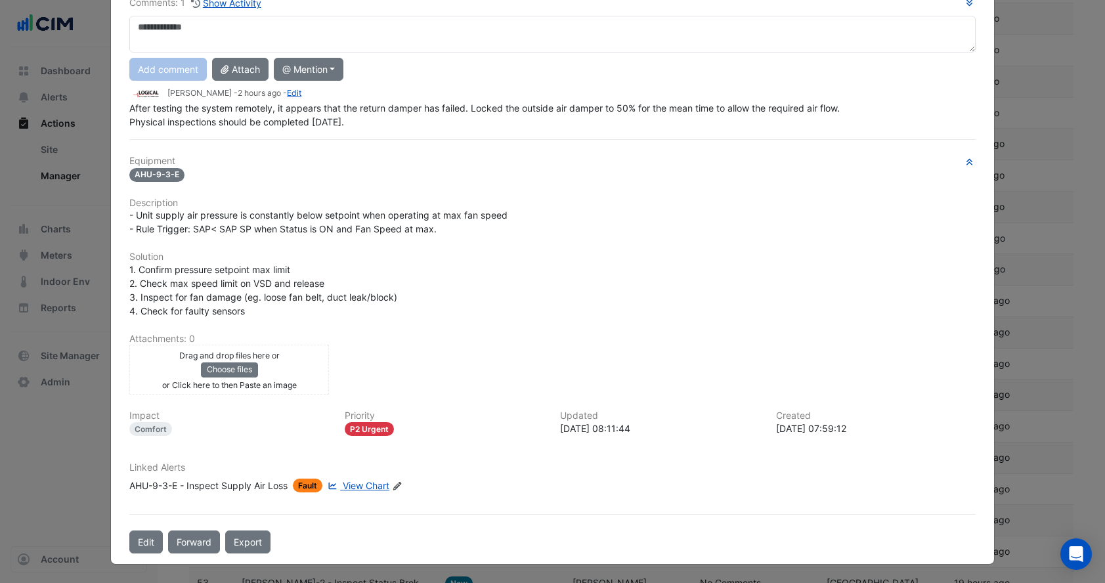
scroll to position [0, 0]
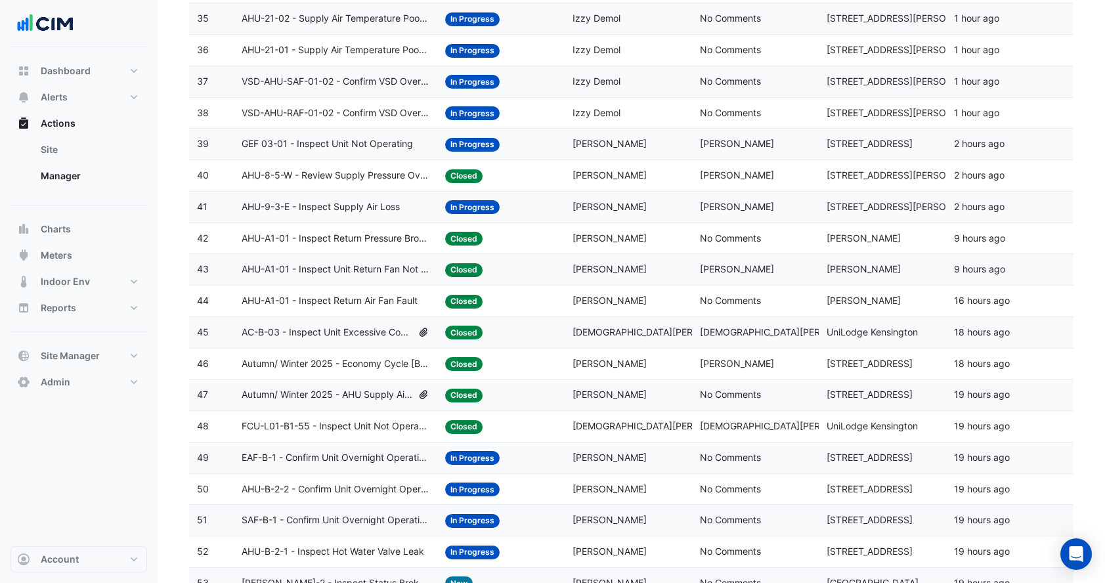
click at [648, 185] on datatable-body-cell "Assigned: Josh Beaman" at bounding box center [628, 175] width 127 height 31
click at [655, 151] on div "Assigned: Darren Horne" at bounding box center [629, 144] width 112 height 15
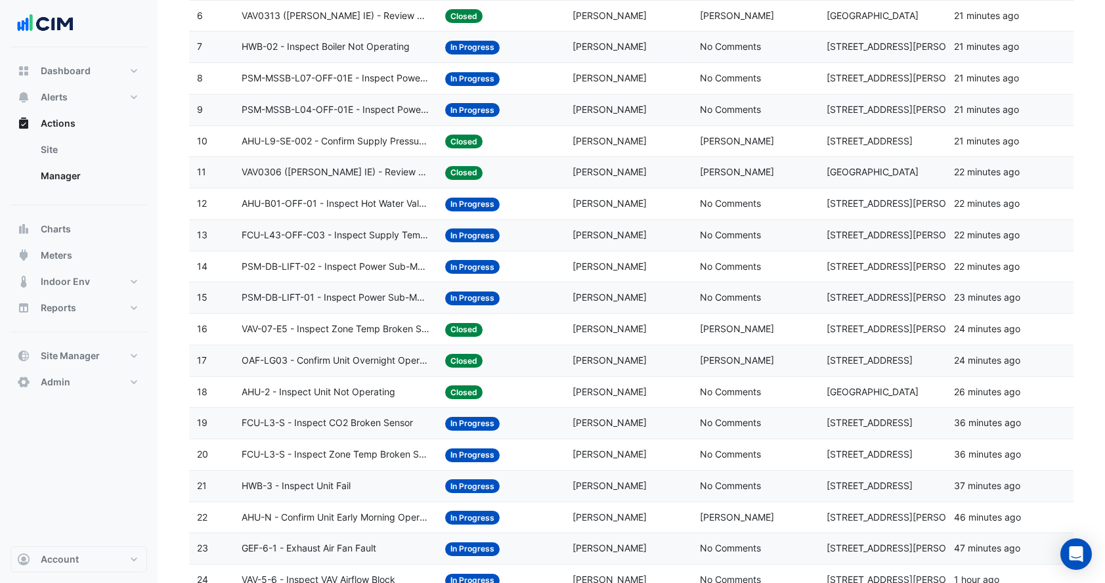
scroll to position [331, 0]
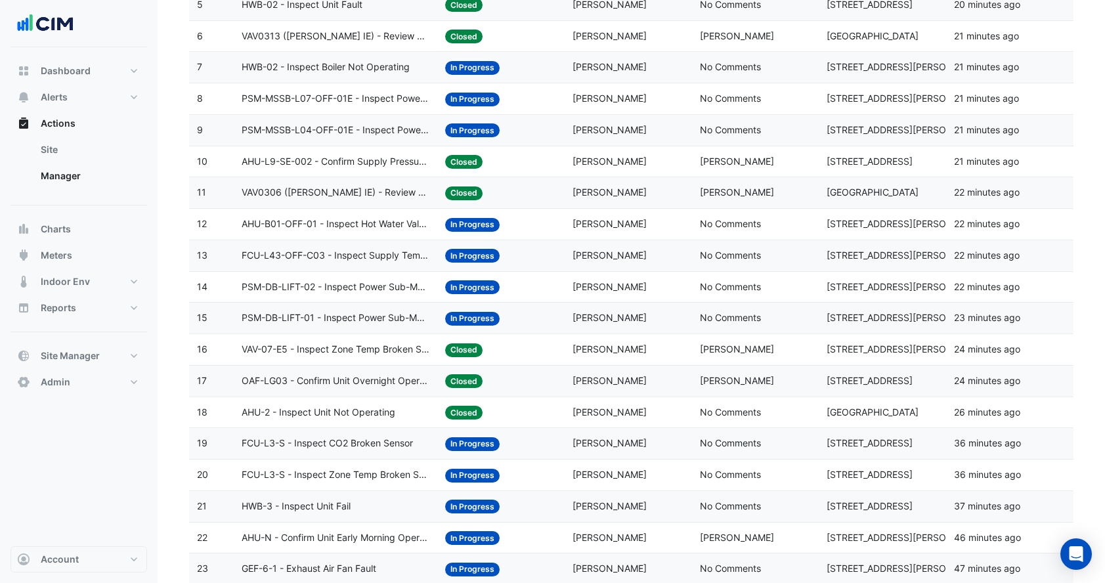
click at [582, 185] on div "Assigned: Aaron Cure" at bounding box center [629, 192] width 112 height 15
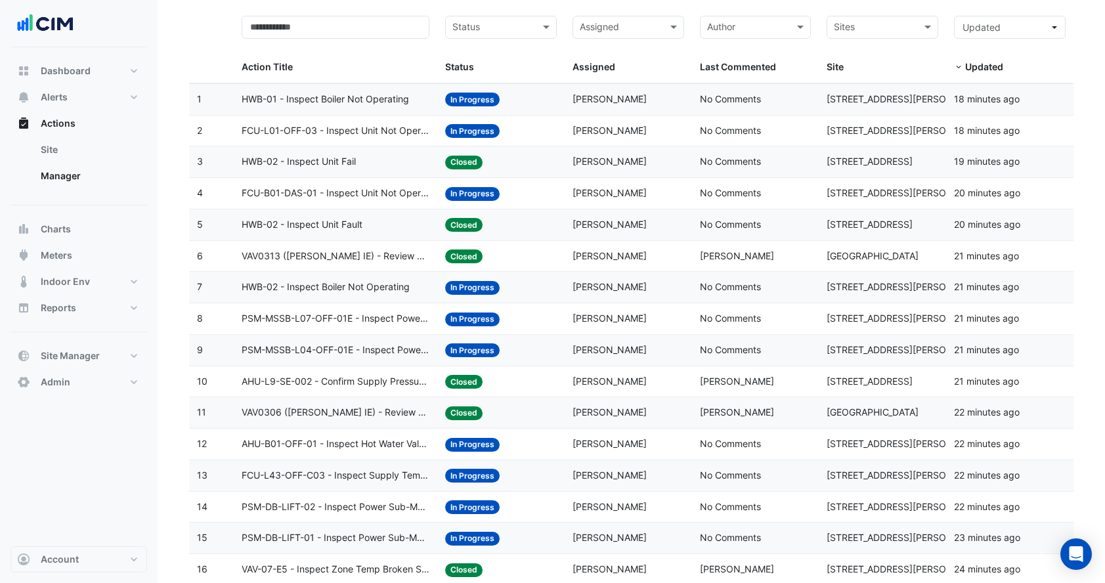
scroll to position [0, 0]
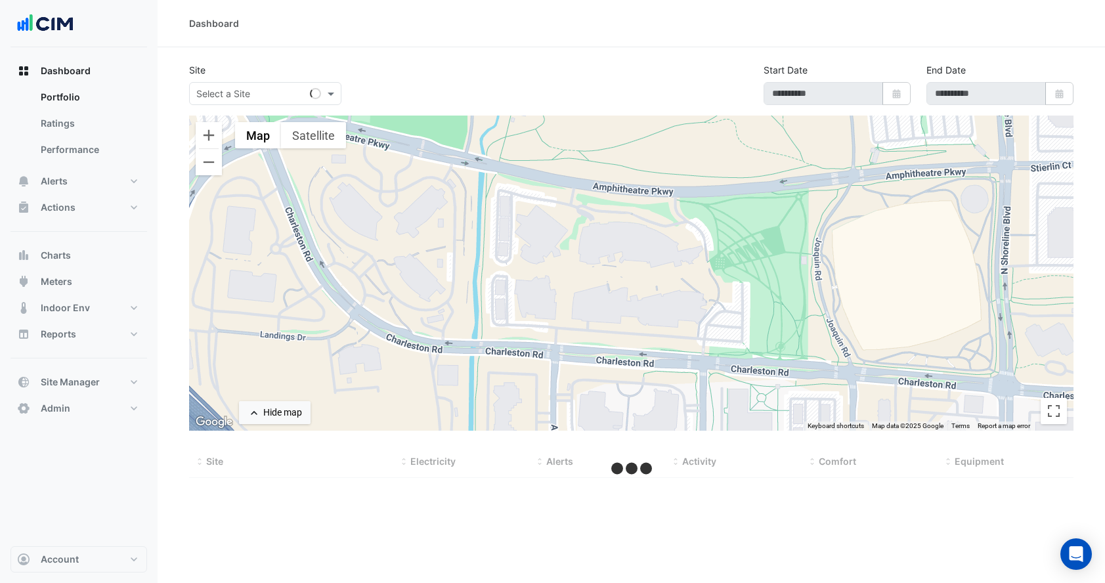
select select "***"
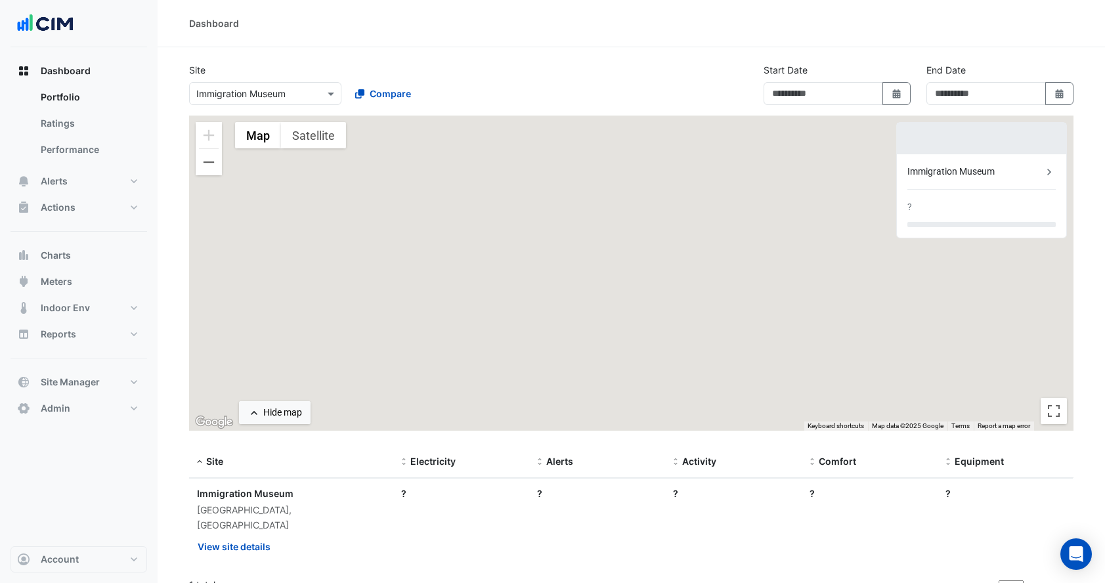
type input "**********"
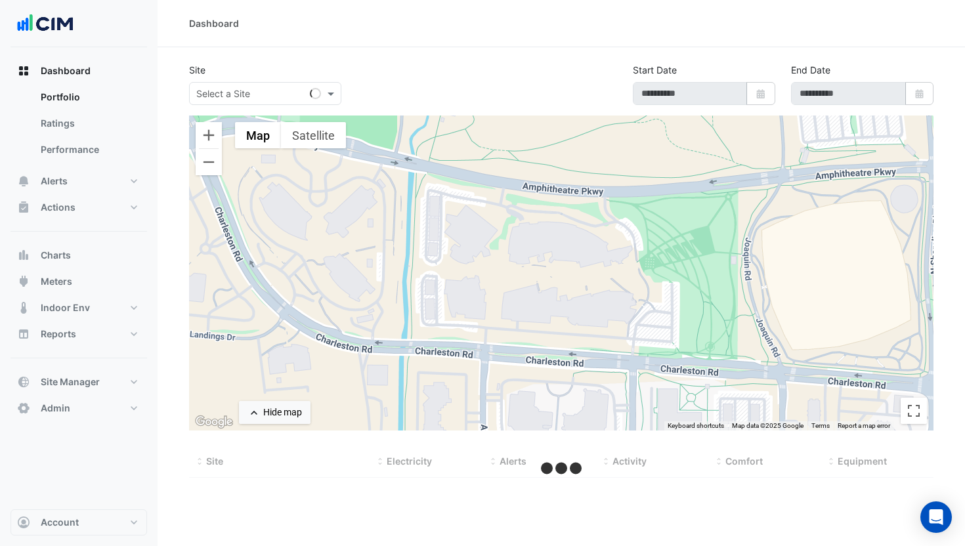
type input "**********"
select select "***"
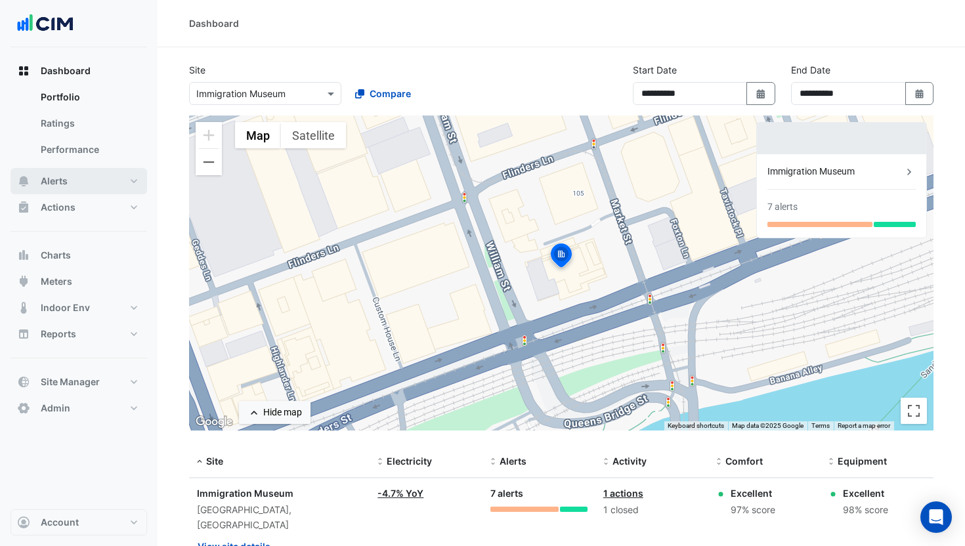
click at [62, 189] on button "Alerts" at bounding box center [79, 181] width 137 height 26
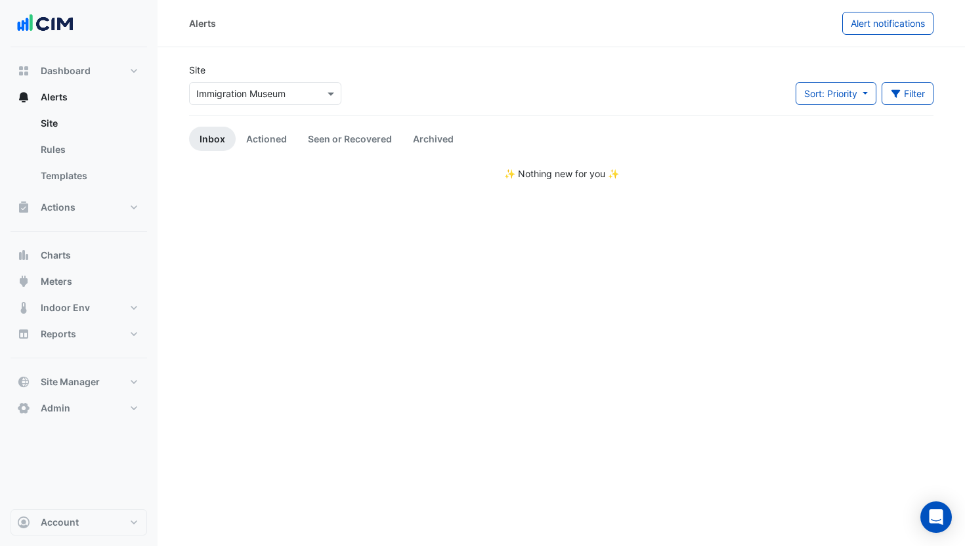
click at [651, 106] on div "Site Select a Site × Immigration Museum Sort: Priority Priority Updated Filter …" at bounding box center [561, 89] width 760 height 53
click at [651, 85] on div "Site Select a Site × Immigration Museum Sort: Priority Priority Updated Filter …" at bounding box center [561, 89] width 760 height 53
click at [117, 194] on button "Actions" at bounding box center [79, 207] width 137 height 26
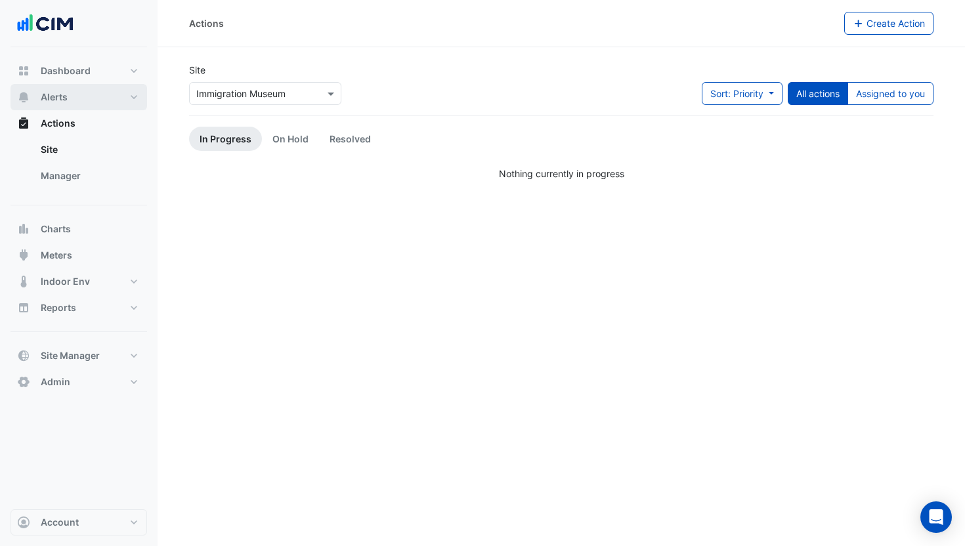
click at [77, 98] on button "Alerts" at bounding box center [79, 97] width 137 height 26
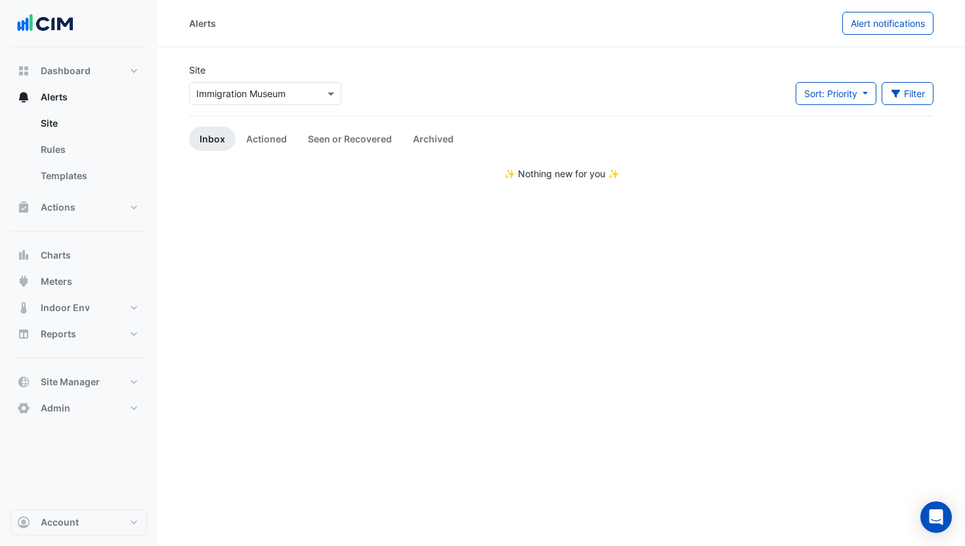
click at [265, 90] on input "text" at bounding box center [252, 94] width 112 height 14
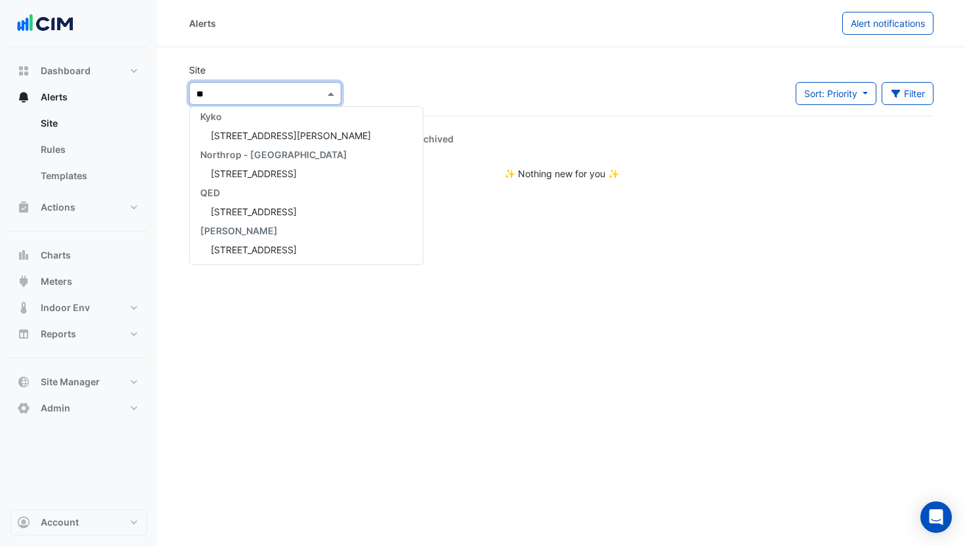
type input "***"
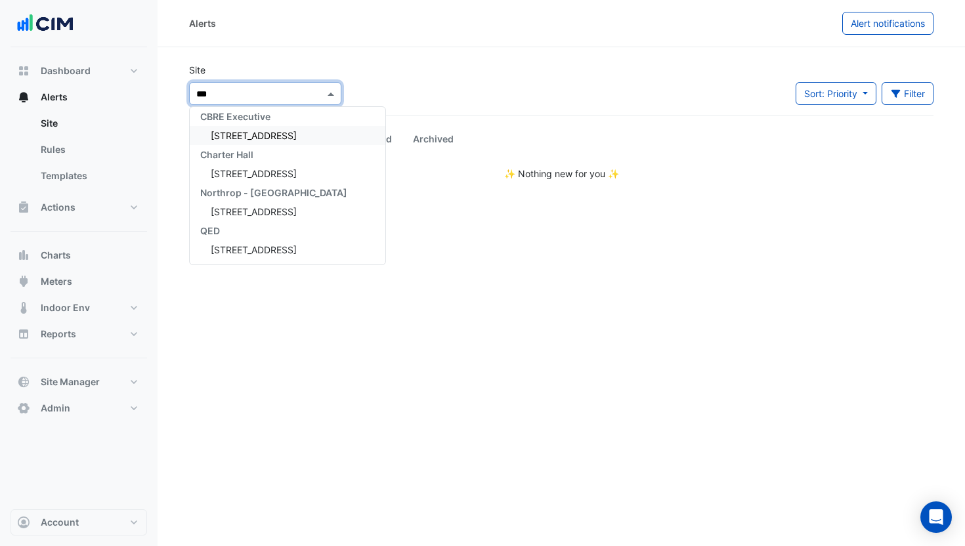
drag, startPoint x: 251, startPoint y: 133, endPoint x: 265, endPoint y: 137, distance: 14.3
click at [251, 133] on span "990 La Trobe Street" at bounding box center [254, 135] width 86 height 11
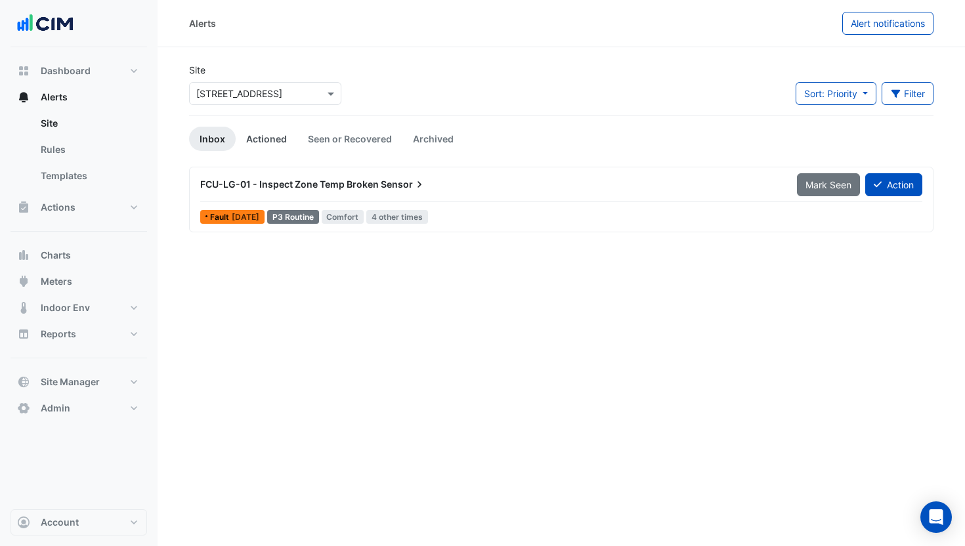
drag, startPoint x: 263, startPoint y: 139, endPoint x: 294, endPoint y: 141, distance: 31.0
click at [263, 139] on link "Actioned" at bounding box center [267, 139] width 62 height 24
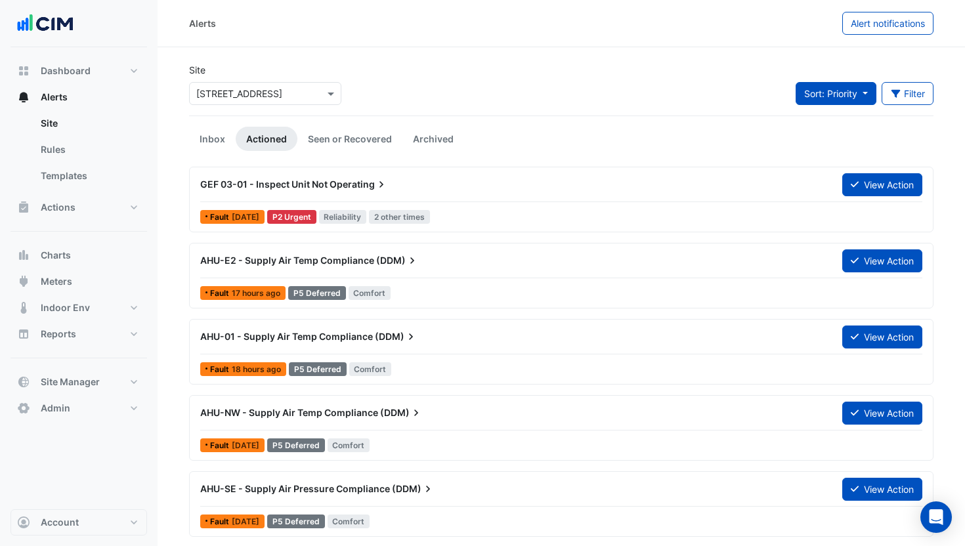
click at [844, 100] on button "Sort: Priority" at bounding box center [836, 93] width 81 height 23
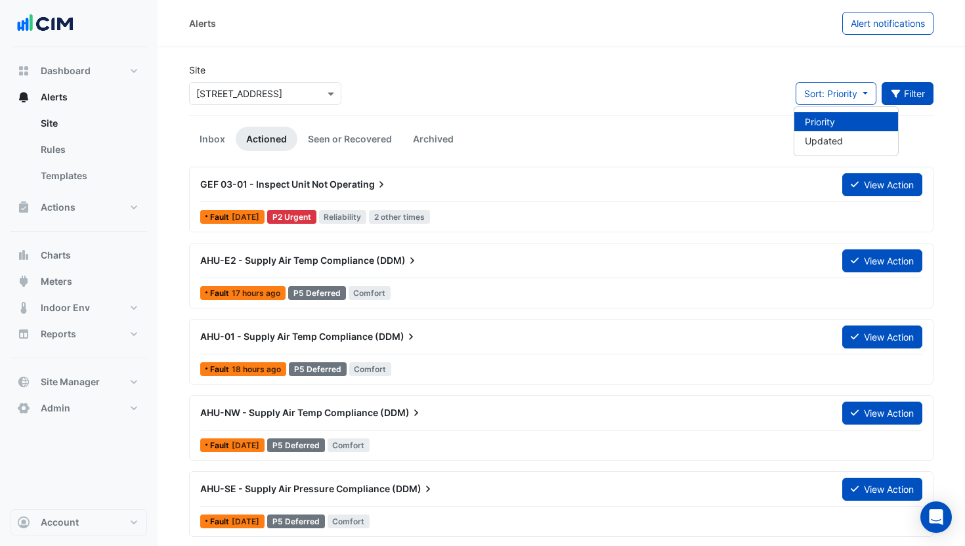
click at [906, 95] on button "Filter" at bounding box center [908, 93] width 53 height 23
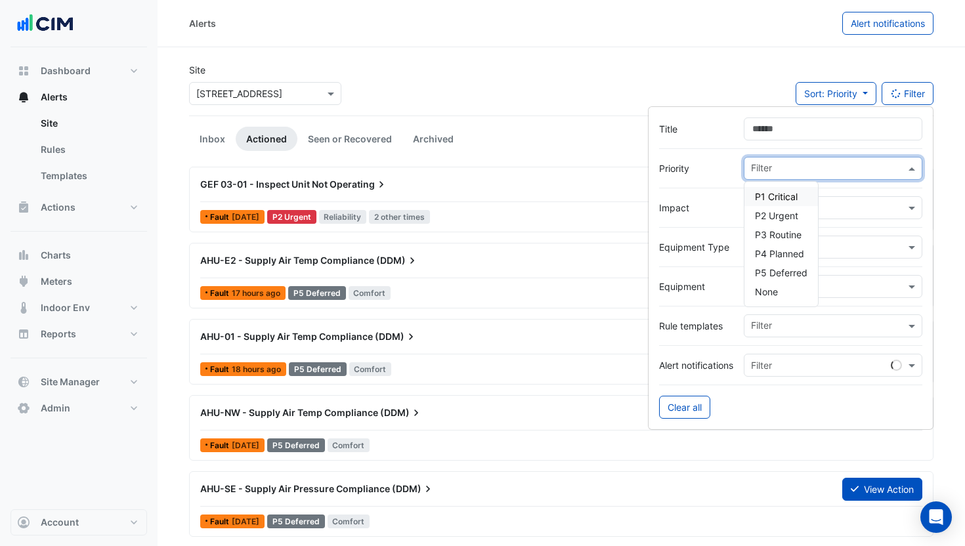
click at [785, 175] on input "text" at bounding box center [828, 170] width 154 height 14
click at [787, 265] on div "P5 Deferred" at bounding box center [782, 272] width 74 height 19
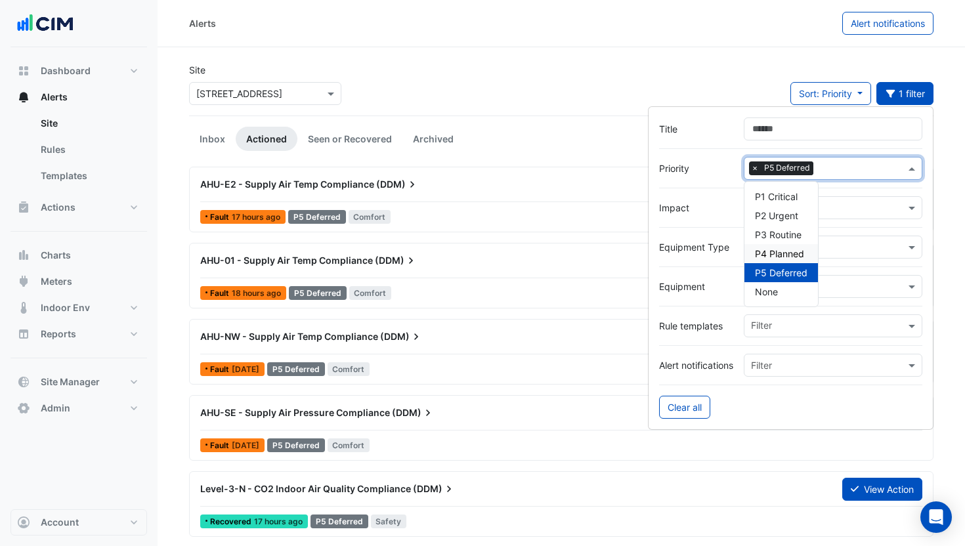
click at [592, 89] on div "Site Select a Site × 990 La Trobe Street Sort: Priority Priority Updated 1 filt…" at bounding box center [561, 89] width 760 height 53
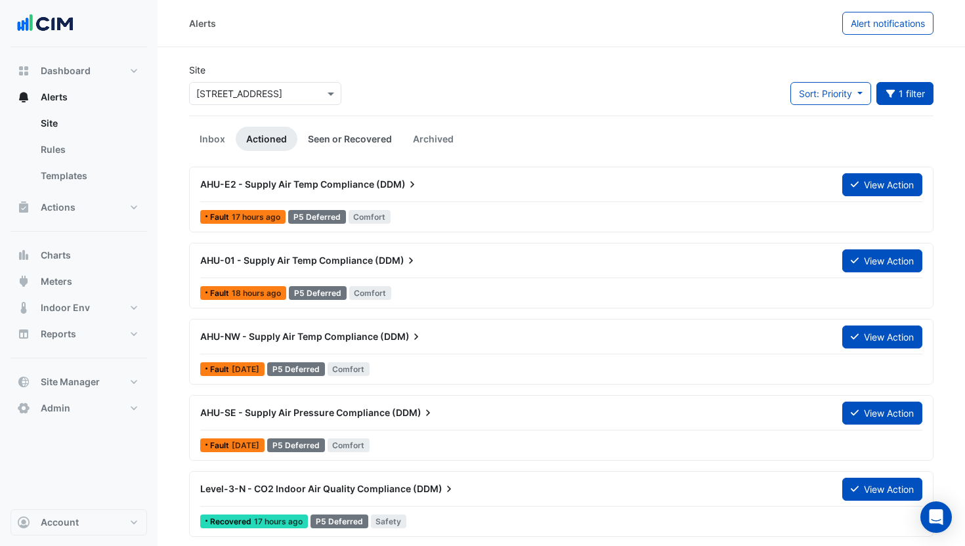
click at [326, 137] on link "Seen or Recovered" at bounding box center [349, 139] width 105 height 24
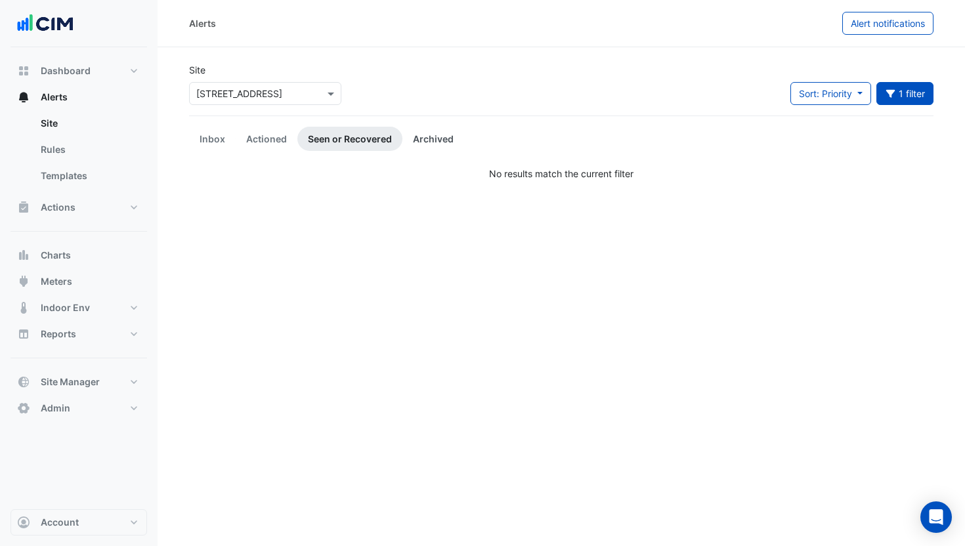
click at [431, 141] on link "Archived" at bounding box center [434, 139] width 62 height 24
click at [268, 141] on link "Actioned" at bounding box center [267, 139] width 62 height 24
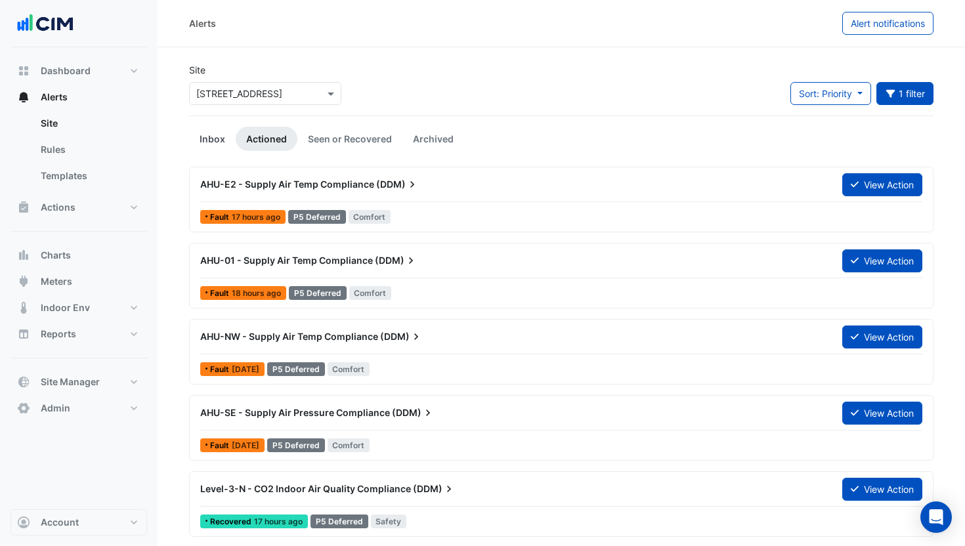
click at [213, 142] on link "Inbox" at bounding box center [212, 139] width 47 height 24
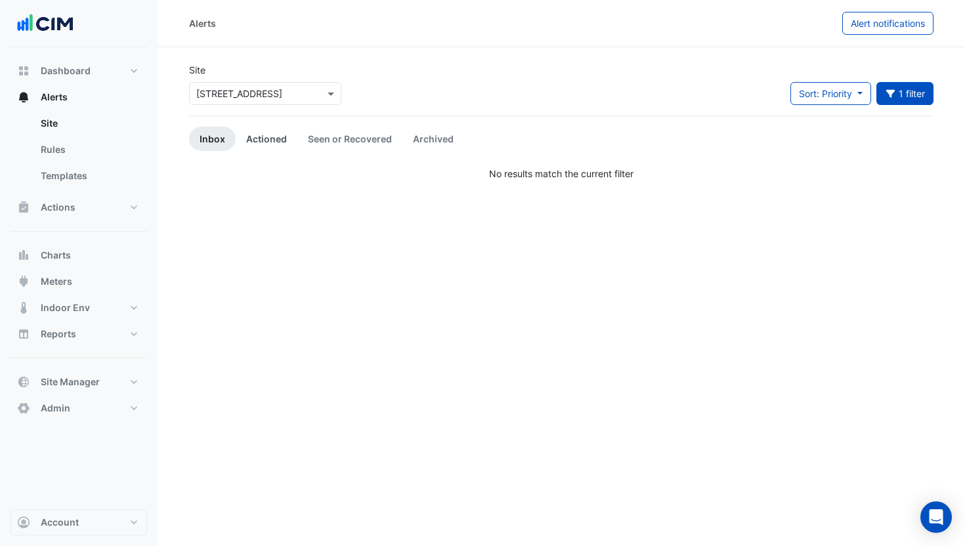
click at [256, 142] on link "Actioned" at bounding box center [267, 139] width 62 height 24
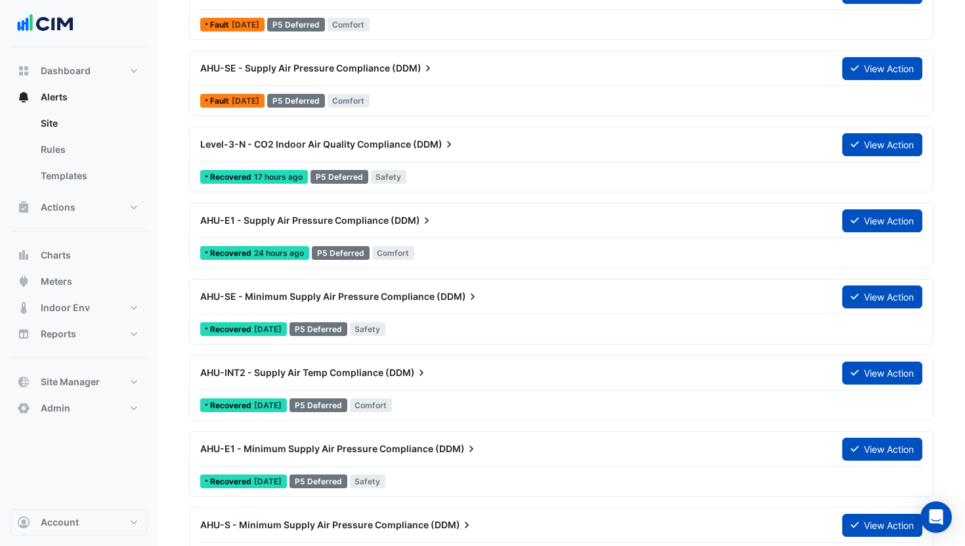
scroll to position [330, 0]
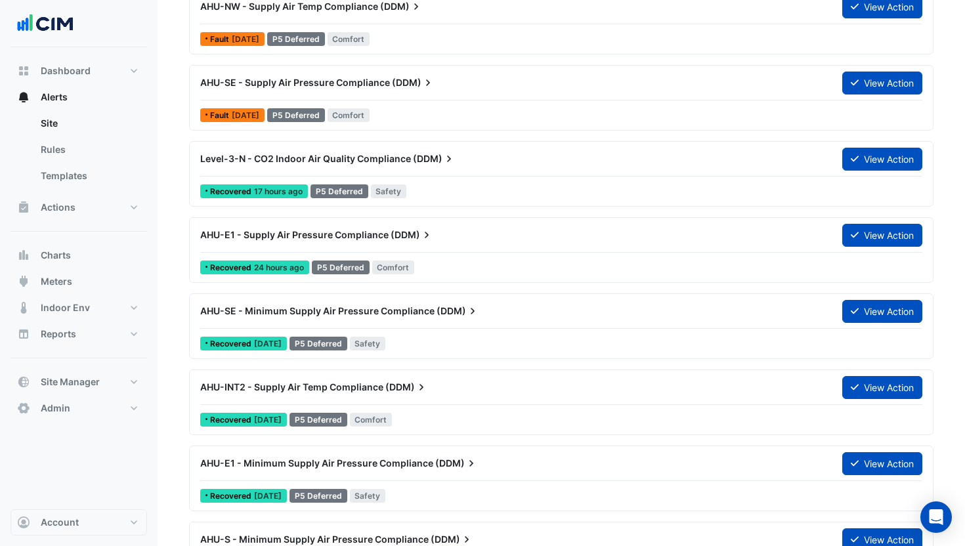
click at [459, 169] on div "Level-3-N - CO2 Indoor Air Quality Compliance (DDM)" at bounding box center [513, 159] width 642 height 24
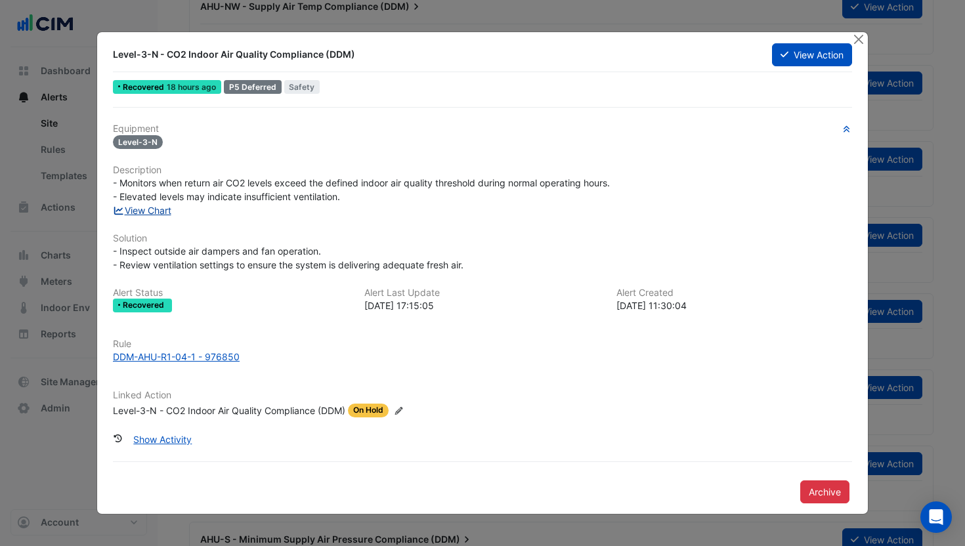
click at [149, 213] on link "View Chart" at bounding box center [142, 210] width 58 height 11
drag, startPoint x: 121, startPoint y: 55, endPoint x: 246, endPoint y: 56, distance: 124.8
click at [246, 56] on div "Level-3-N - CO2 Indoor Air Quality Compliance (DDM)" at bounding box center [435, 54] width 644 height 13
click at [263, 57] on div "Level-3-N - CO2 Indoor Air Quality Compliance (DDM)" at bounding box center [435, 54] width 644 height 13
click at [858, 38] on button "Close" at bounding box center [859, 39] width 14 height 14
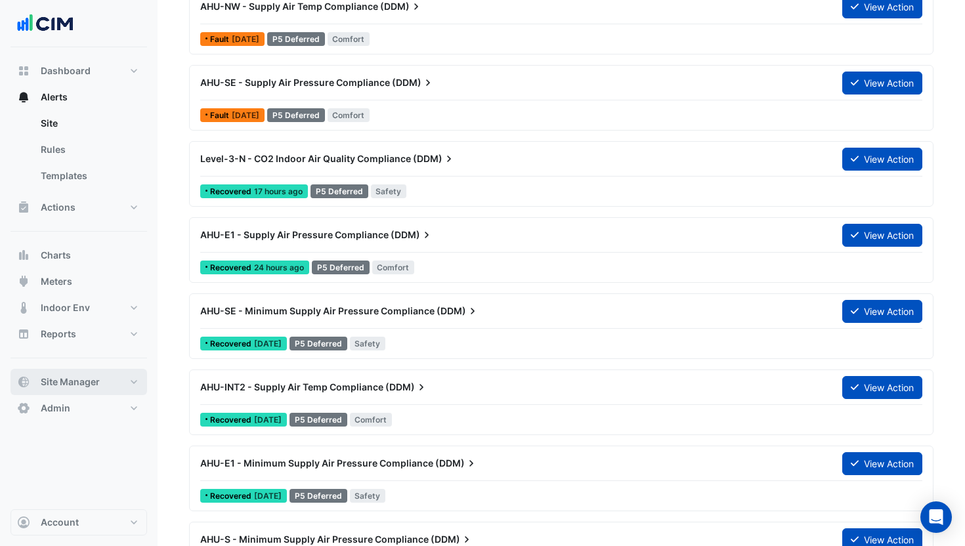
click at [108, 378] on button "Site Manager" at bounding box center [79, 382] width 137 height 26
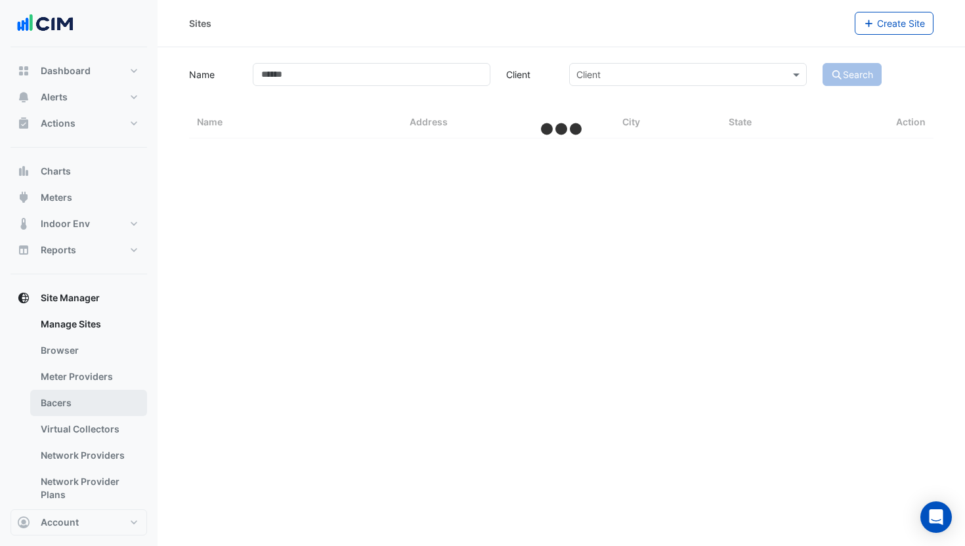
click at [98, 399] on link "Bacers" at bounding box center [88, 403] width 117 height 26
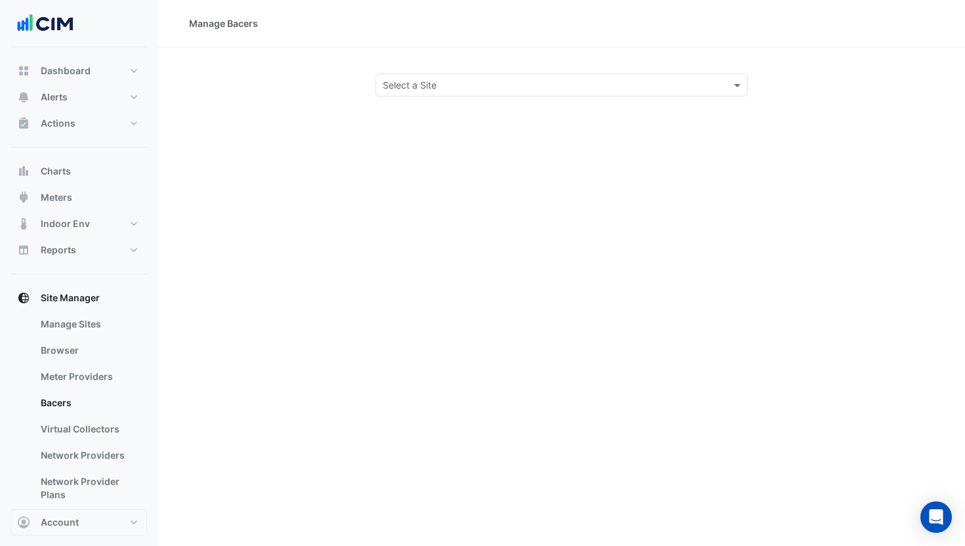
click at [432, 97] on div "Manage Bacers Select a Site" at bounding box center [562, 273] width 808 height 546
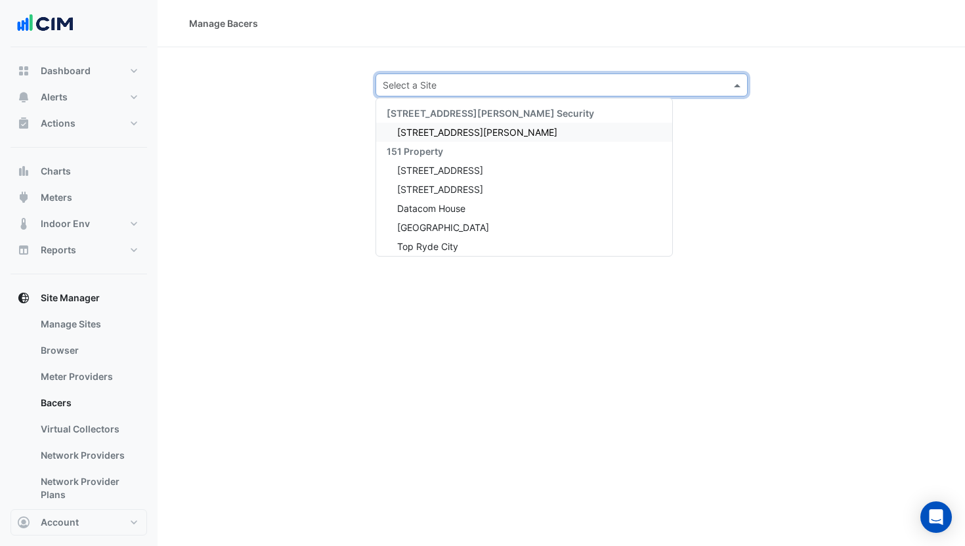
click at [433, 88] on input "text" at bounding box center [549, 86] width 332 height 14
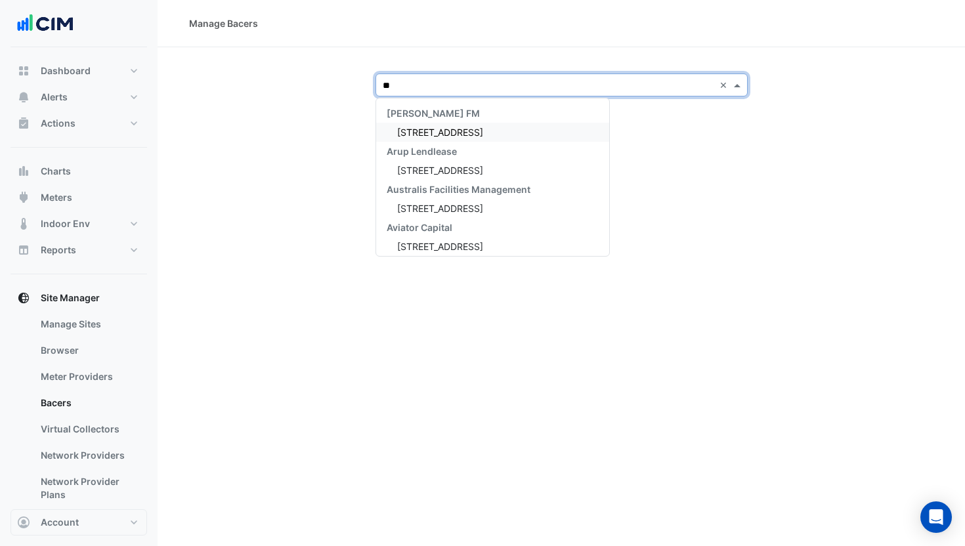
type input "***"
click at [439, 131] on span "[STREET_ADDRESS]" at bounding box center [440, 132] width 86 height 11
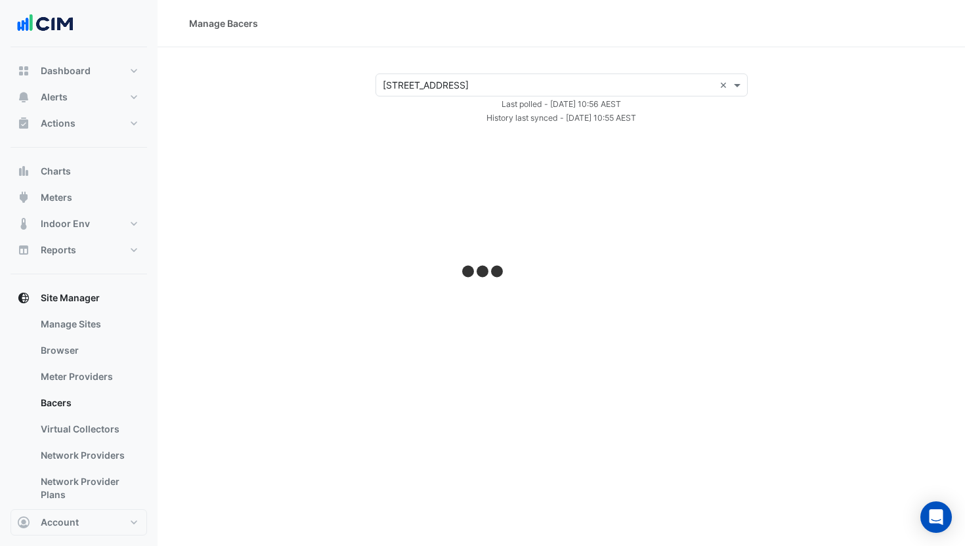
select select "***"
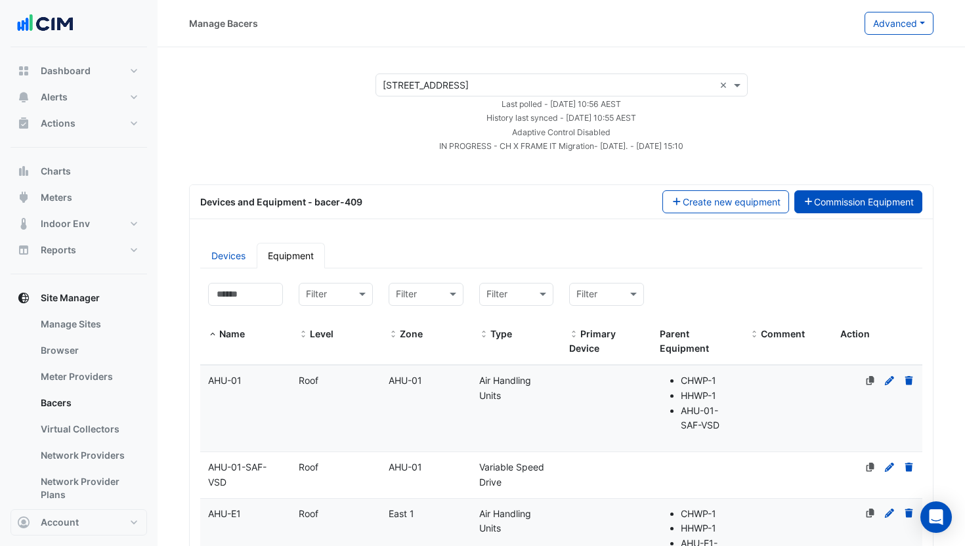
click at [841, 200] on button "Commission Equipment" at bounding box center [859, 201] width 129 height 23
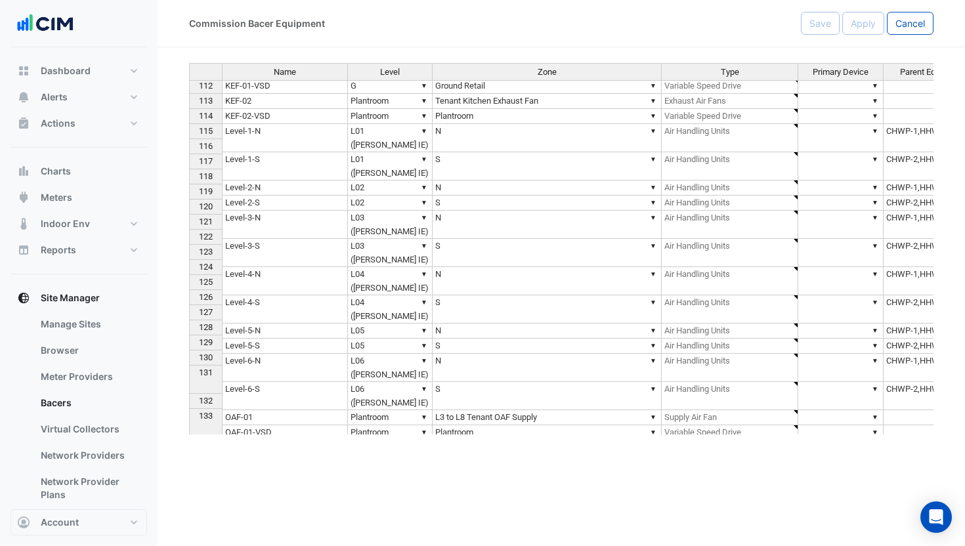
scroll to position [1836, 0]
click at [304, 134] on td "Level-1-N" at bounding box center [285, 139] width 126 height 28
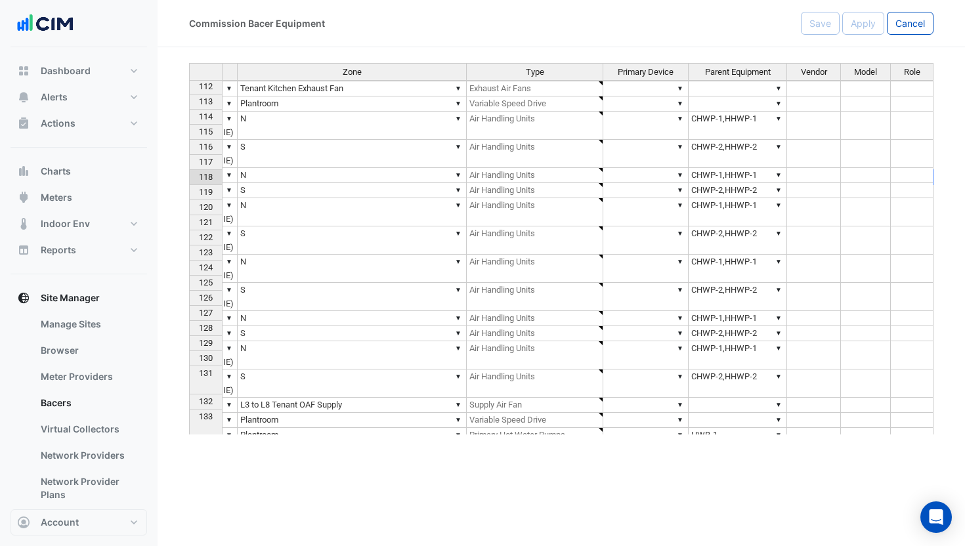
scroll to position [0, 0]
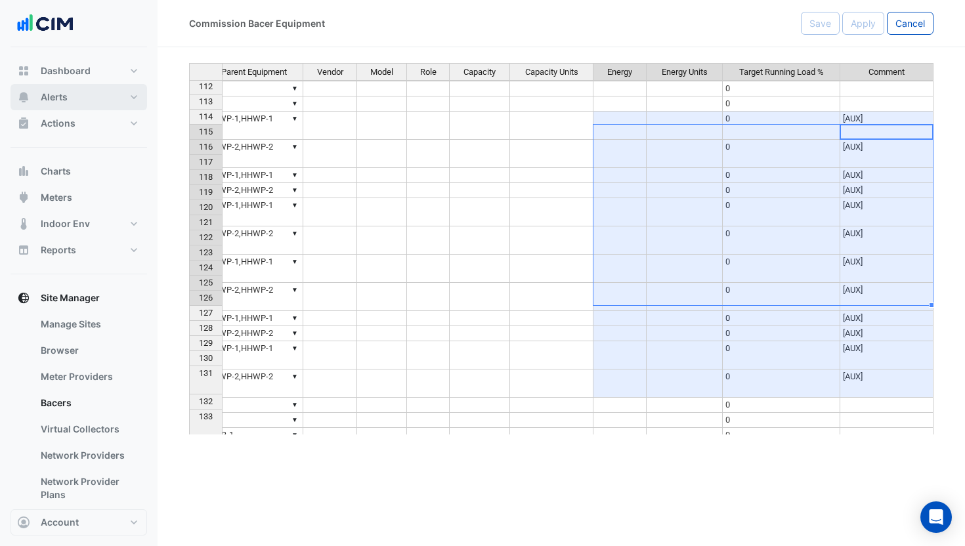
click at [68, 100] on button "Alerts" at bounding box center [79, 97] width 137 height 26
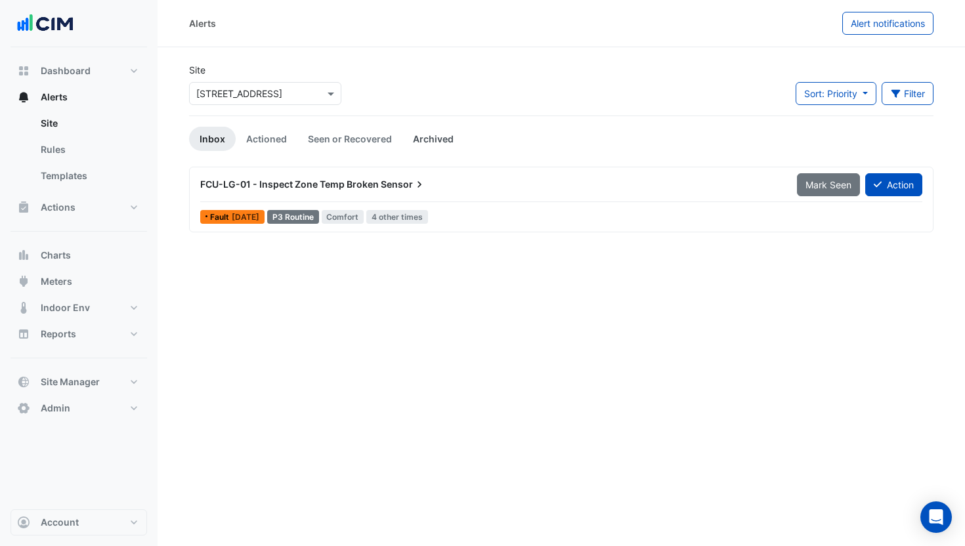
click at [430, 139] on link "Archived" at bounding box center [434, 139] width 62 height 24
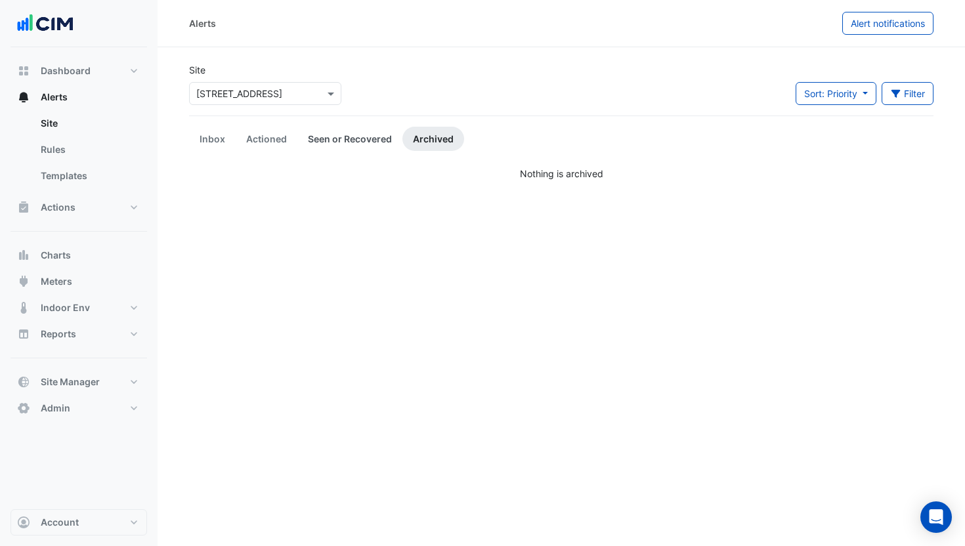
click at [336, 139] on link "Seen or Recovered" at bounding box center [349, 139] width 105 height 24
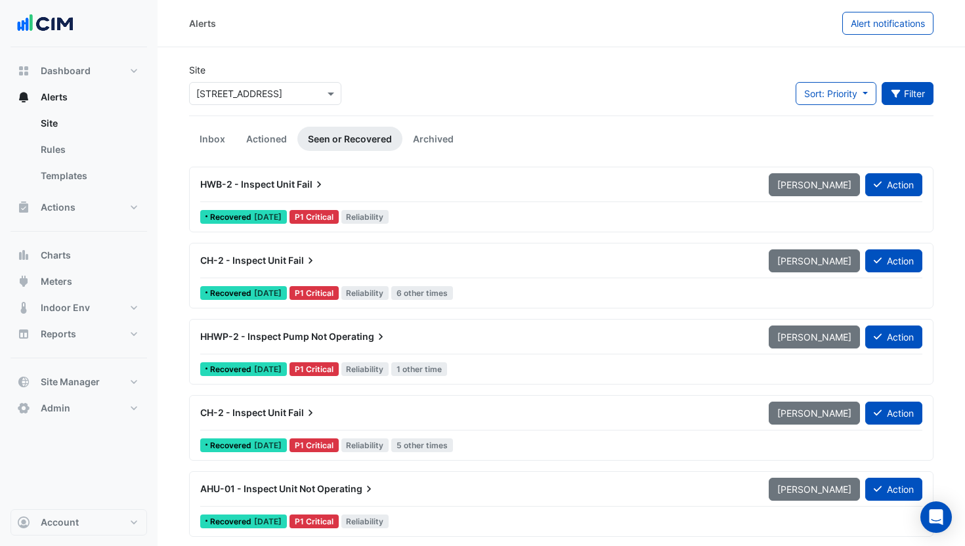
click at [900, 95] on button "Filter" at bounding box center [908, 93] width 53 height 23
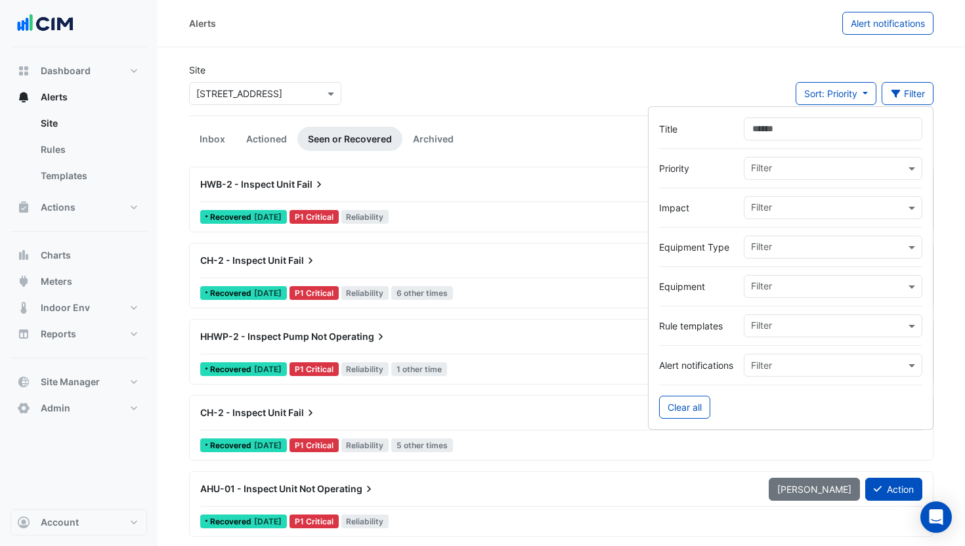
click at [804, 244] on input "text" at bounding box center [828, 249] width 154 height 14
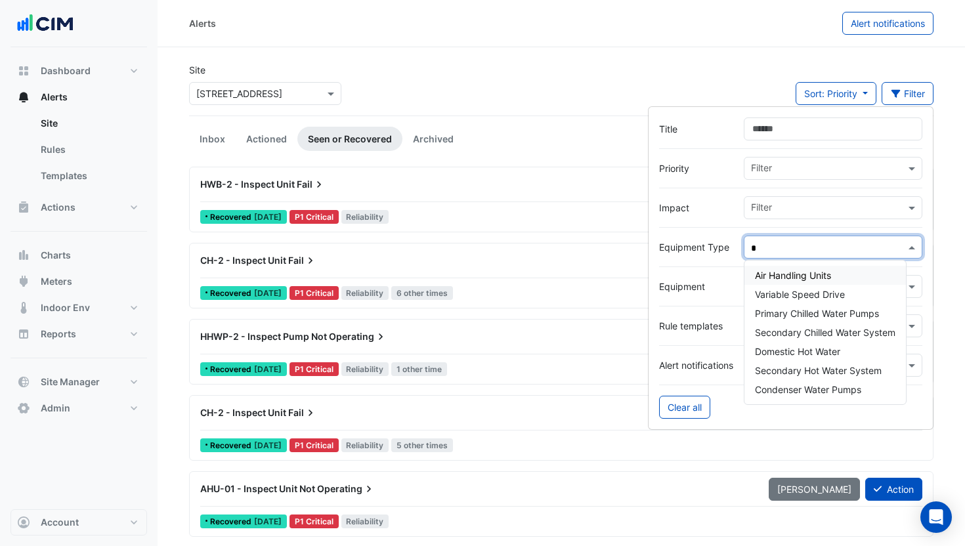
type input "**"
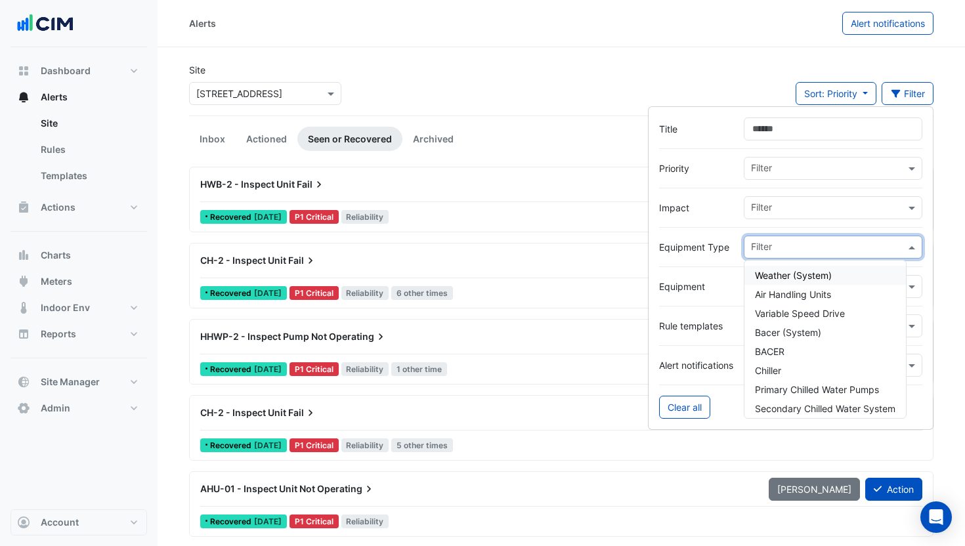
click at [693, 269] on div at bounding box center [790, 267] width 263 height 16
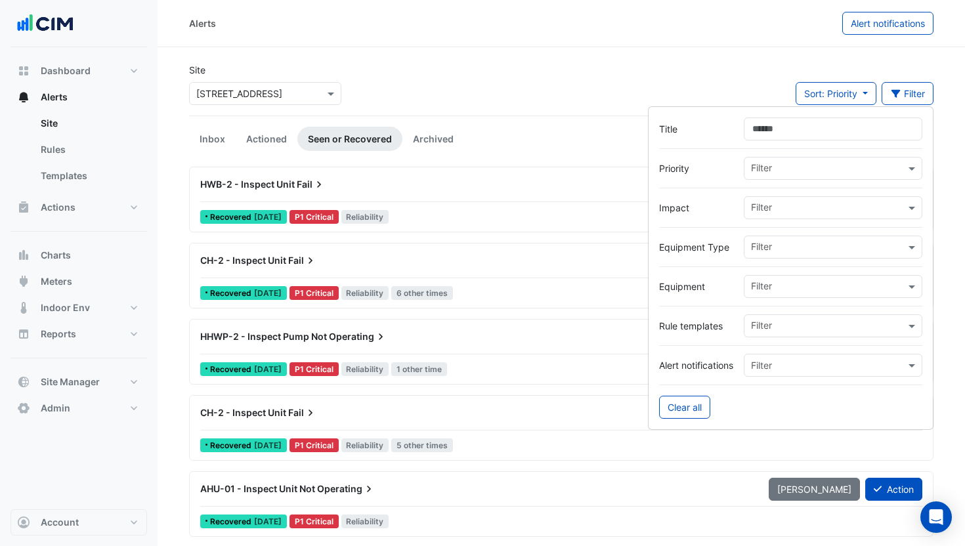
click at [802, 326] on input "text" at bounding box center [828, 327] width 154 height 14
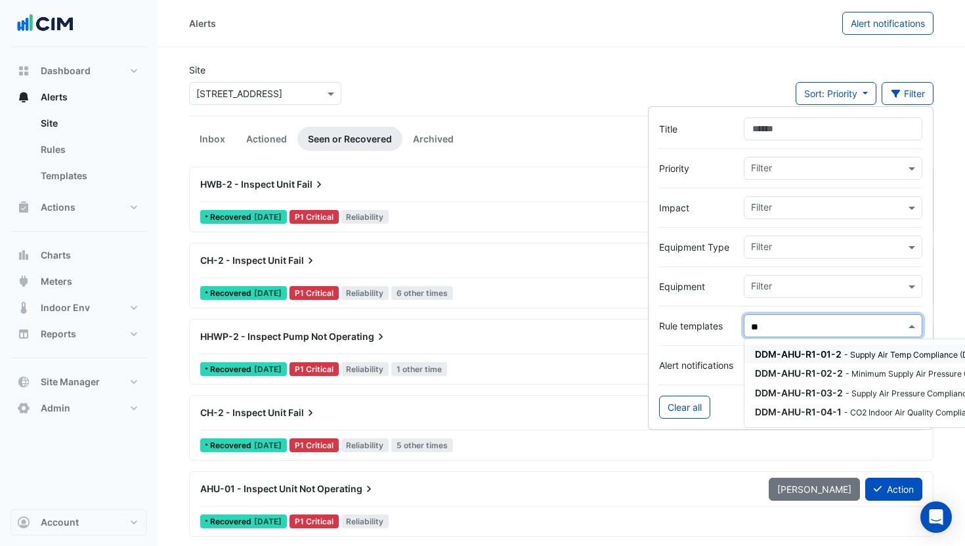
type input "**"
click at [779, 133] on input "Title" at bounding box center [833, 129] width 179 height 23
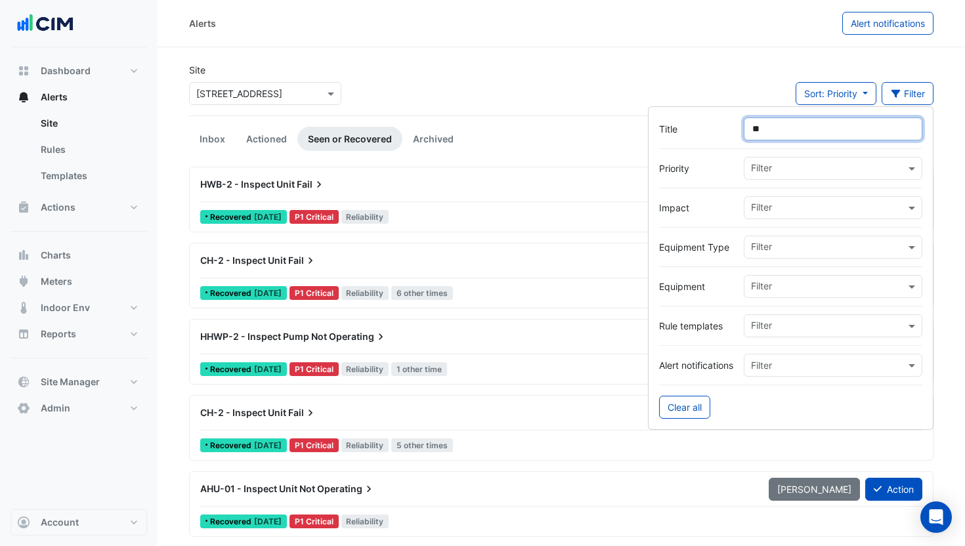
type input "***"
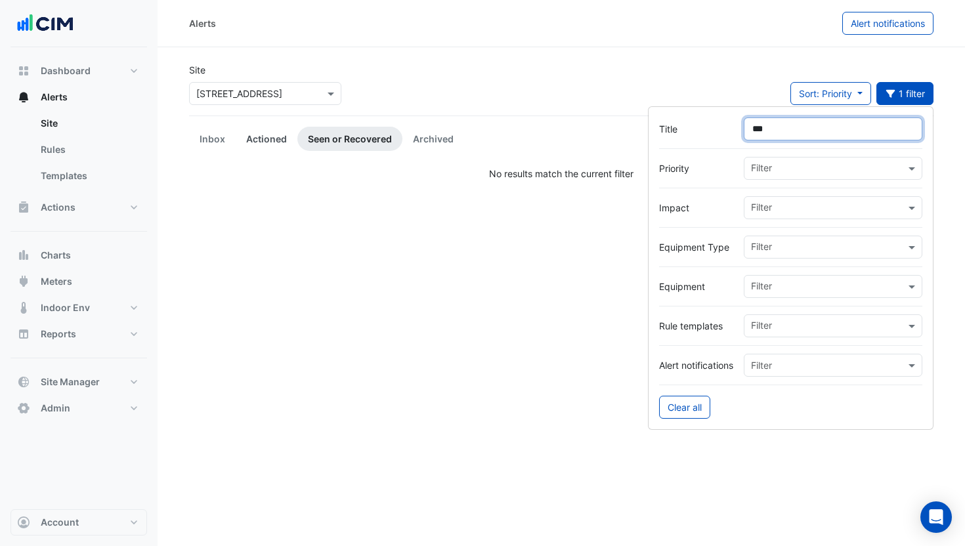
type input "***"
click at [263, 133] on link "Actioned" at bounding box center [267, 139] width 62 height 24
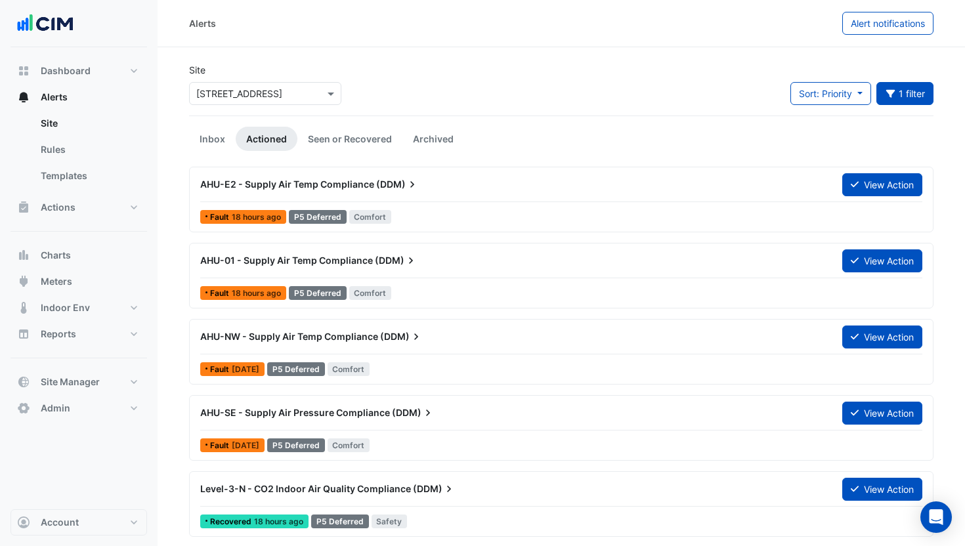
click at [382, 185] on span "(DDM)" at bounding box center [397, 184] width 43 height 13
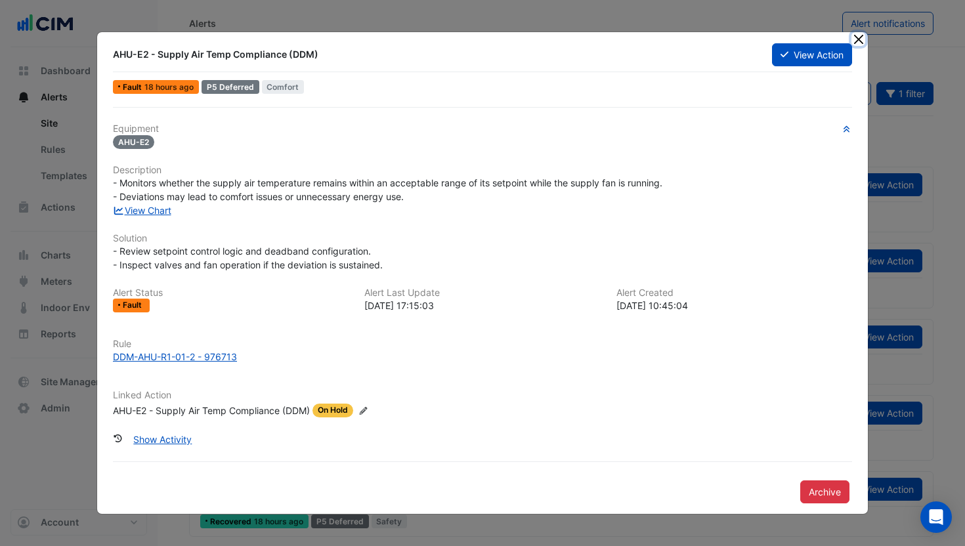
click at [858, 36] on button "Close" at bounding box center [859, 39] width 14 height 14
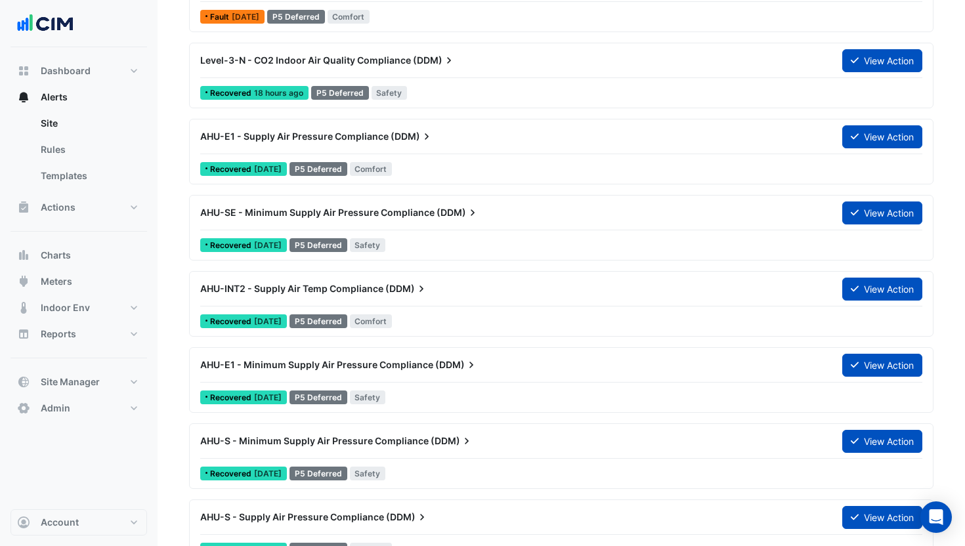
scroll to position [458, 0]
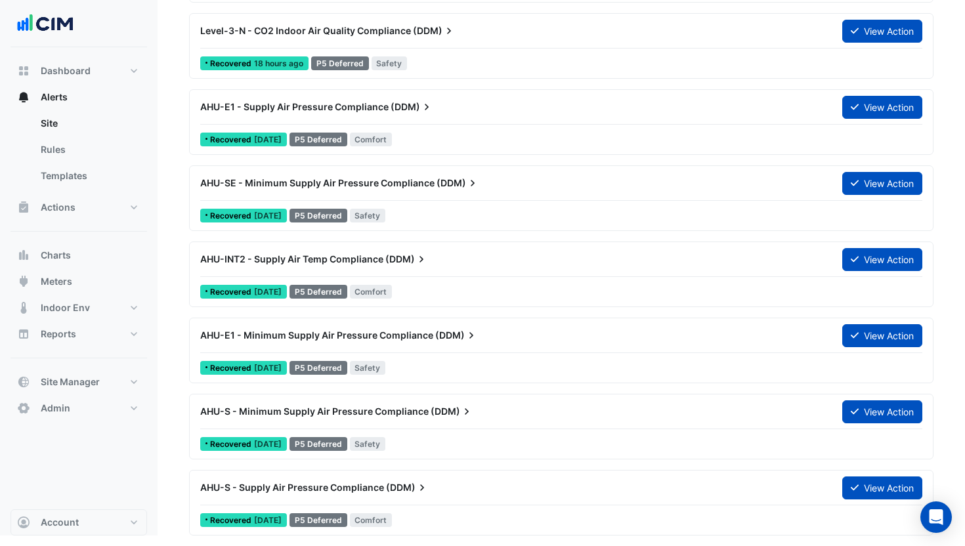
click at [558, 341] on div "AHU-E1 - Minimum Supply Air Pressure Compliance (DDM)" at bounding box center [513, 335] width 626 height 13
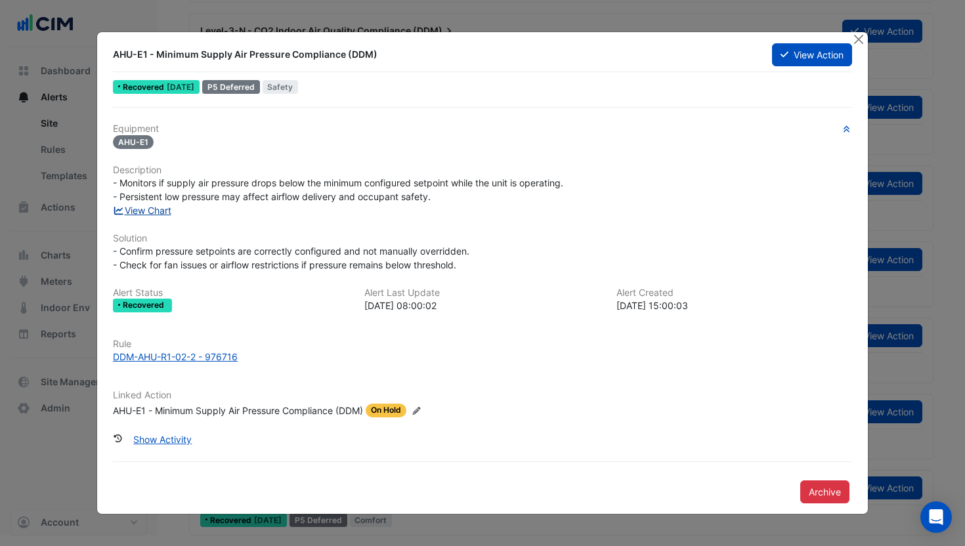
click at [162, 214] on link "View Chart" at bounding box center [142, 210] width 58 height 11
click at [854, 38] on button "Close" at bounding box center [859, 39] width 14 height 14
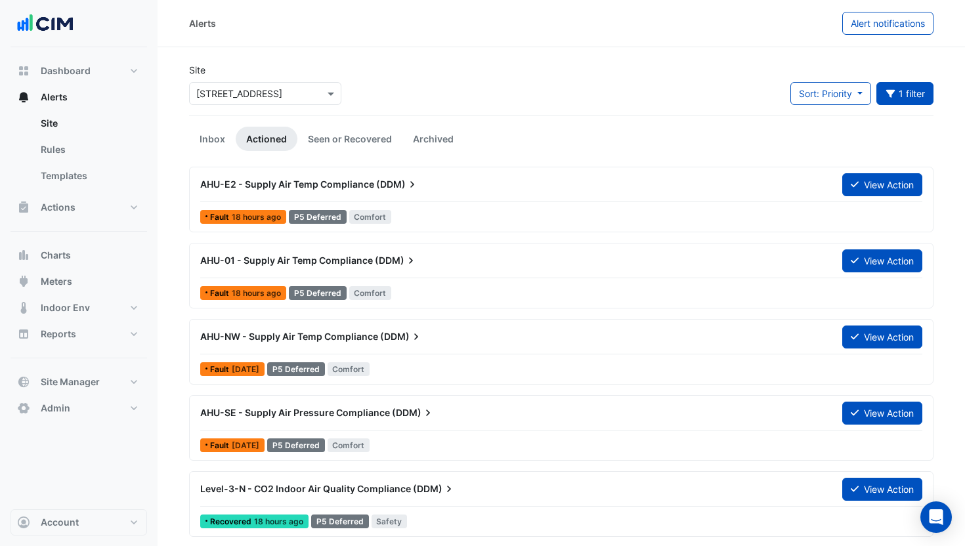
click at [454, 204] on div "AHU-E2 - Supply Air Temp Compliance (DDM) View Action Fault 18 hours ago P5 Def…" at bounding box center [561, 200] width 733 height 54
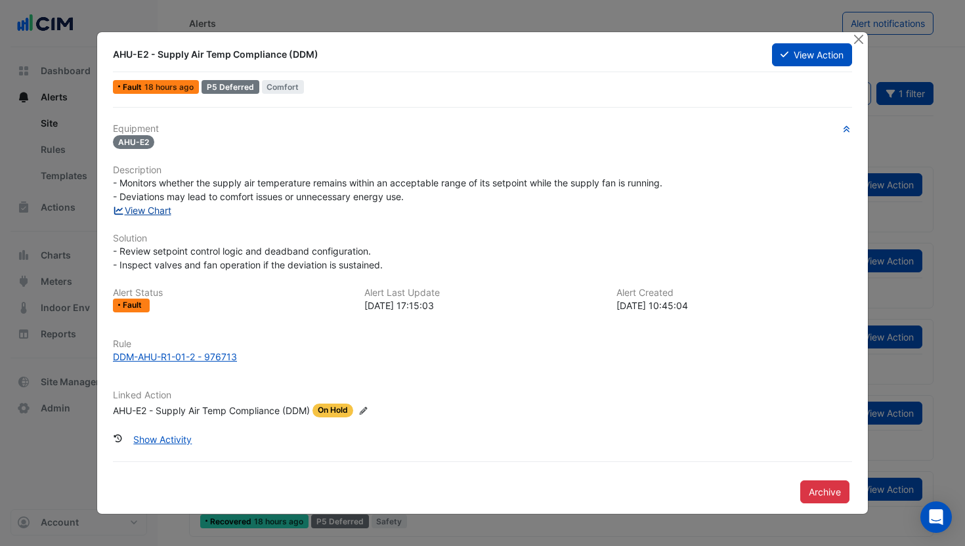
click at [156, 208] on link "View Chart" at bounding box center [142, 210] width 58 height 11
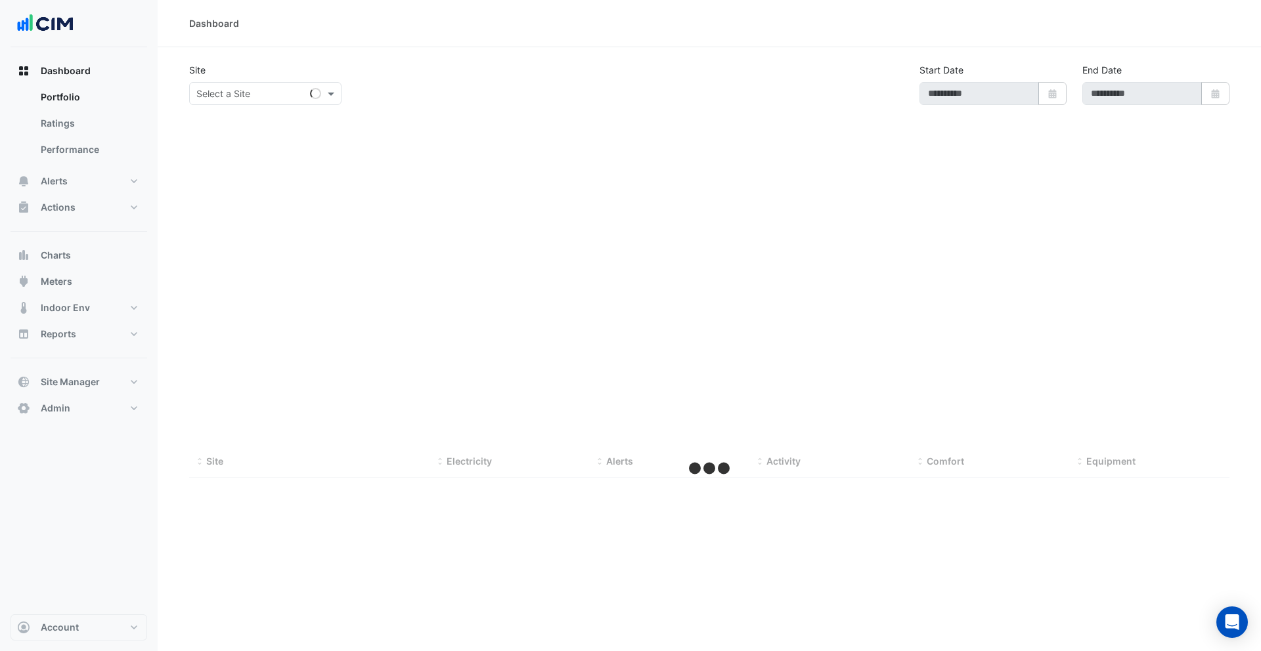
type input "**********"
select select "***"
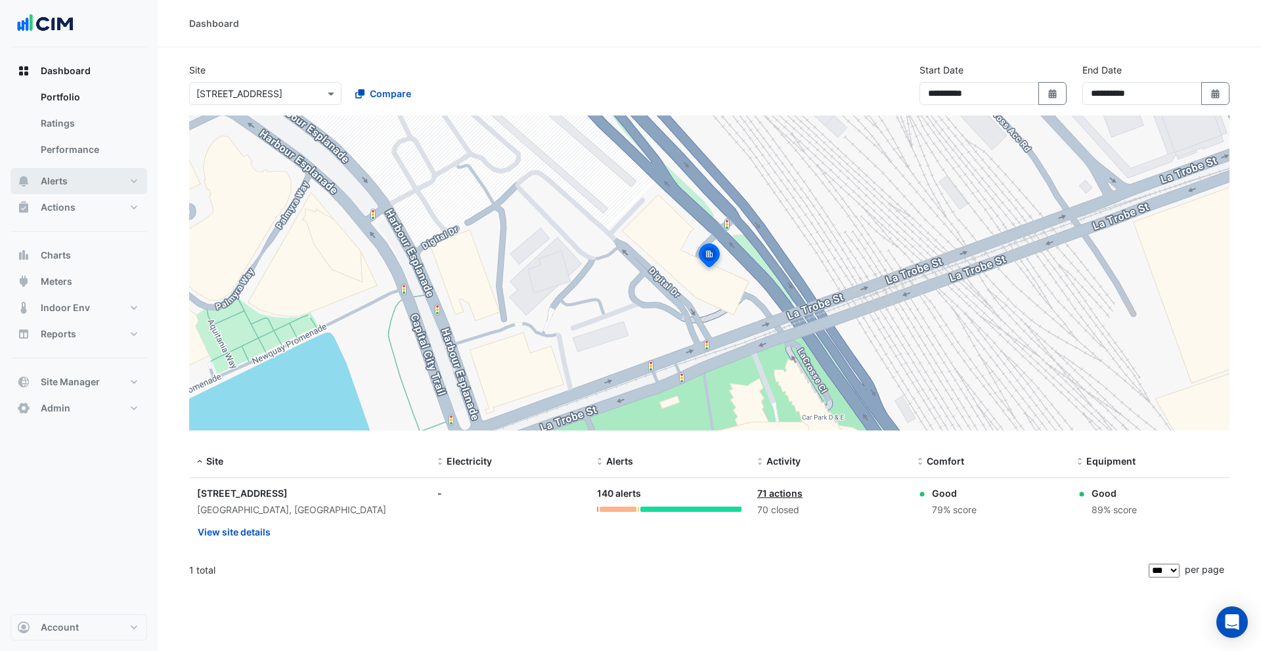
click at [85, 186] on button "Alerts" at bounding box center [79, 181] width 137 height 26
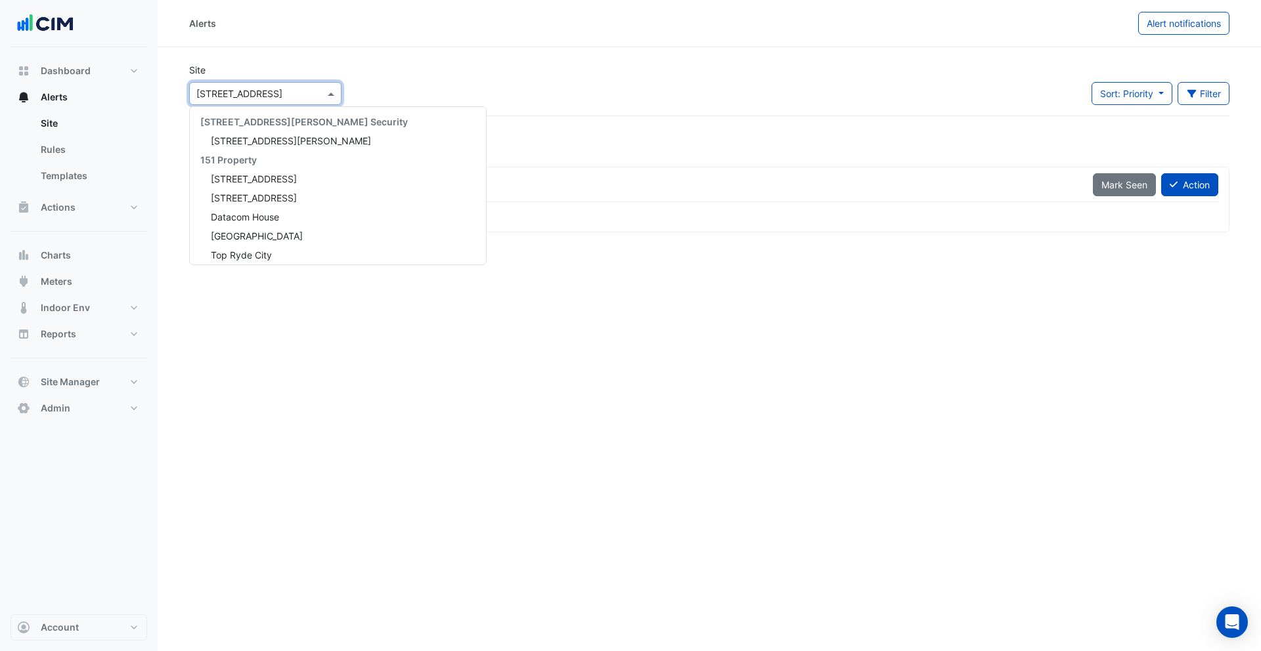
click at [262, 98] on input "text" at bounding box center [252, 94] width 112 height 14
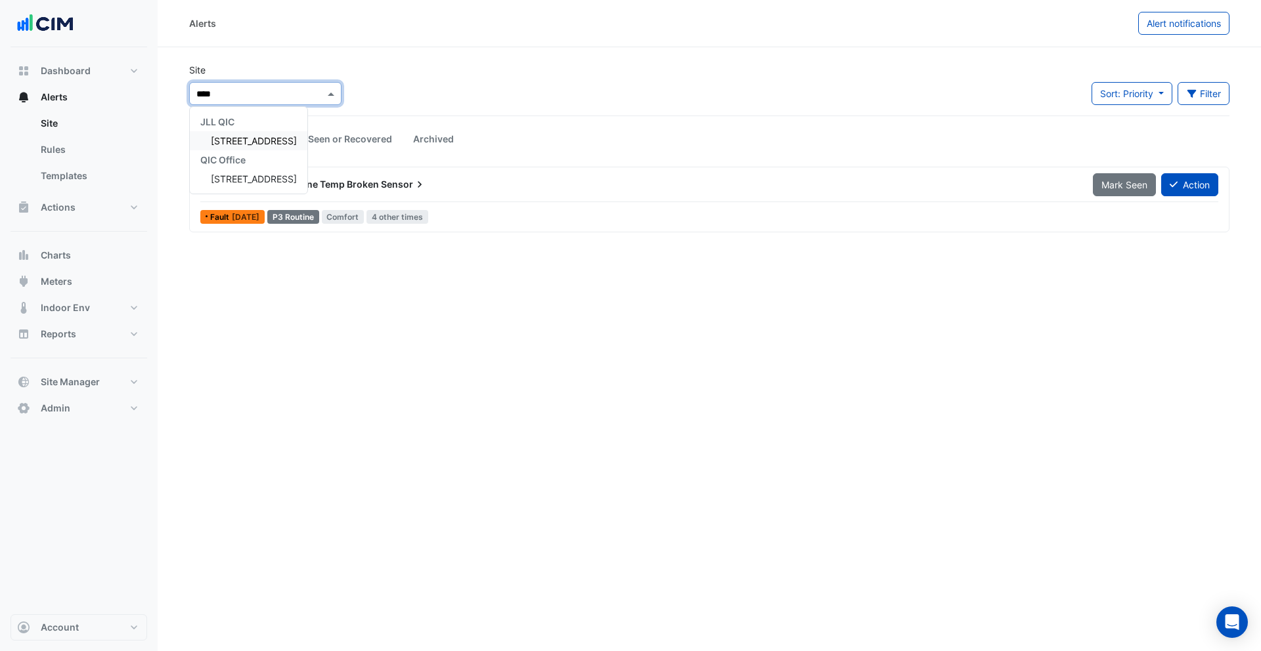
type input "*****"
click at [239, 138] on span "[STREET_ADDRESS]" at bounding box center [254, 140] width 86 height 11
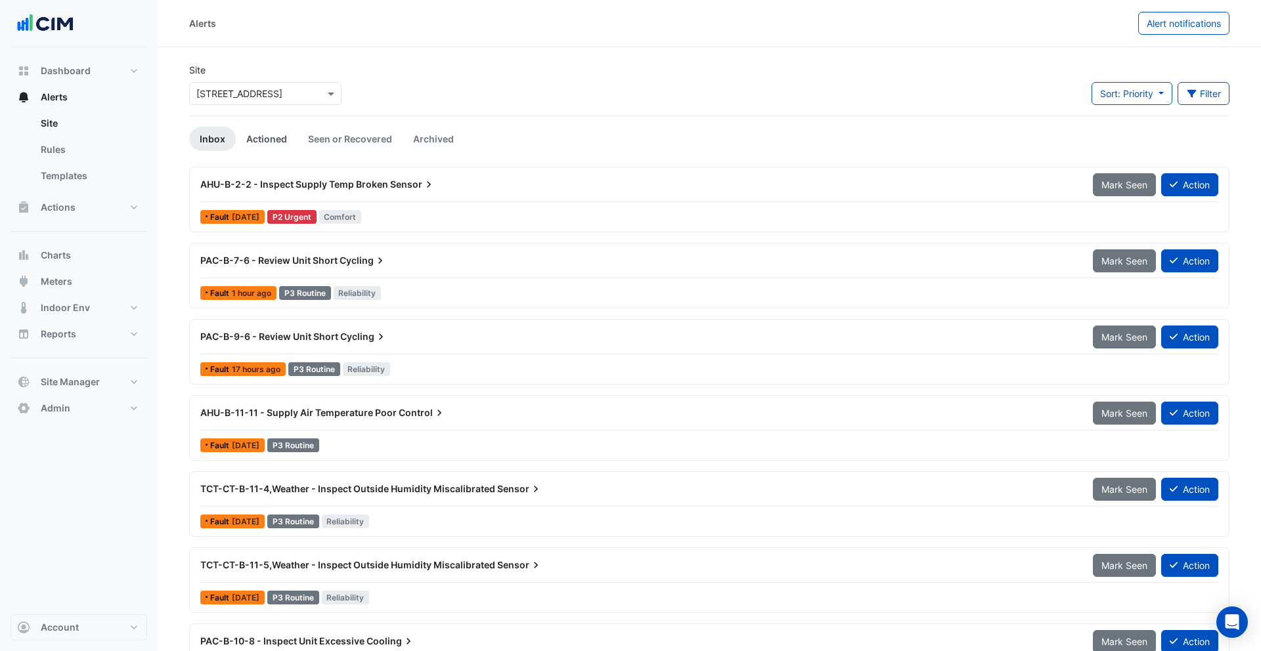
click at [276, 147] on link "Actioned" at bounding box center [267, 139] width 62 height 24
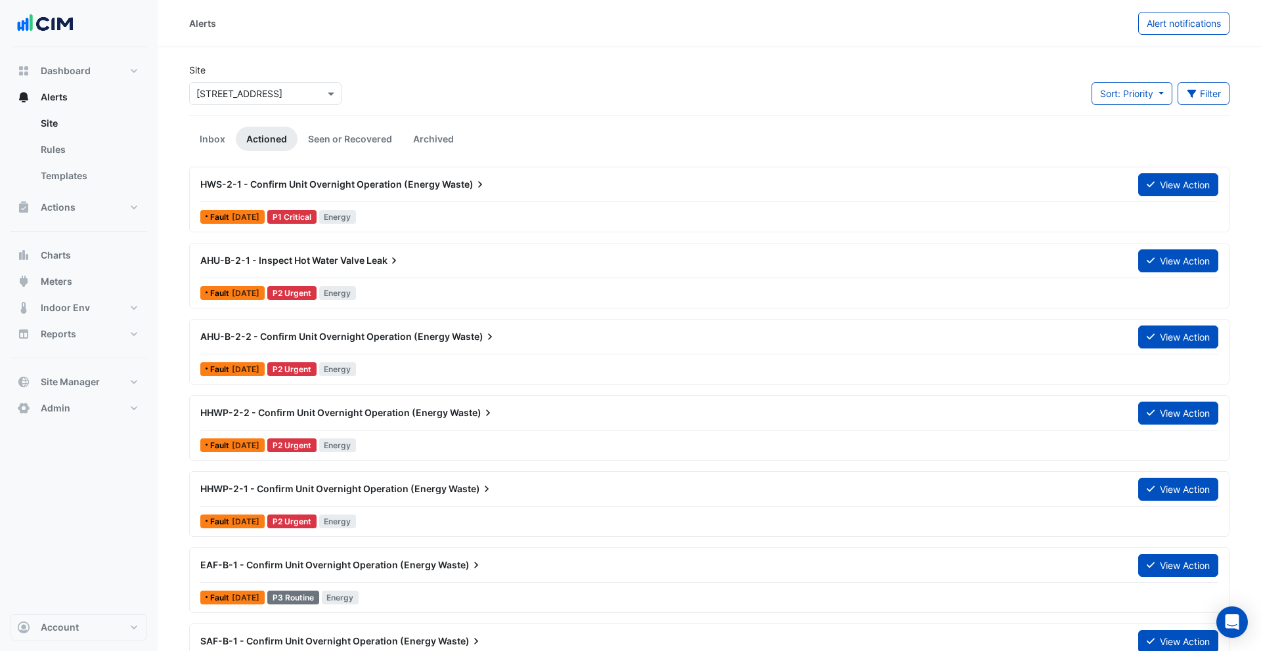
click at [328, 152] on app-alert-tickets "Site Select a Site × 26 Narellan Street Sort: Priority Priority Updated Filter …" at bounding box center [709, 414] width 1040 height 703
click at [331, 145] on link "Seen or Recovered" at bounding box center [349, 139] width 105 height 24
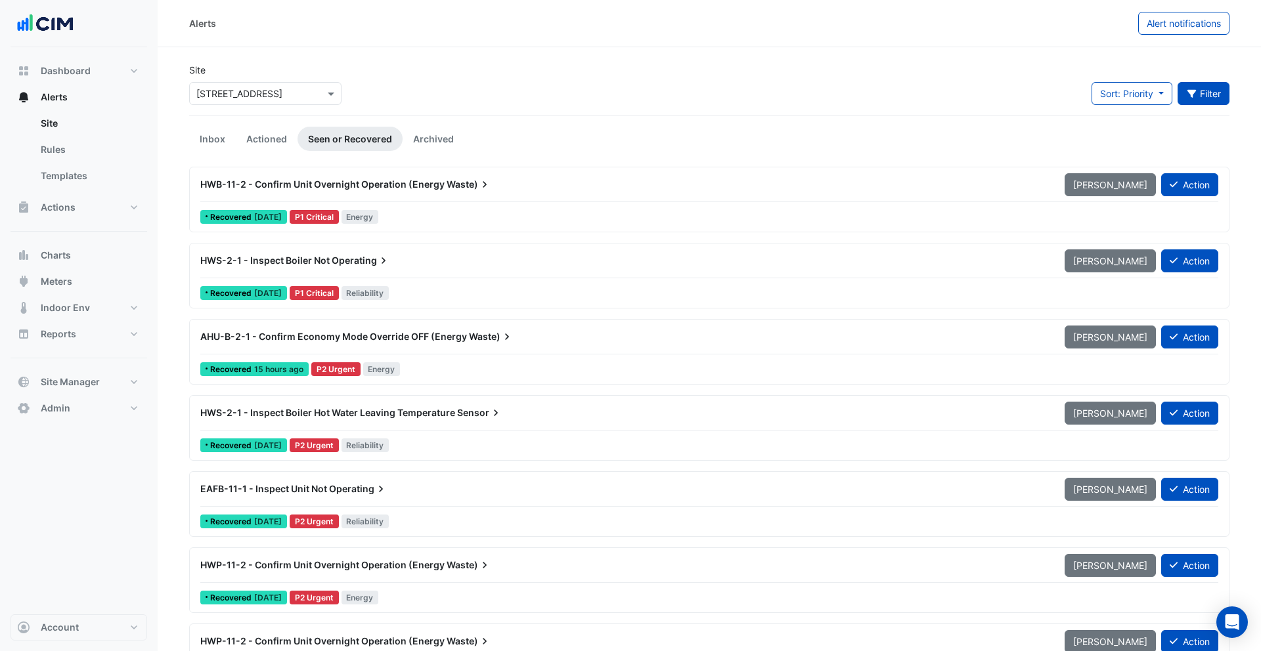
click at [1206, 100] on button "Filter" at bounding box center [1203, 93] width 53 height 23
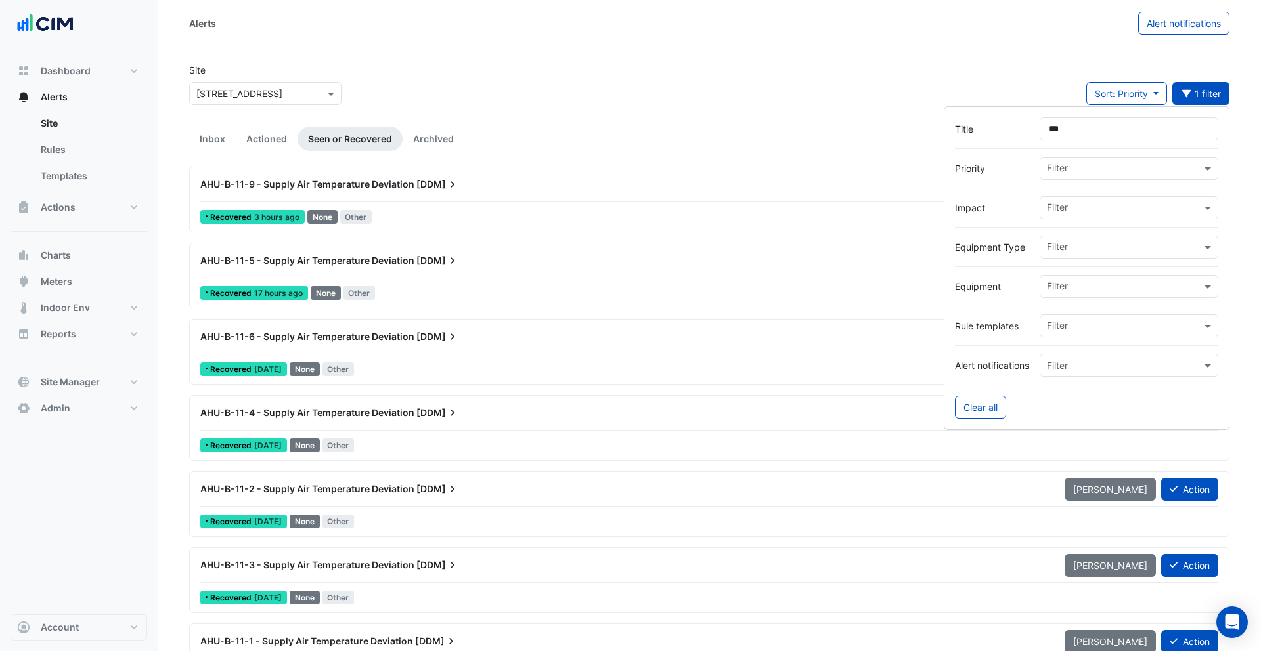
type input "***"
drag, startPoint x: 589, startPoint y: 116, endPoint x: 570, endPoint y: 139, distance: 29.8
click at [589, 116] on app-alert-tickets "Site Select a Site × 26 Narellan Street Sort: Priority Priority Updated 1 filte…" at bounding box center [709, 490] width 1040 height 855
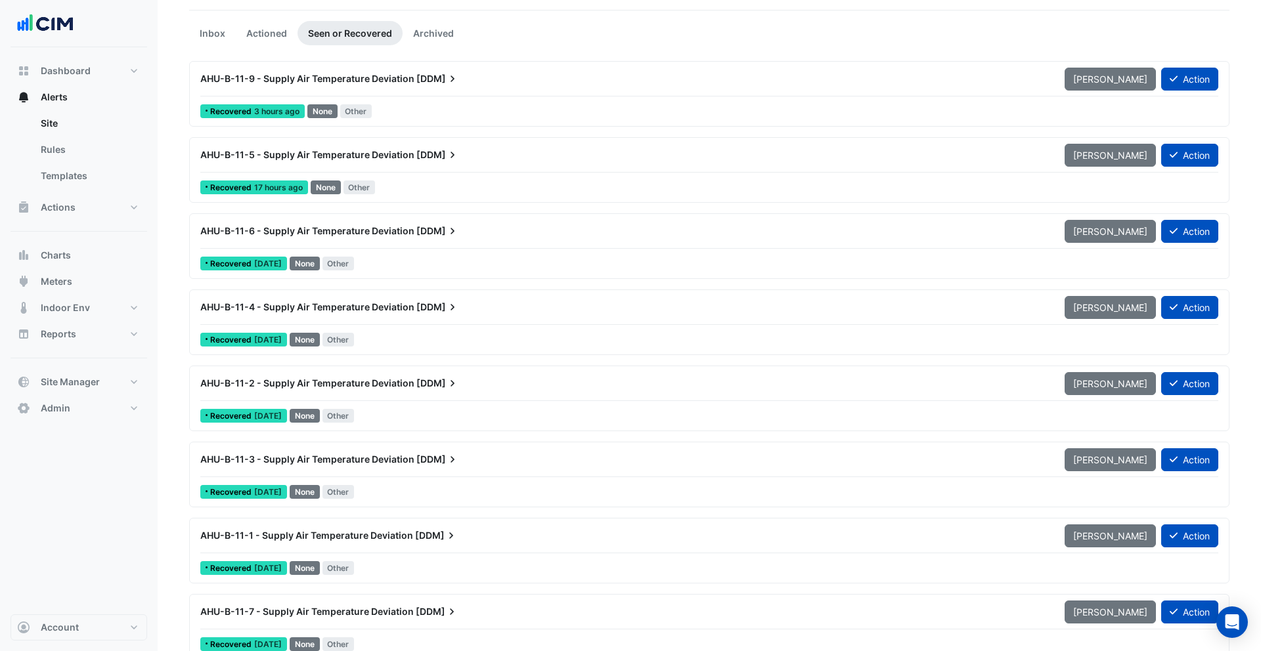
scroll to position [52, 0]
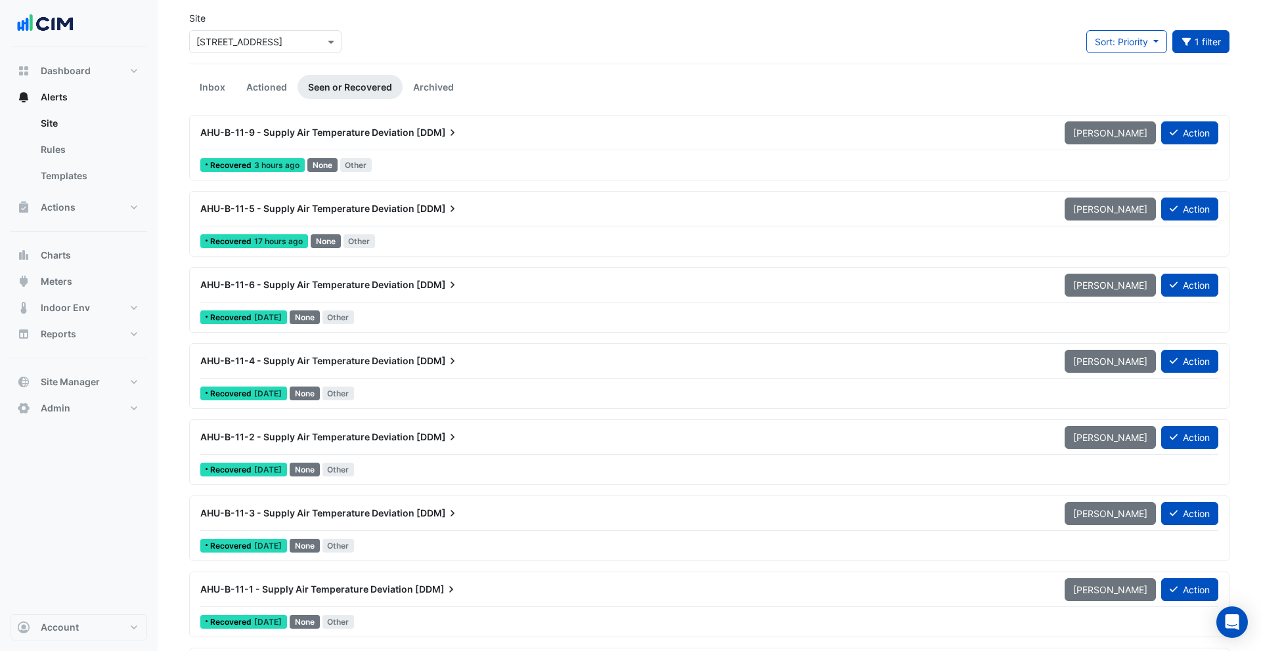
click at [445, 116] on div "AHU-B-11-9 - Supply Air Temperature Deviation [DDM] Mark Unseen Action Recovere…" at bounding box center [709, 148] width 1040 height 66
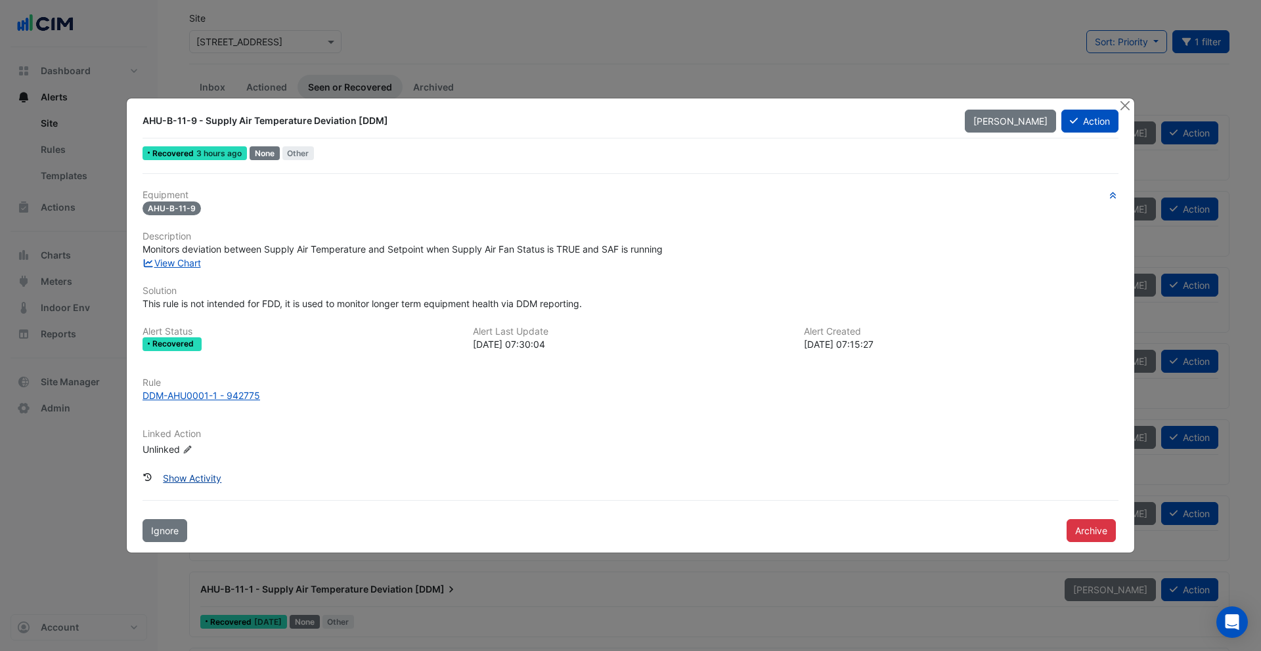
click at [213, 477] on button "Show Activity" at bounding box center [192, 478] width 76 height 23
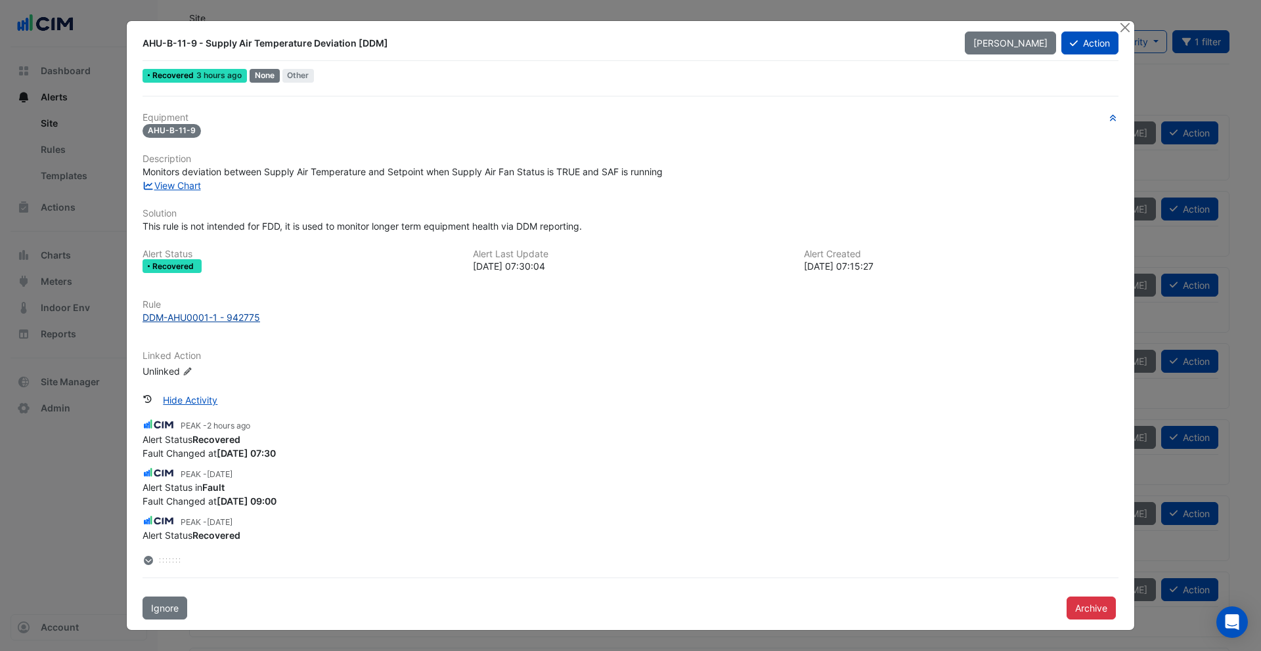
click at [227, 322] on div "DDM-AHU0001-1 - 942775" at bounding box center [201, 318] width 118 height 14
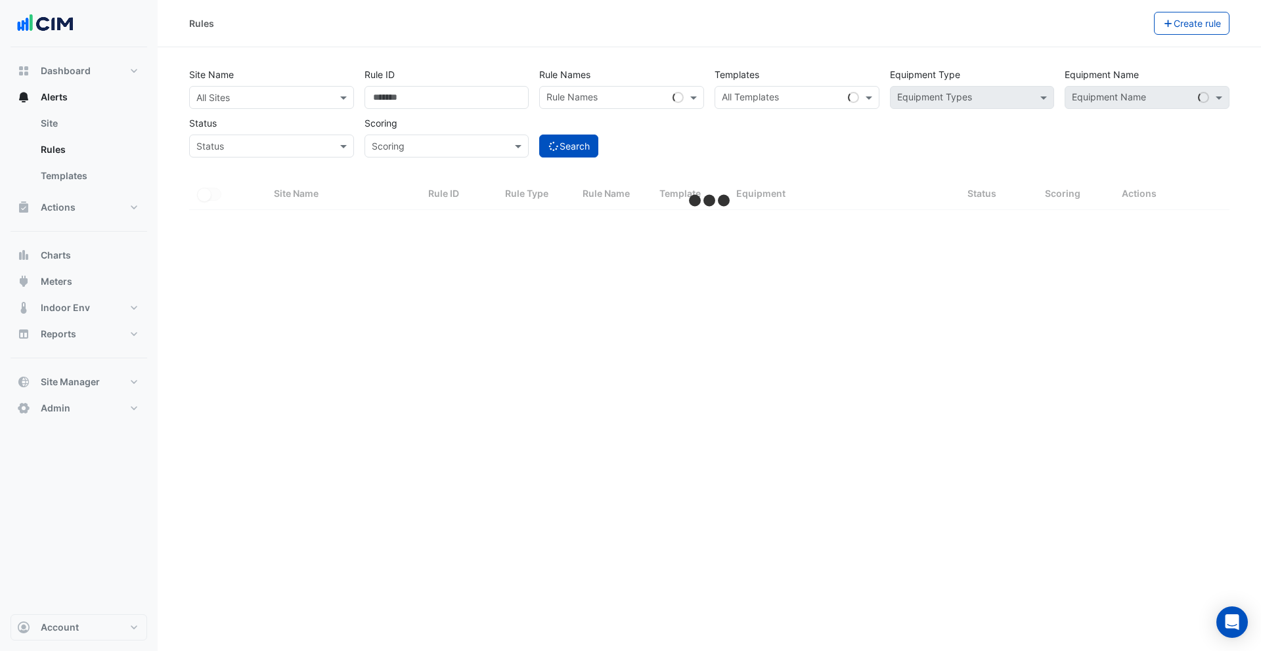
select select "***"
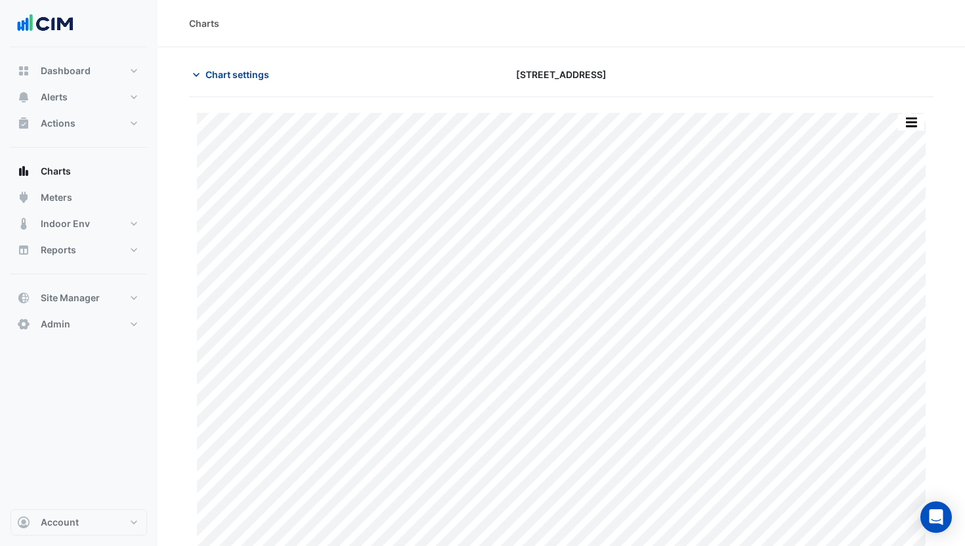
click at [243, 71] on span "Chart settings" at bounding box center [238, 75] width 64 height 14
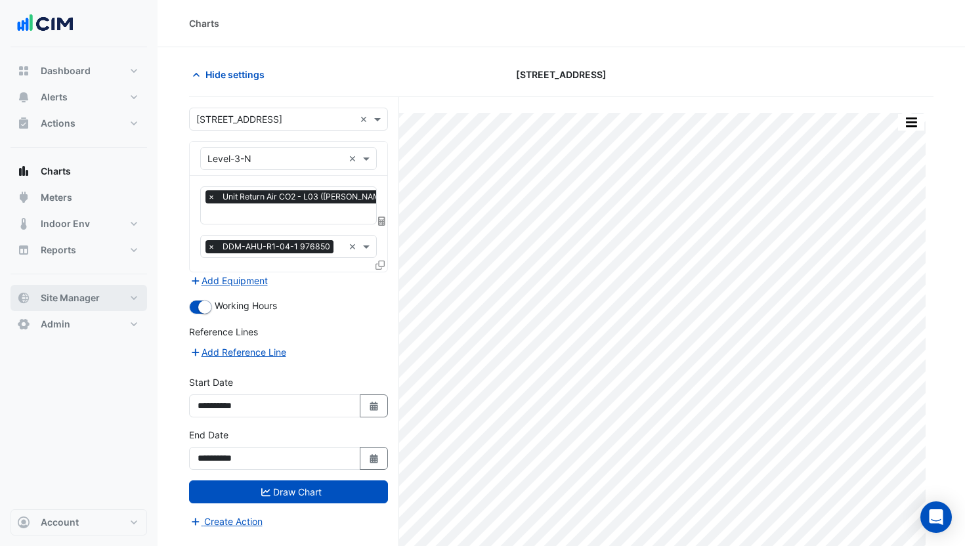
click at [81, 295] on span "Site Manager" at bounding box center [70, 298] width 59 height 13
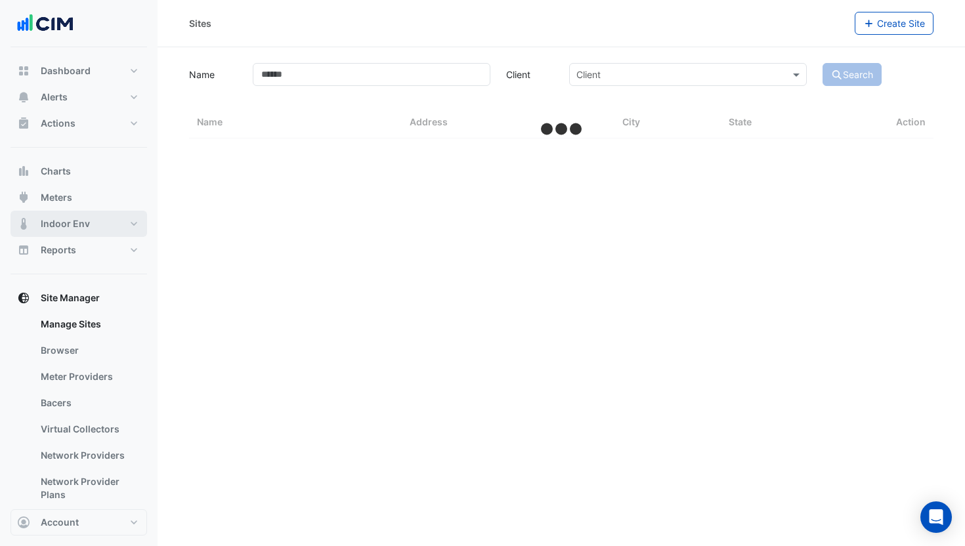
select select "***"
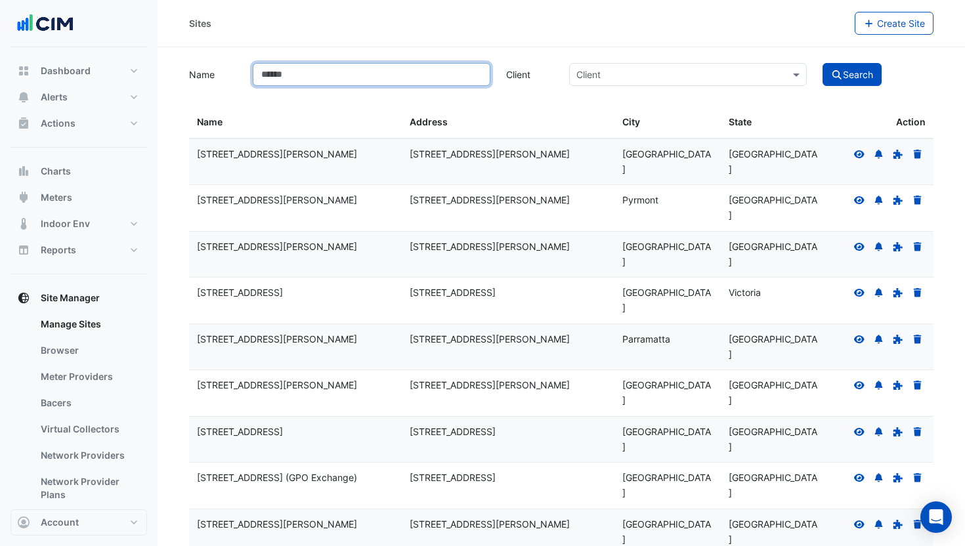
click at [327, 78] on input "Name" at bounding box center [372, 74] width 238 height 23
type input "***"
click at [823, 63] on button "Search" at bounding box center [852, 74] width 59 height 23
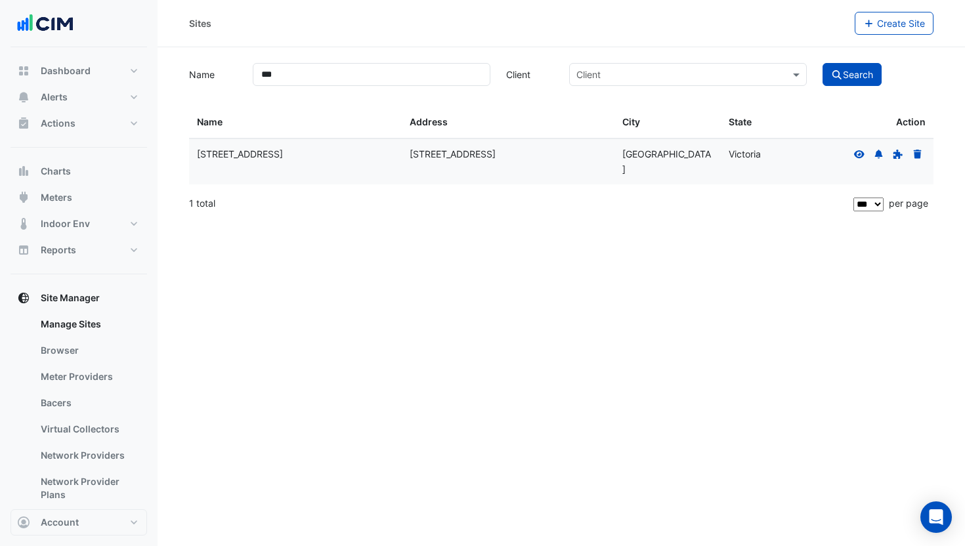
click at [854, 153] on icon at bounding box center [860, 154] width 12 height 9
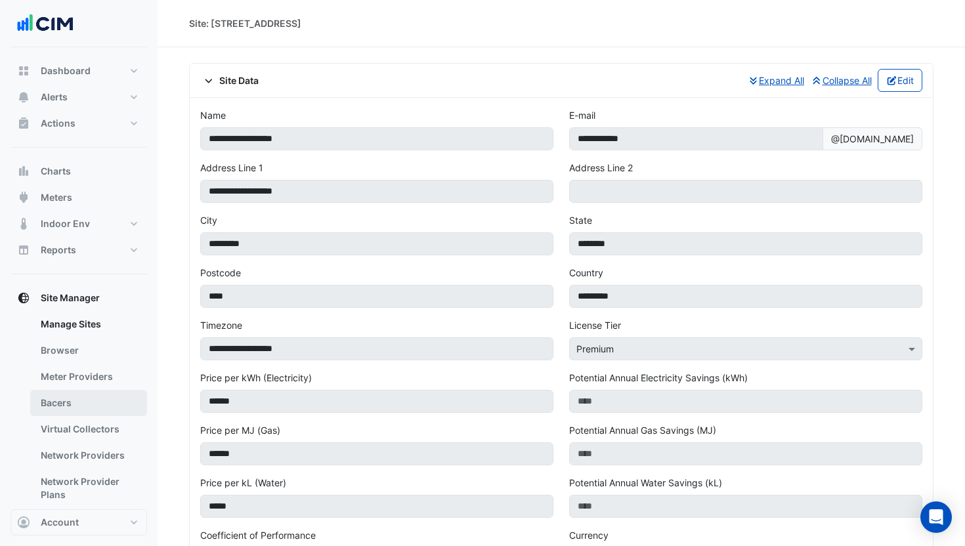
click at [78, 401] on link "Bacers" at bounding box center [88, 403] width 117 height 26
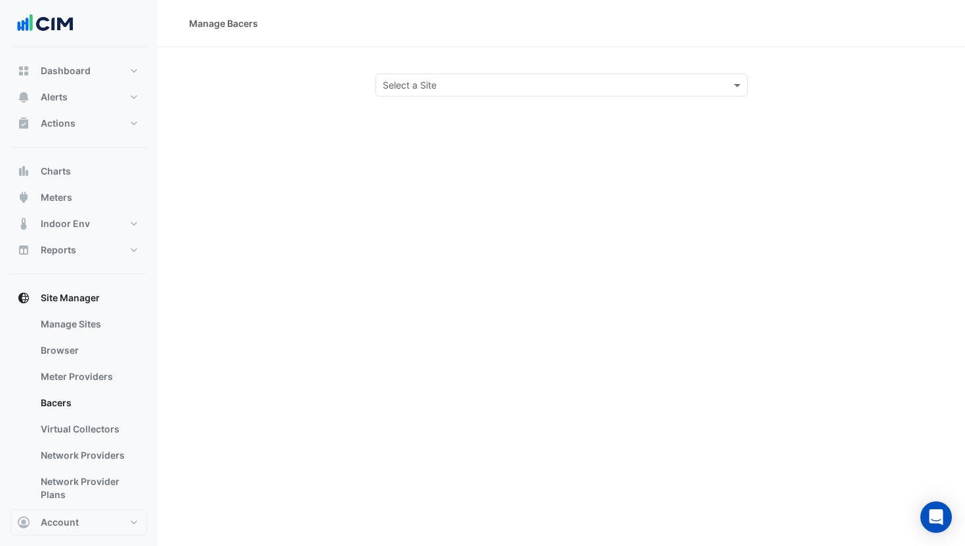
click at [429, 87] on input "text" at bounding box center [549, 86] width 332 height 14
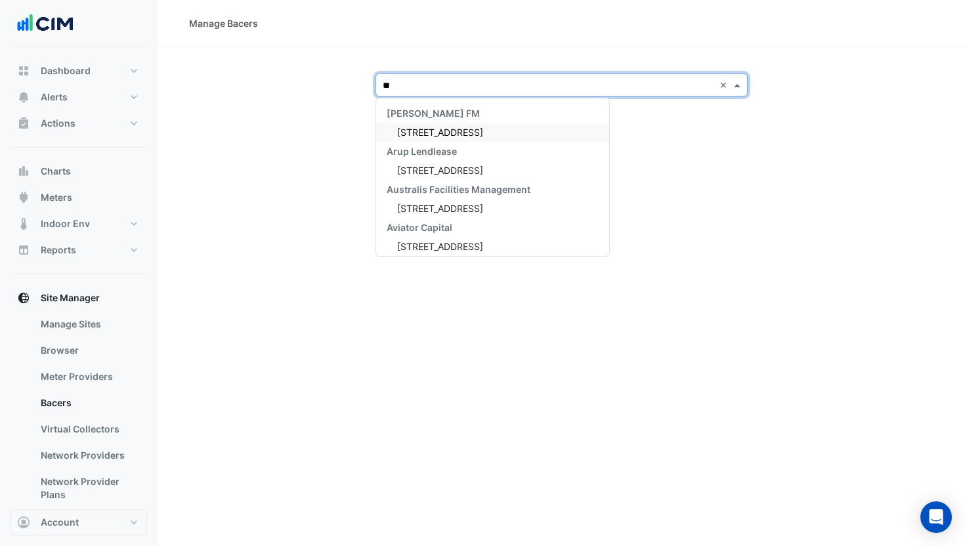
type input "***"
click at [436, 125] on div "[STREET_ADDRESS]" at bounding box center [474, 132] width 196 height 19
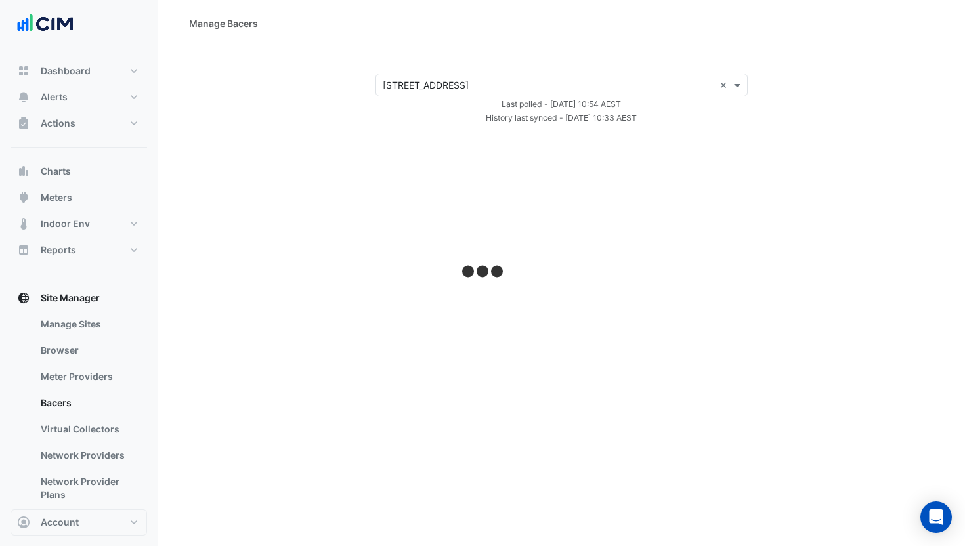
select select "***"
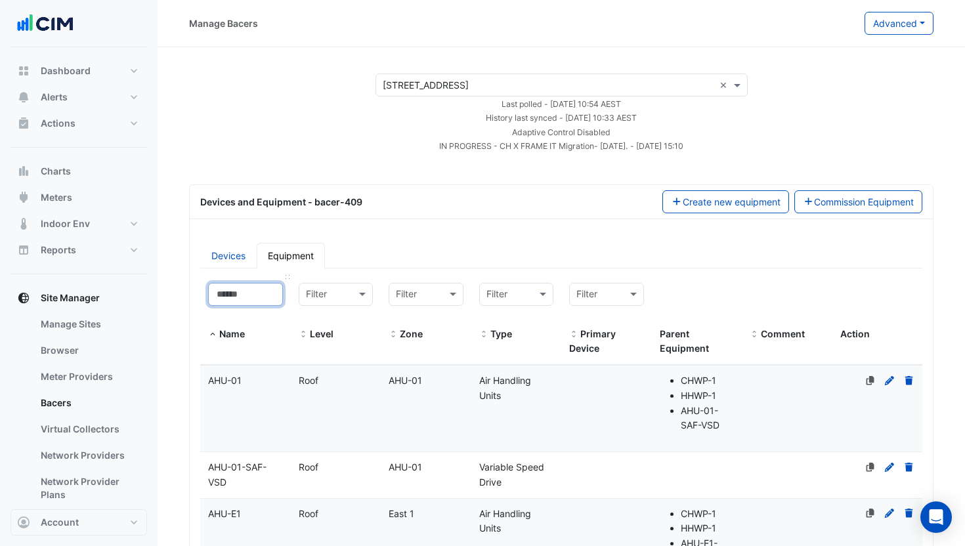
click at [262, 294] on input at bounding box center [245, 294] width 75 height 23
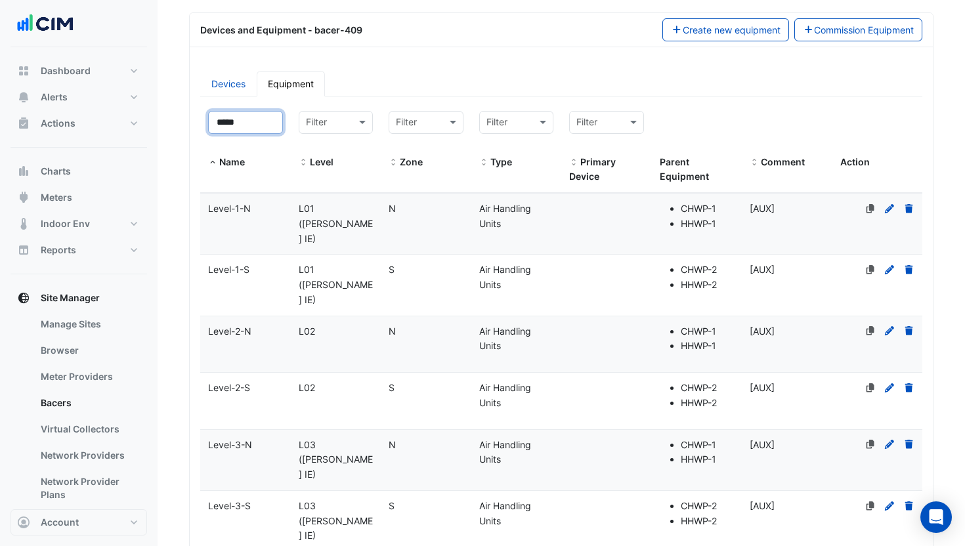
scroll to position [175, 0]
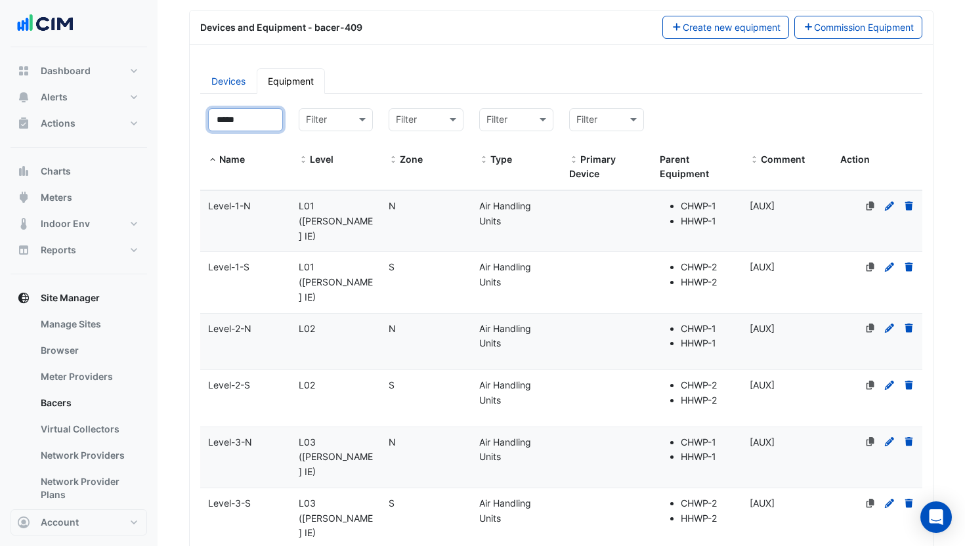
type input "*****"
click at [892, 437] on icon at bounding box center [889, 441] width 9 height 9
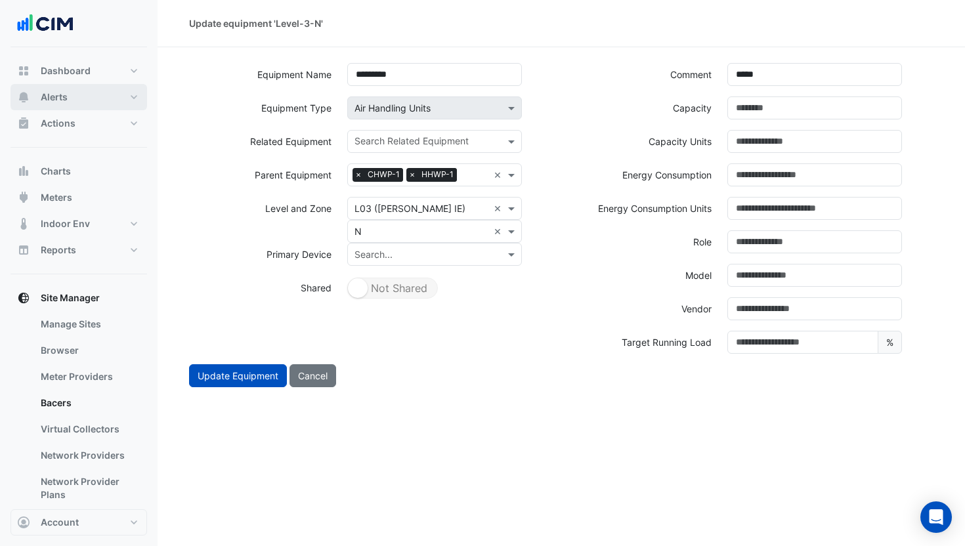
drag, startPoint x: 94, startPoint y: 108, endPoint x: 79, endPoint y: 100, distance: 16.5
click at [93, 107] on button "Alerts" at bounding box center [79, 97] width 137 height 26
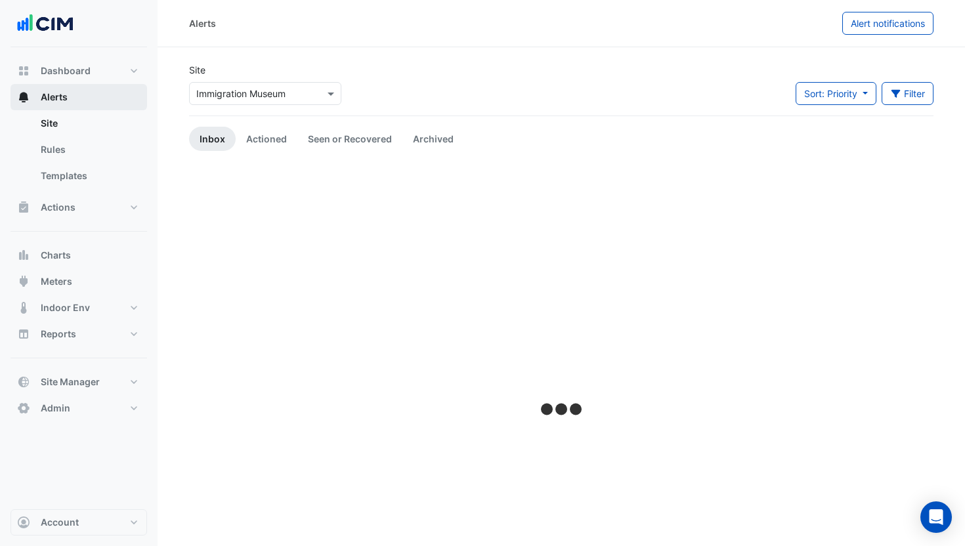
click at [77, 98] on button "Alerts" at bounding box center [79, 97] width 137 height 26
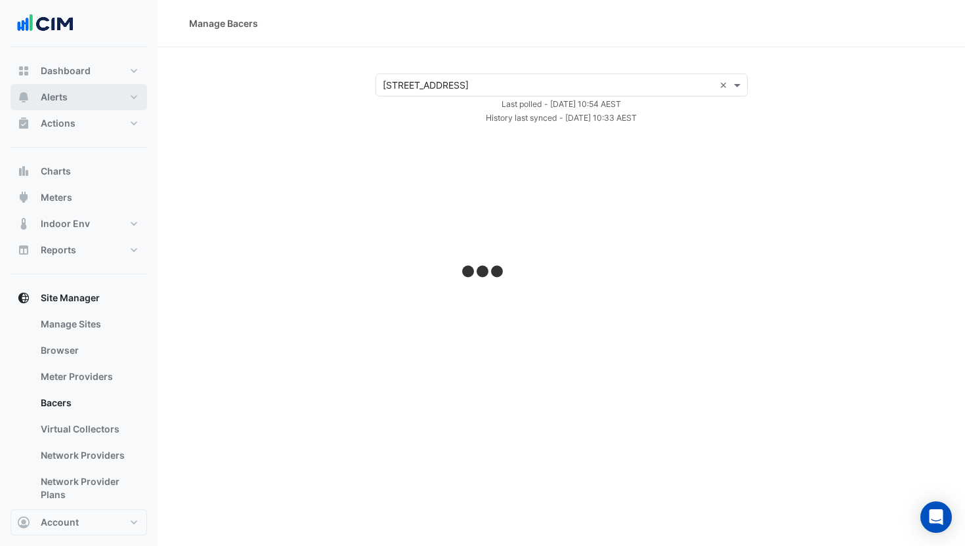
select select "***"
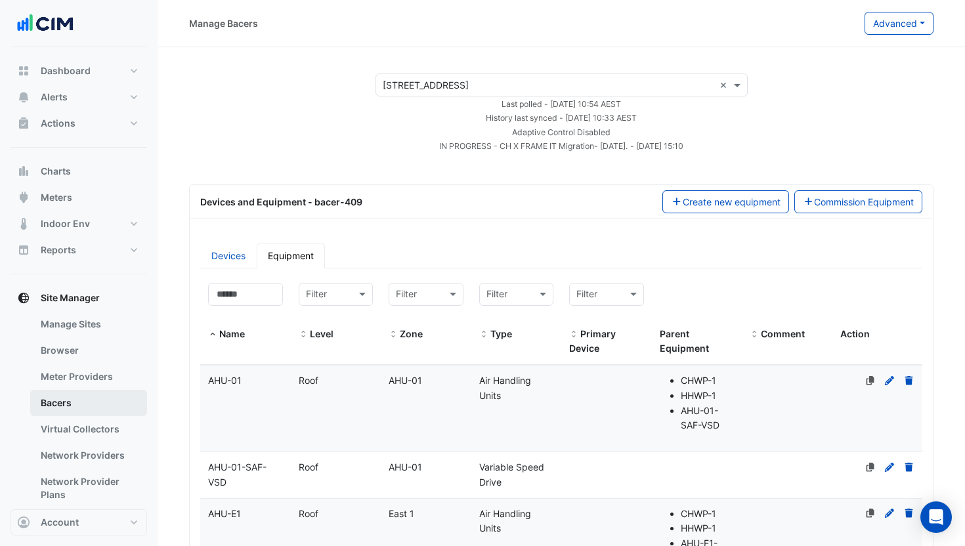
click at [92, 401] on link "Bacers" at bounding box center [88, 403] width 117 height 26
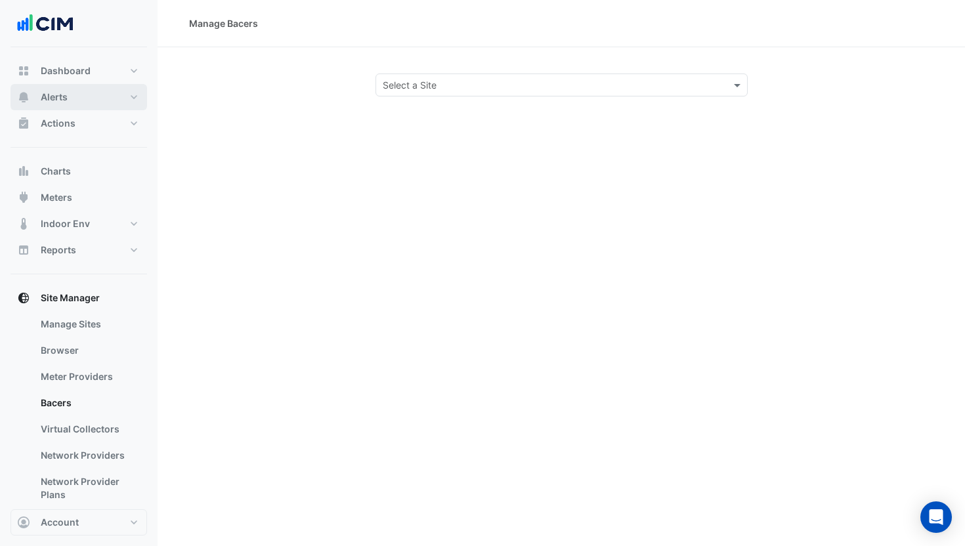
click at [82, 104] on button "Alerts" at bounding box center [79, 97] width 137 height 26
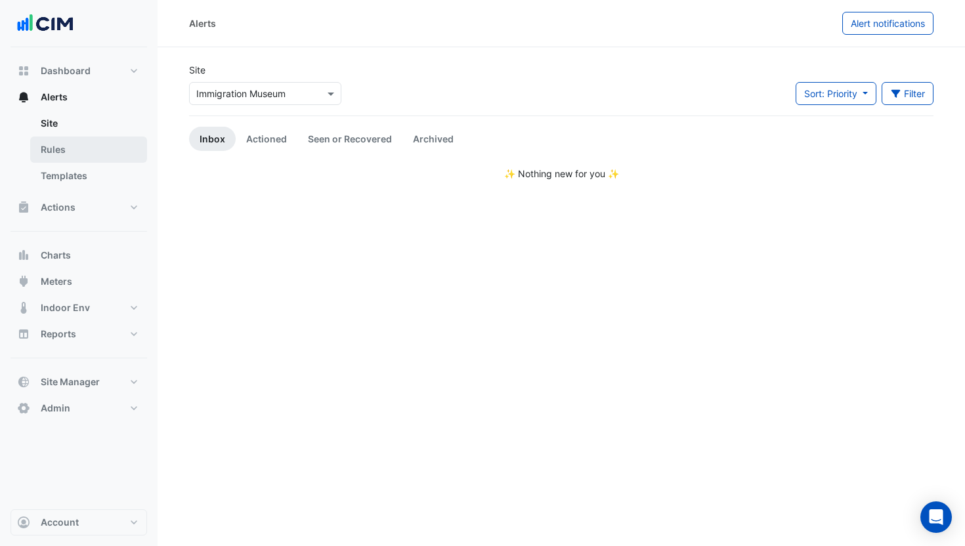
click at [106, 148] on link "Rules" at bounding box center [88, 150] width 117 height 26
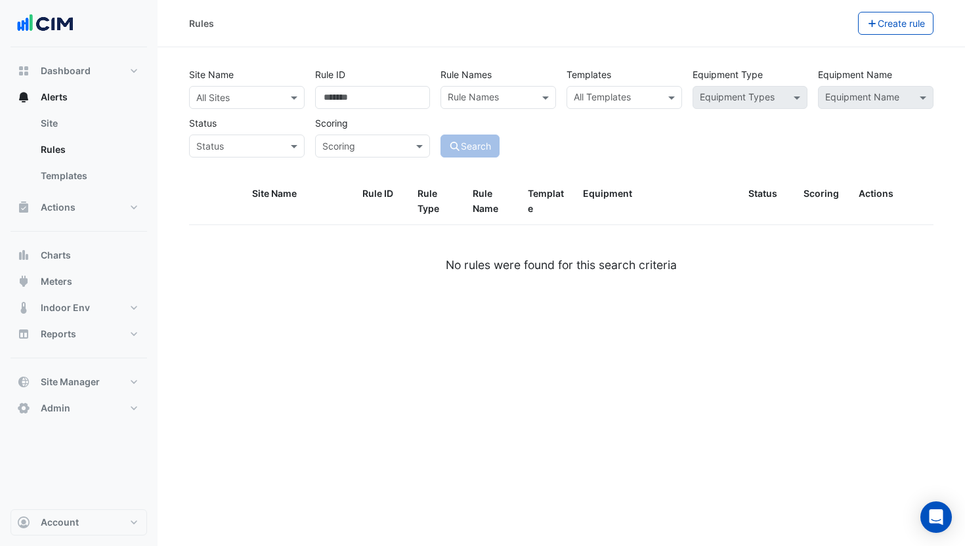
click at [212, 100] on input "text" at bounding box center [233, 98] width 75 height 14
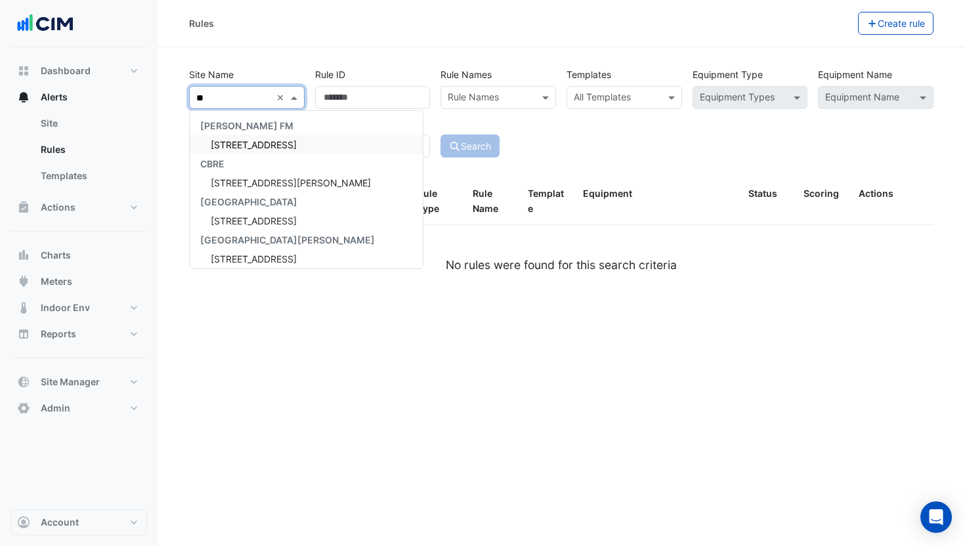
type input "***"
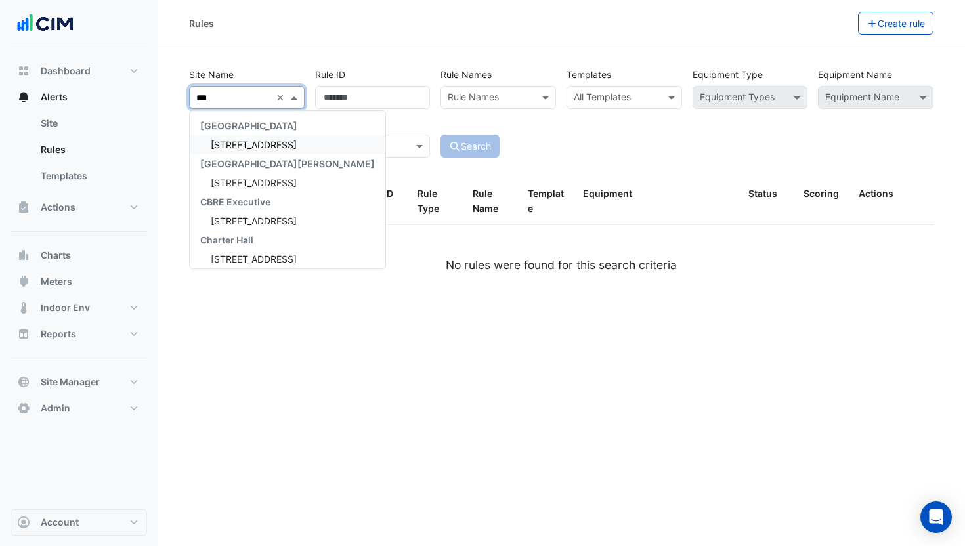
click at [234, 139] on div "[STREET_ADDRESS]" at bounding box center [288, 144] width 196 height 19
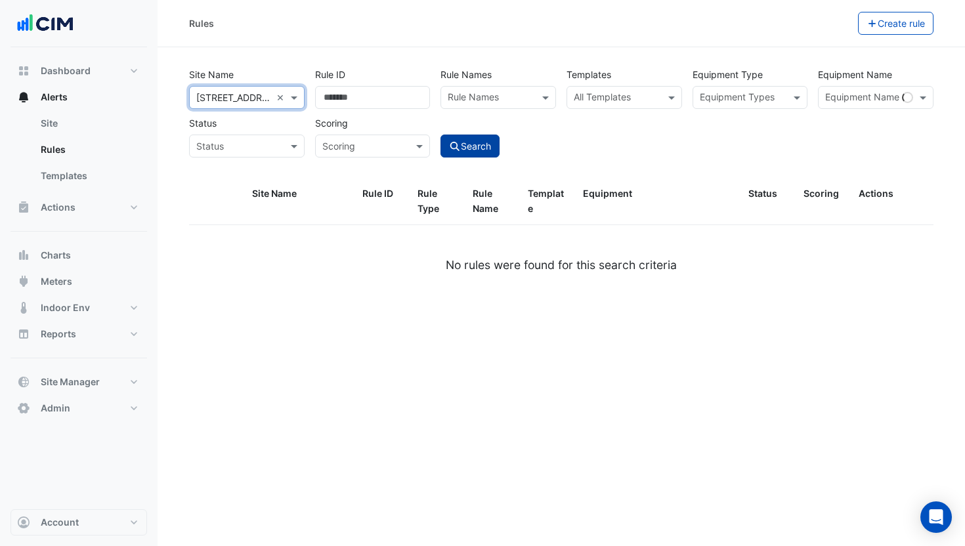
click at [478, 152] on button "Search" at bounding box center [470, 146] width 59 height 23
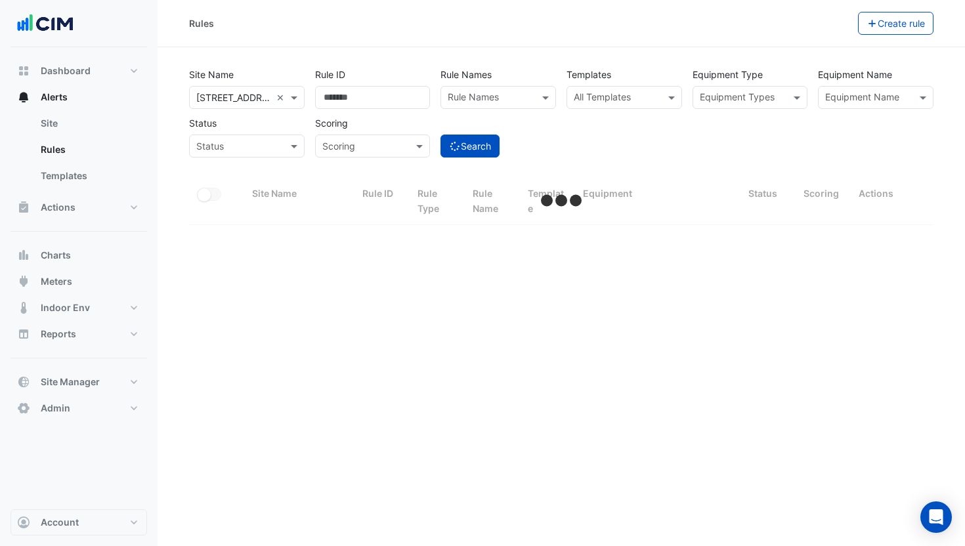
select select "***"
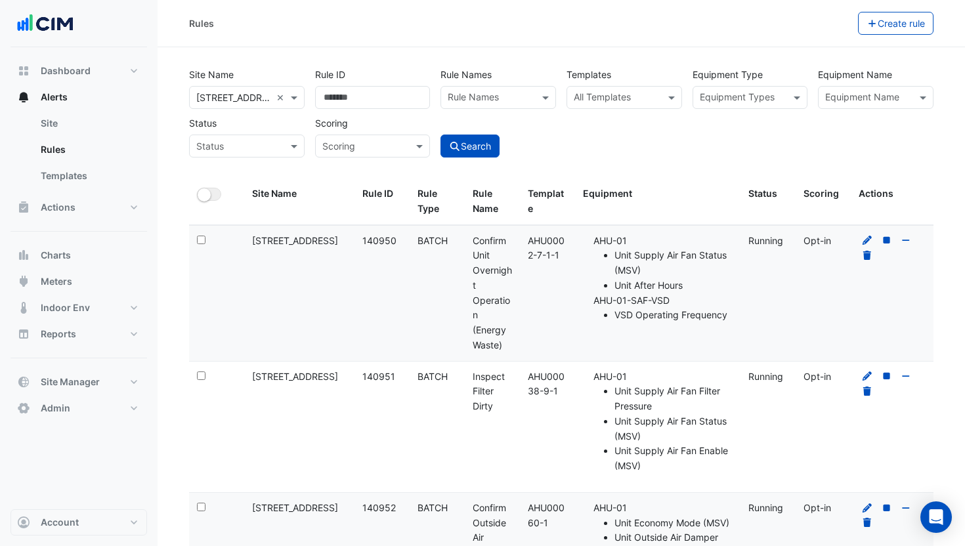
click at [645, 101] on input "text" at bounding box center [617, 99] width 86 height 14
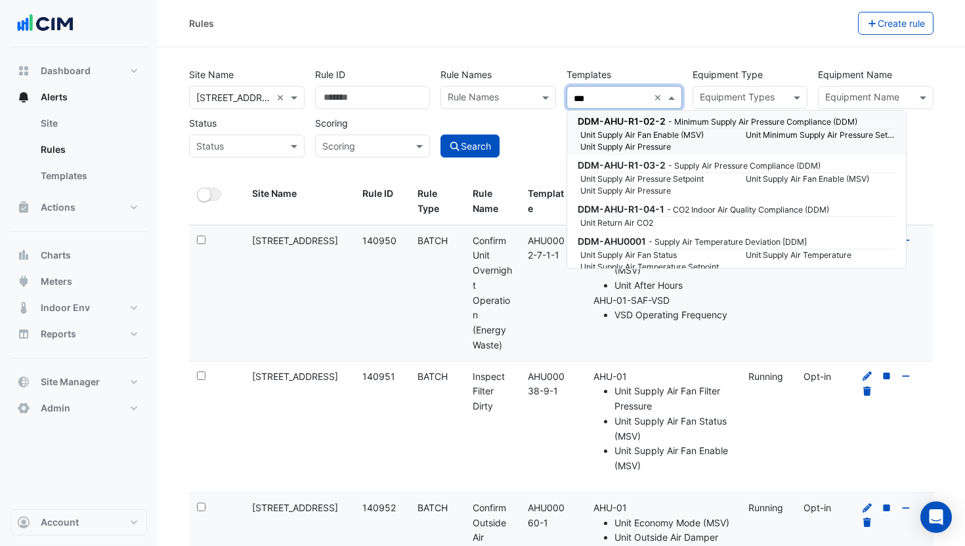
scroll to position [49, 0]
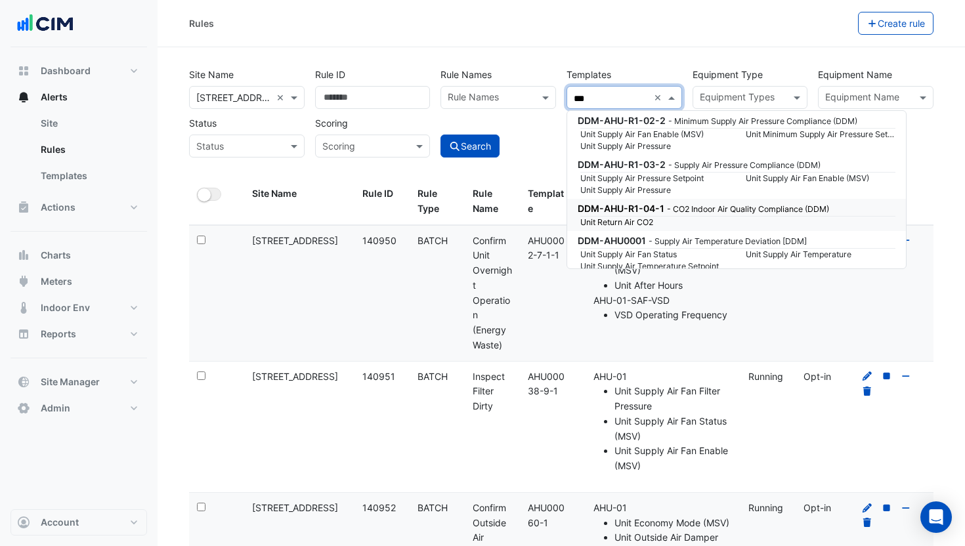
click at [704, 209] on small "- CO2 Indoor Air Quality Compliance (DDM)" at bounding box center [748, 209] width 162 height 10
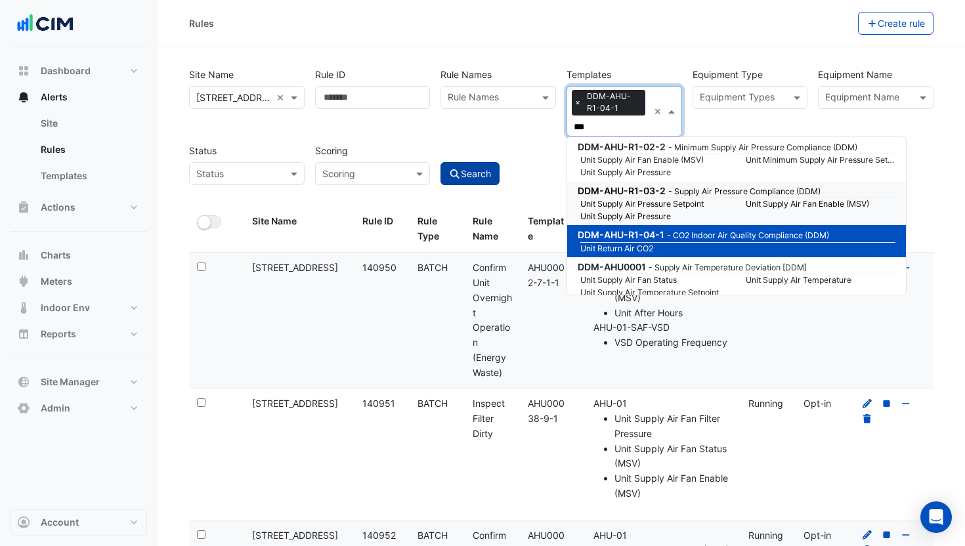
type input "***"
click at [479, 173] on button "Search" at bounding box center [470, 173] width 59 height 23
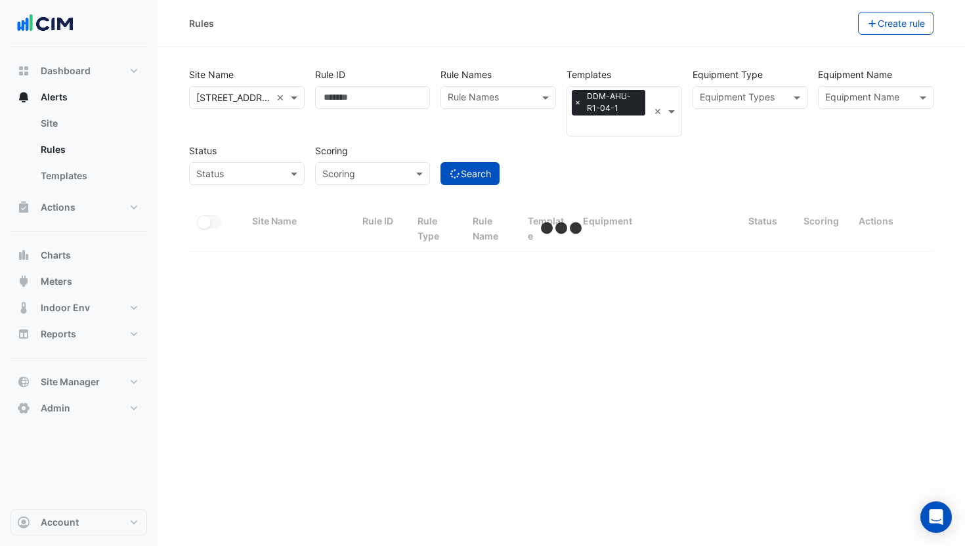
select select "***"
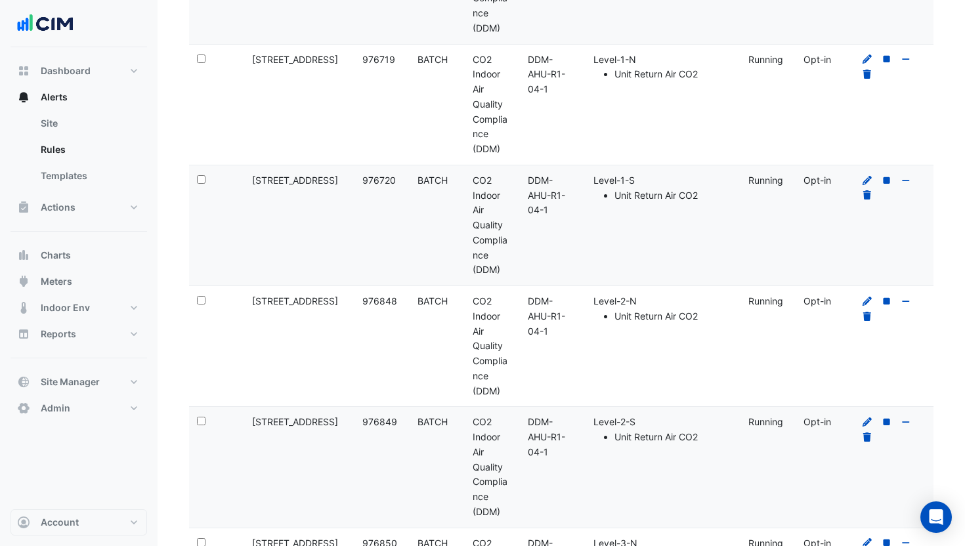
scroll to position [120, 0]
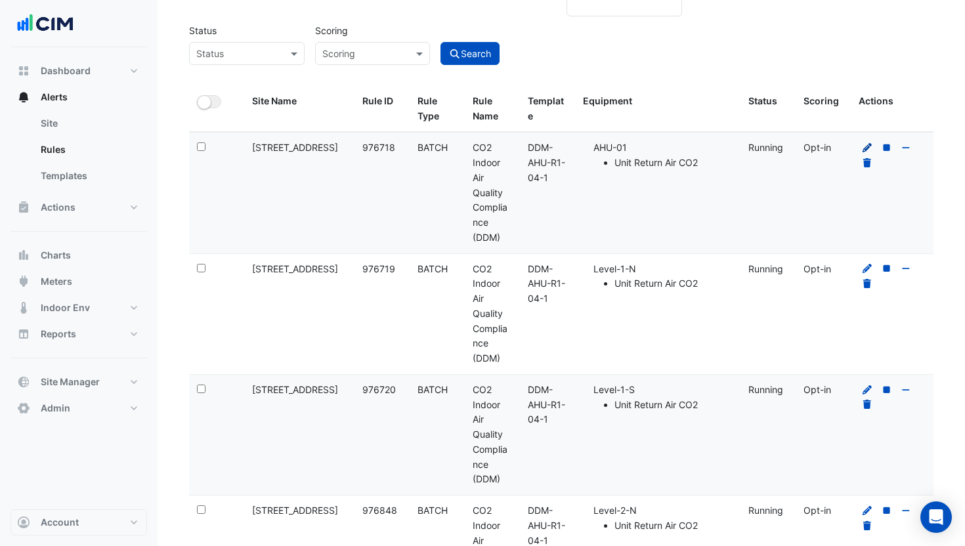
click at [864, 146] on icon at bounding box center [868, 147] width 12 height 9
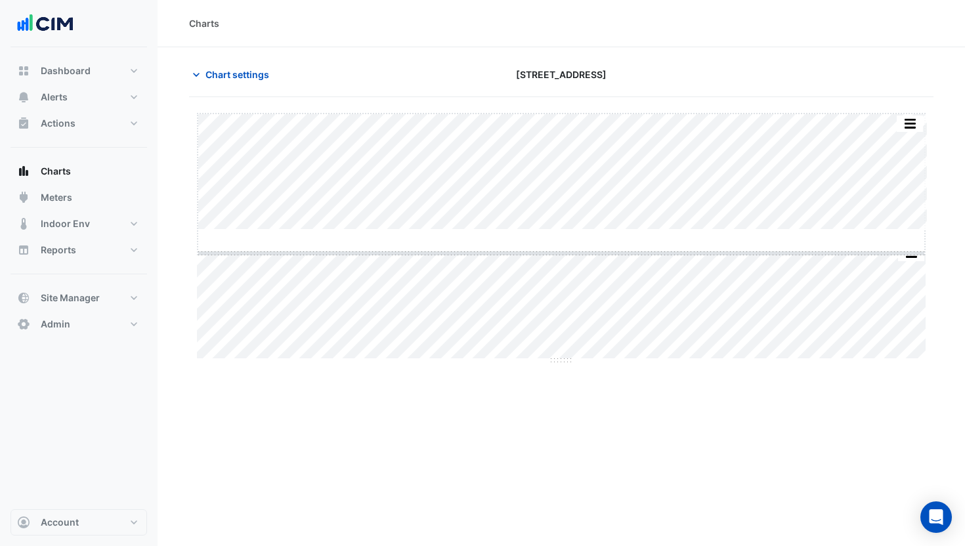
drag, startPoint x: 561, startPoint y: 231, endPoint x: 562, endPoint y: 259, distance: 28.3
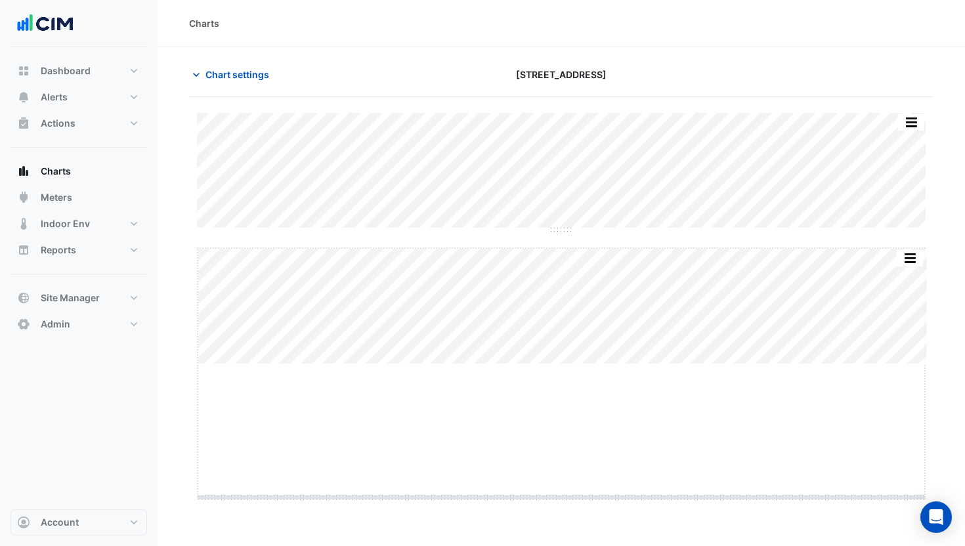
drag, startPoint x: 561, startPoint y: 362, endPoint x: 564, endPoint y: 496, distance: 133.3
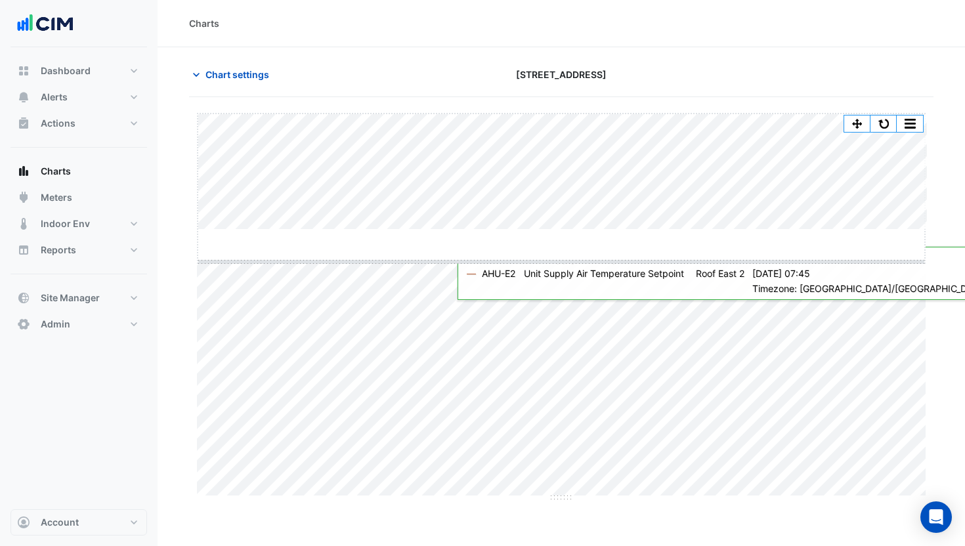
drag, startPoint x: 566, startPoint y: 231, endPoint x: 563, endPoint y: 263, distance: 32.3
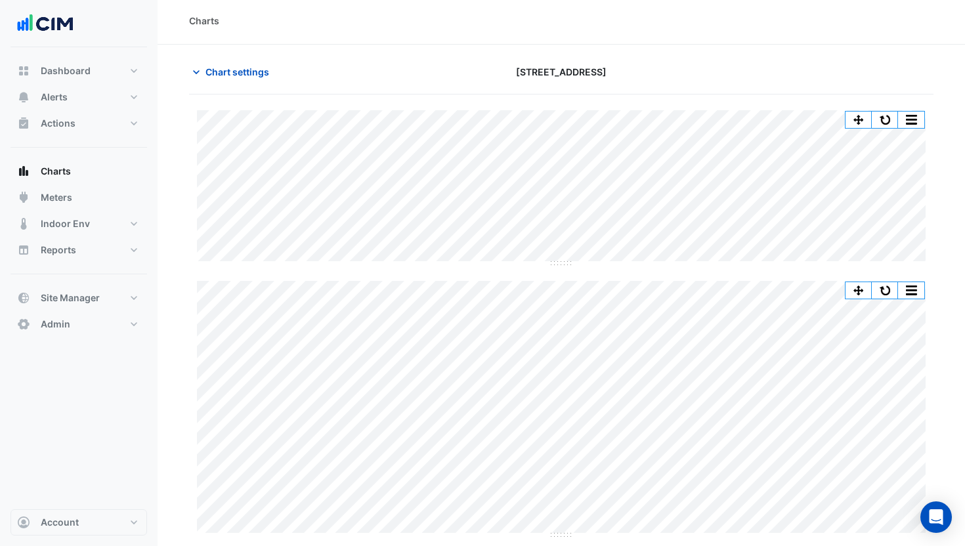
scroll to position [3, 0]
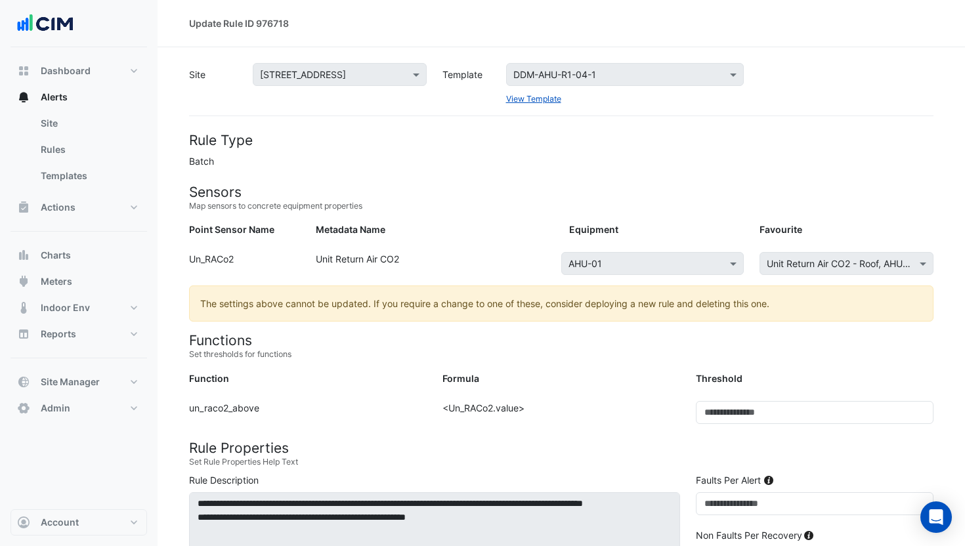
scroll to position [199, 0]
